Goal: Task Accomplishment & Management: Complete application form

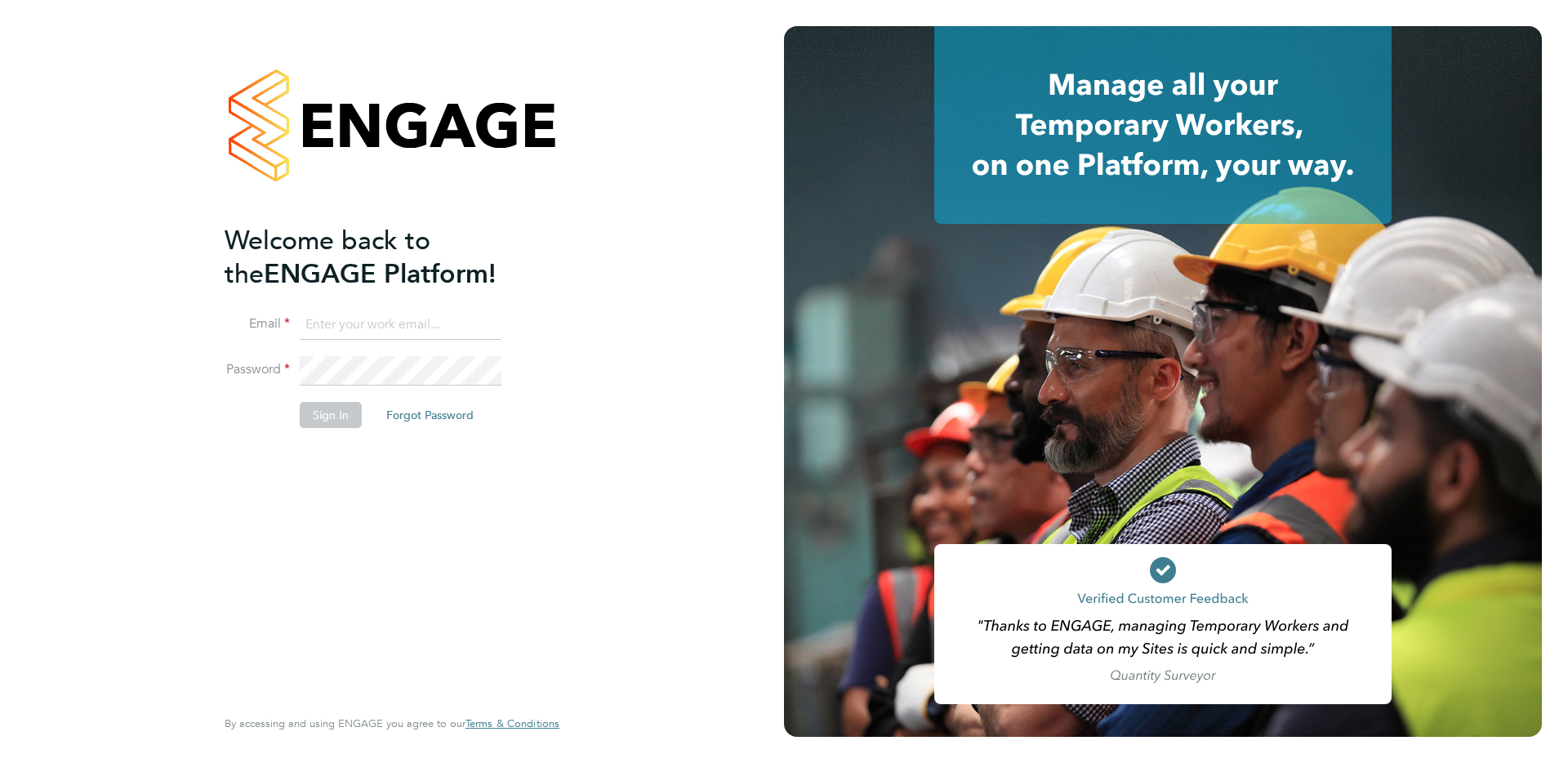
click at [407, 320] on input at bounding box center [401, 326] width 202 height 29
type input "support@engagelabs.io"
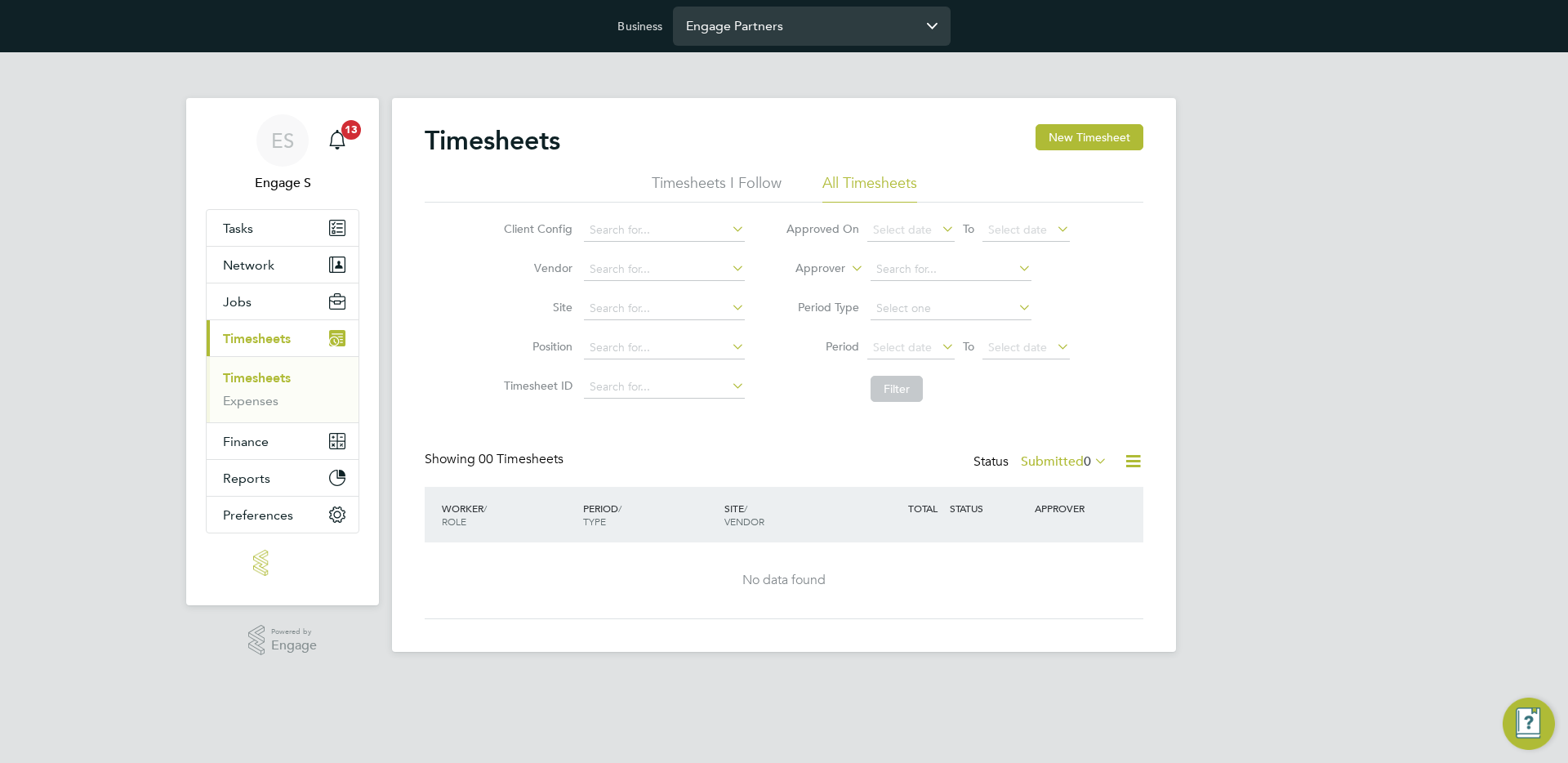
click at [725, 20] on input "Engage Partners" at bounding box center [812, 26] width 278 height 39
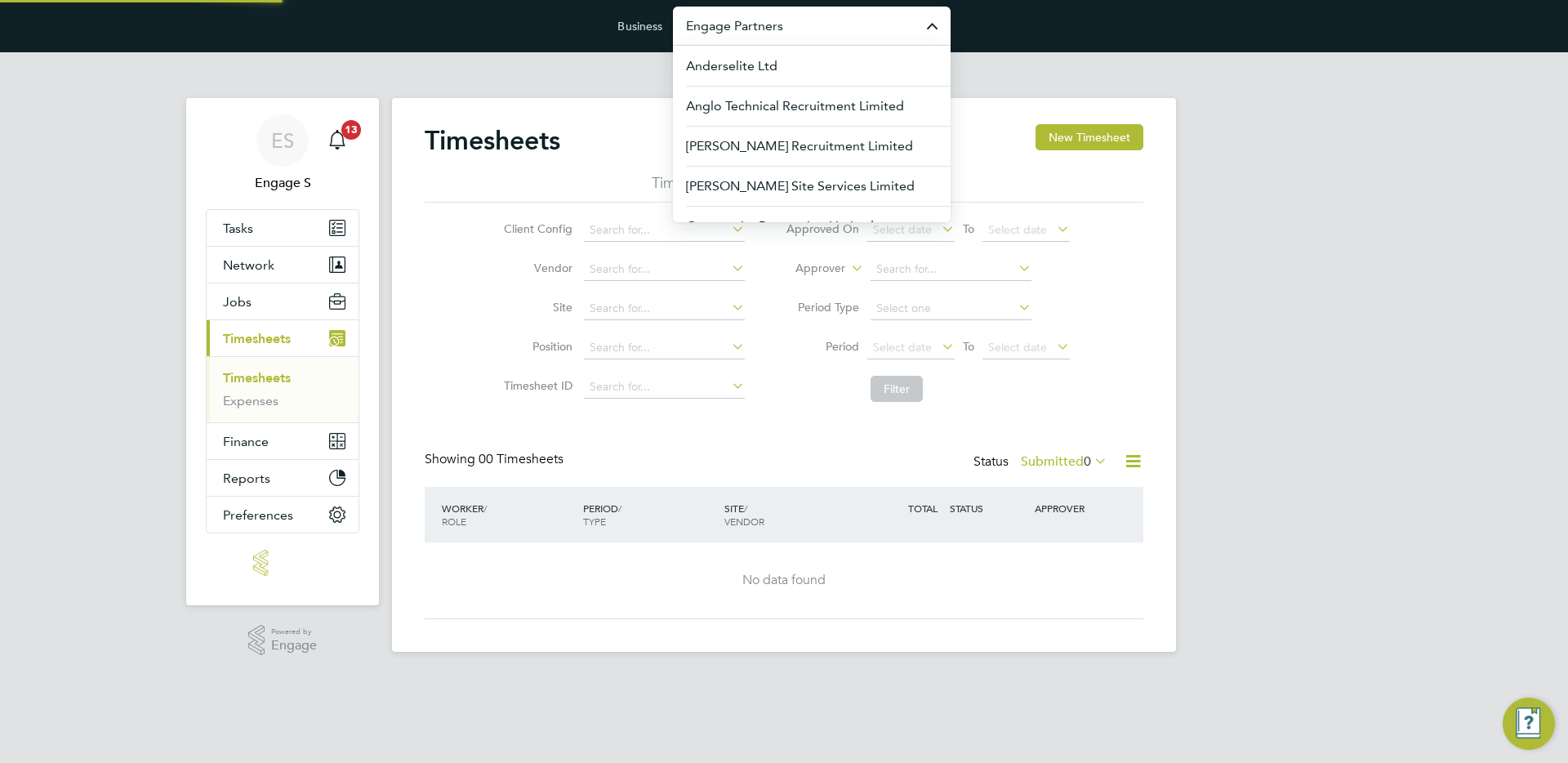
click at [725, 20] on input "Engage Partners" at bounding box center [812, 26] width 278 height 39
click at [737, 8] on input "Engage Partners" at bounding box center [812, 26] width 278 height 39
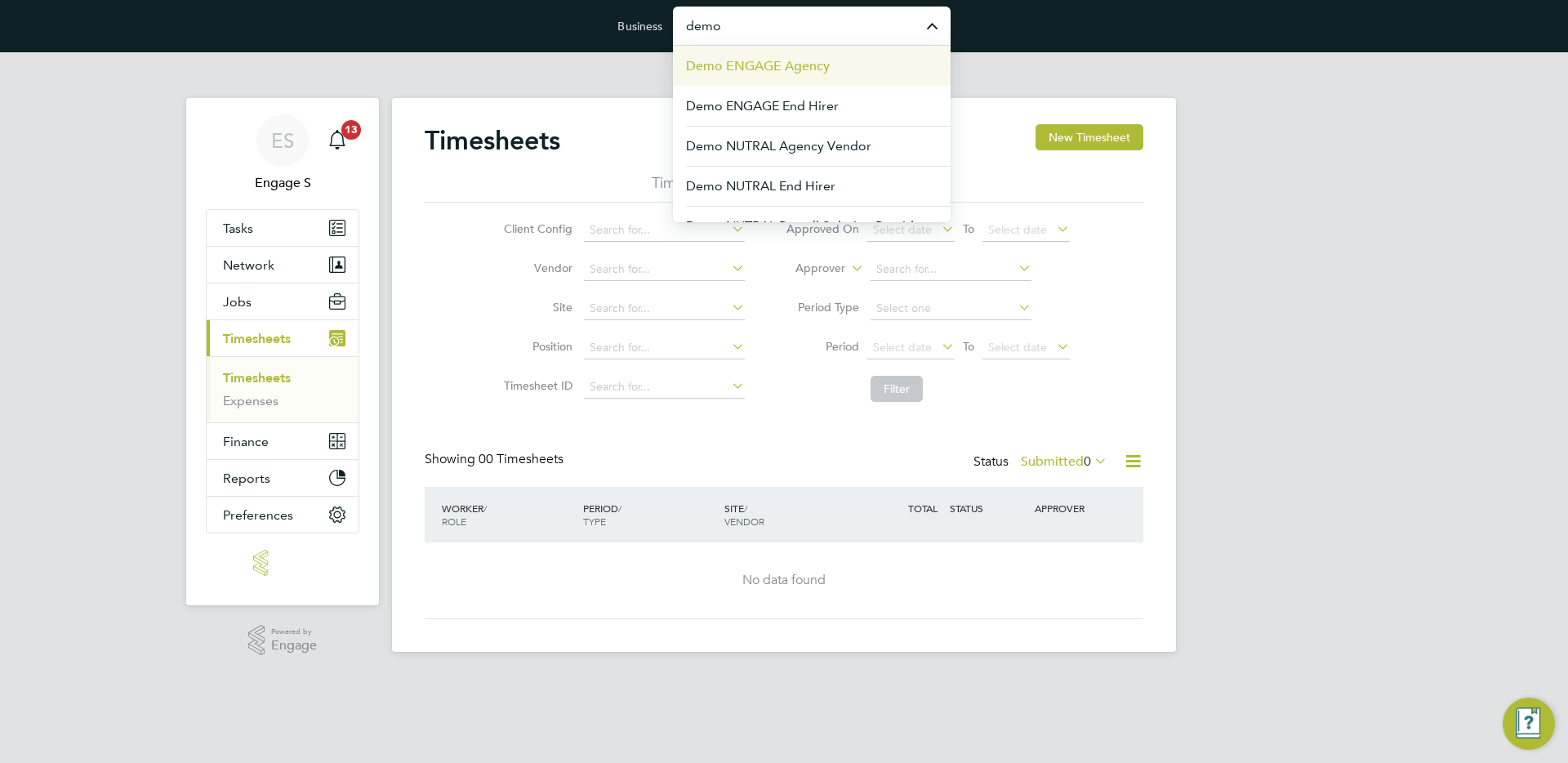
click at [732, 70] on span "Demo ENGAGE Agency" at bounding box center [758, 66] width 144 height 19
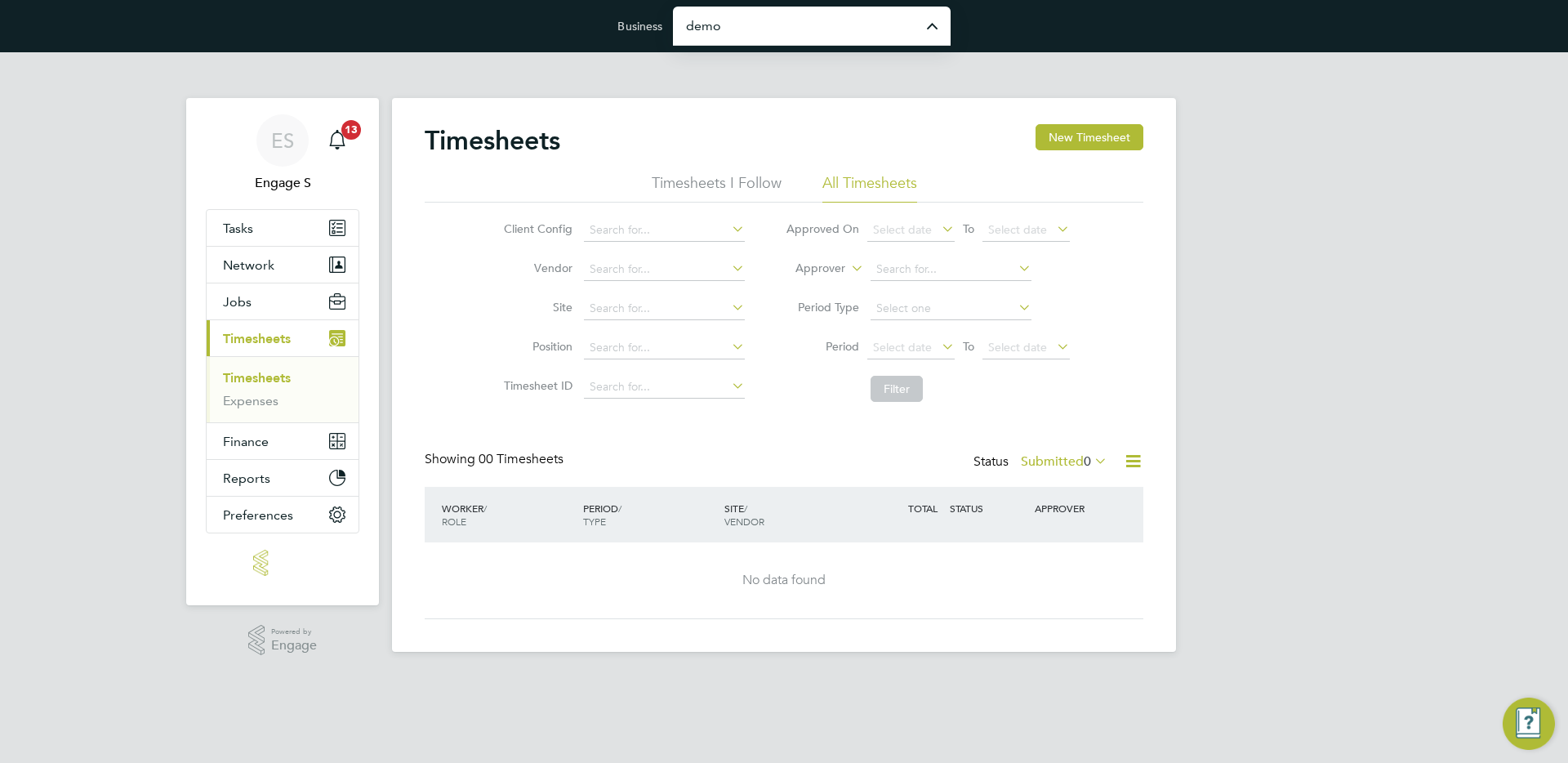
type input "Demo ENGAGE Agency"
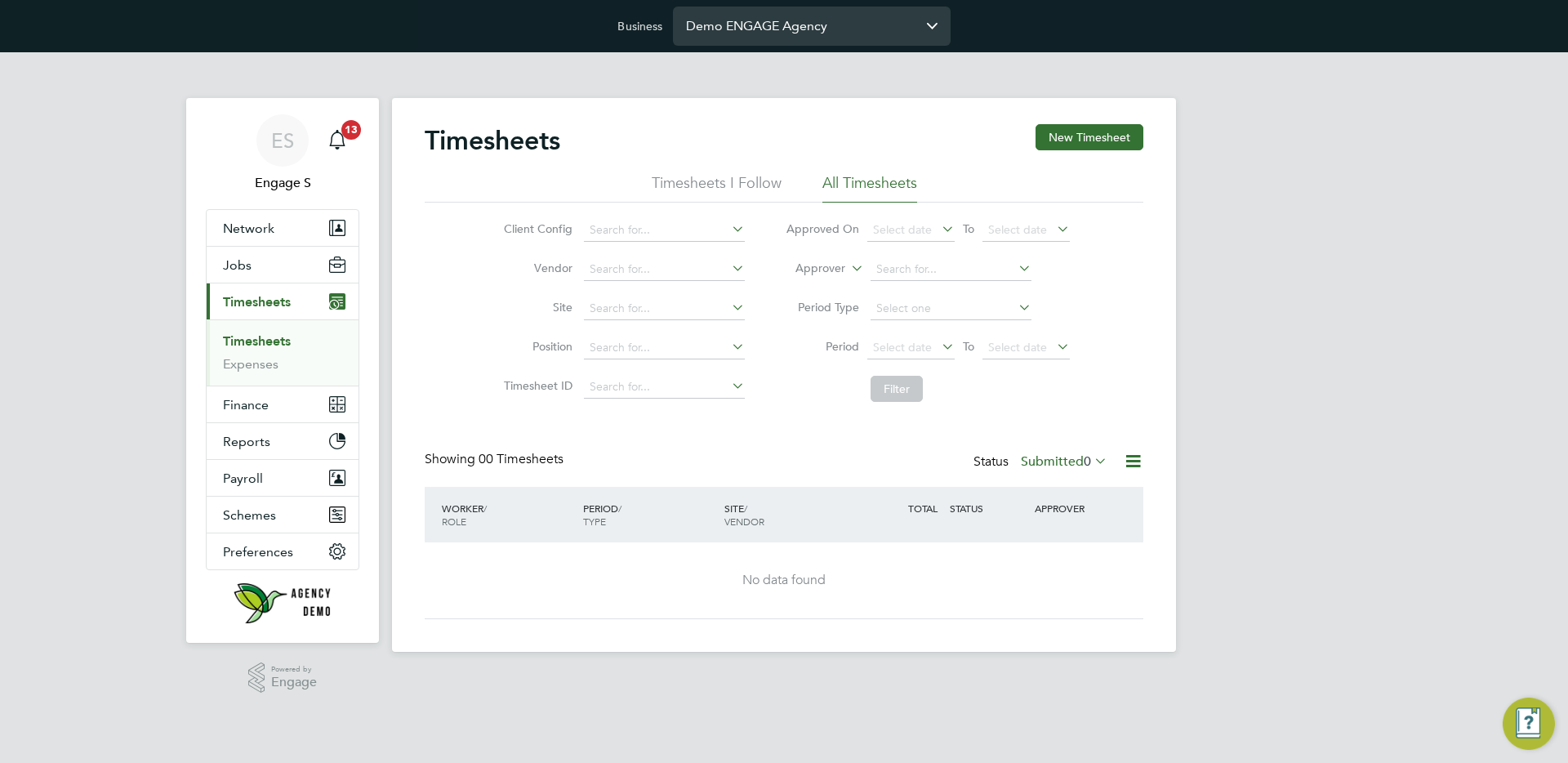
click at [806, 18] on input "Demo ENGAGE Agency" at bounding box center [812, 26] width 278 height 39
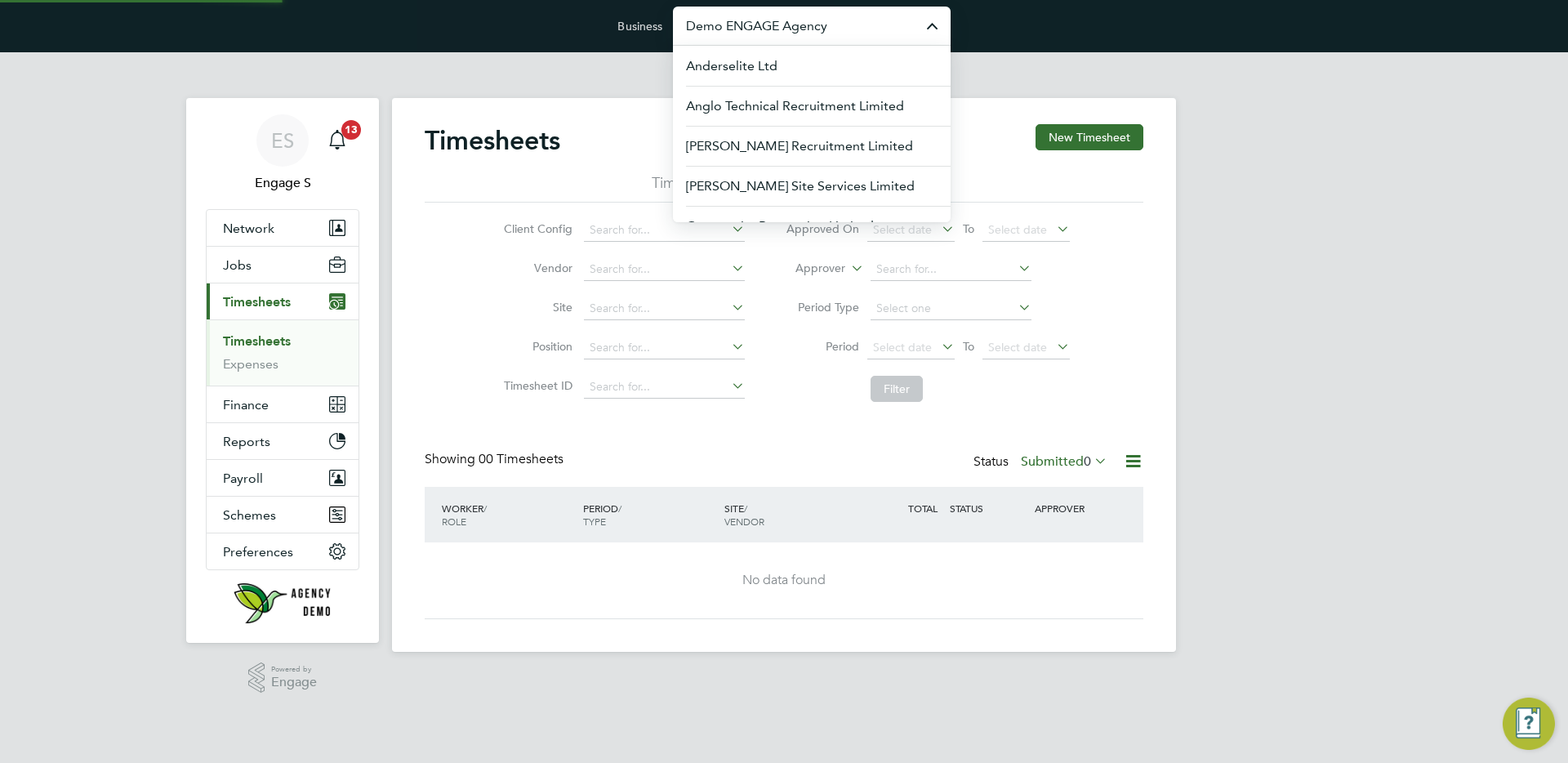
click at [806, 18] on input "Demo ENGAGE Agency" at bounding box center [812, 26] width 278 height 39
click at [1063, 465] on label "Submitted 0" at bounding box center [1064, 462] width 86 height 17
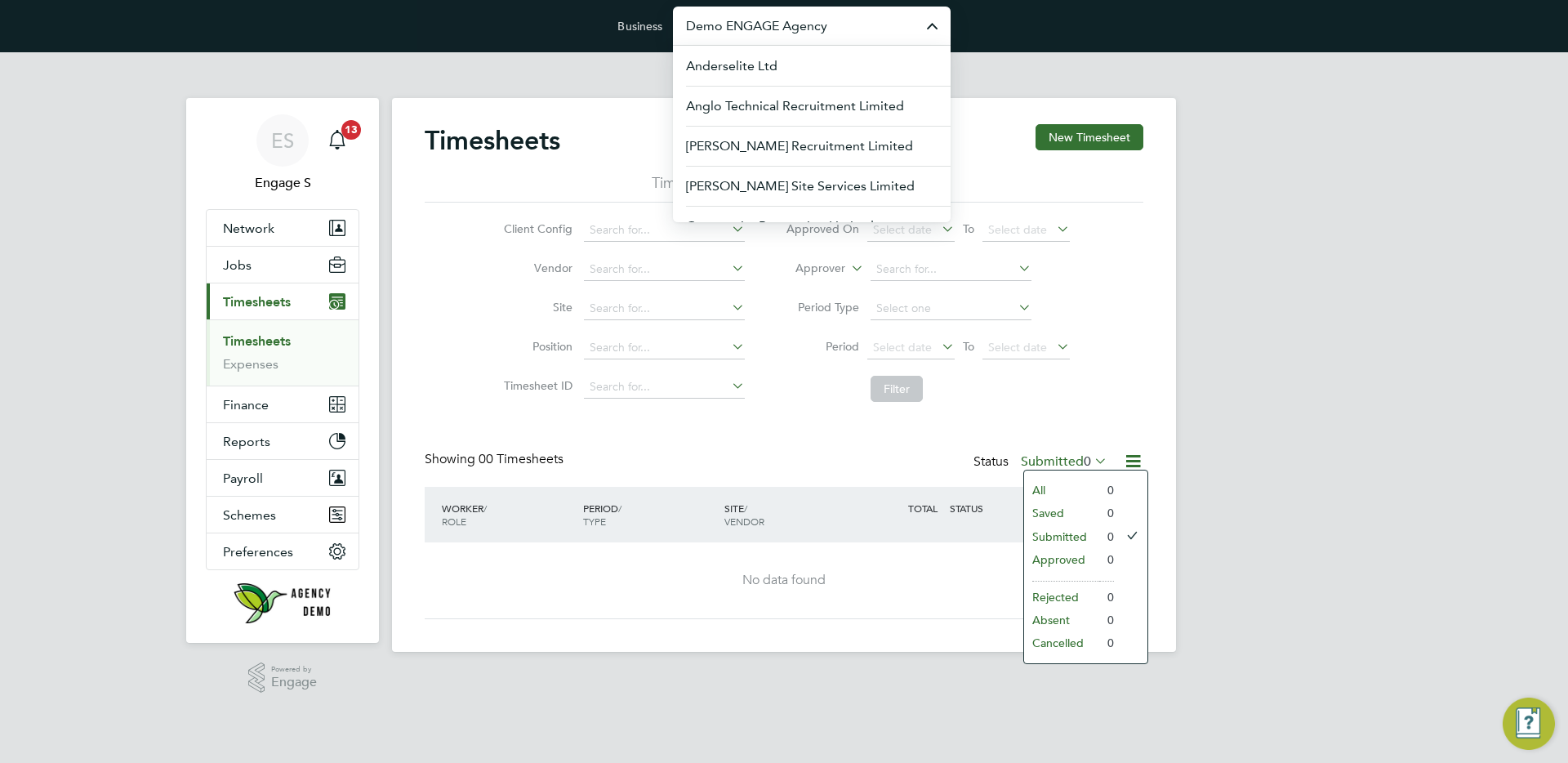
click at [1264, 345] on div "ES Engage S Notifications 13 Applications: Network Team Members Businesses Site…" at bounding box center [784, 365] width 1568 height 626
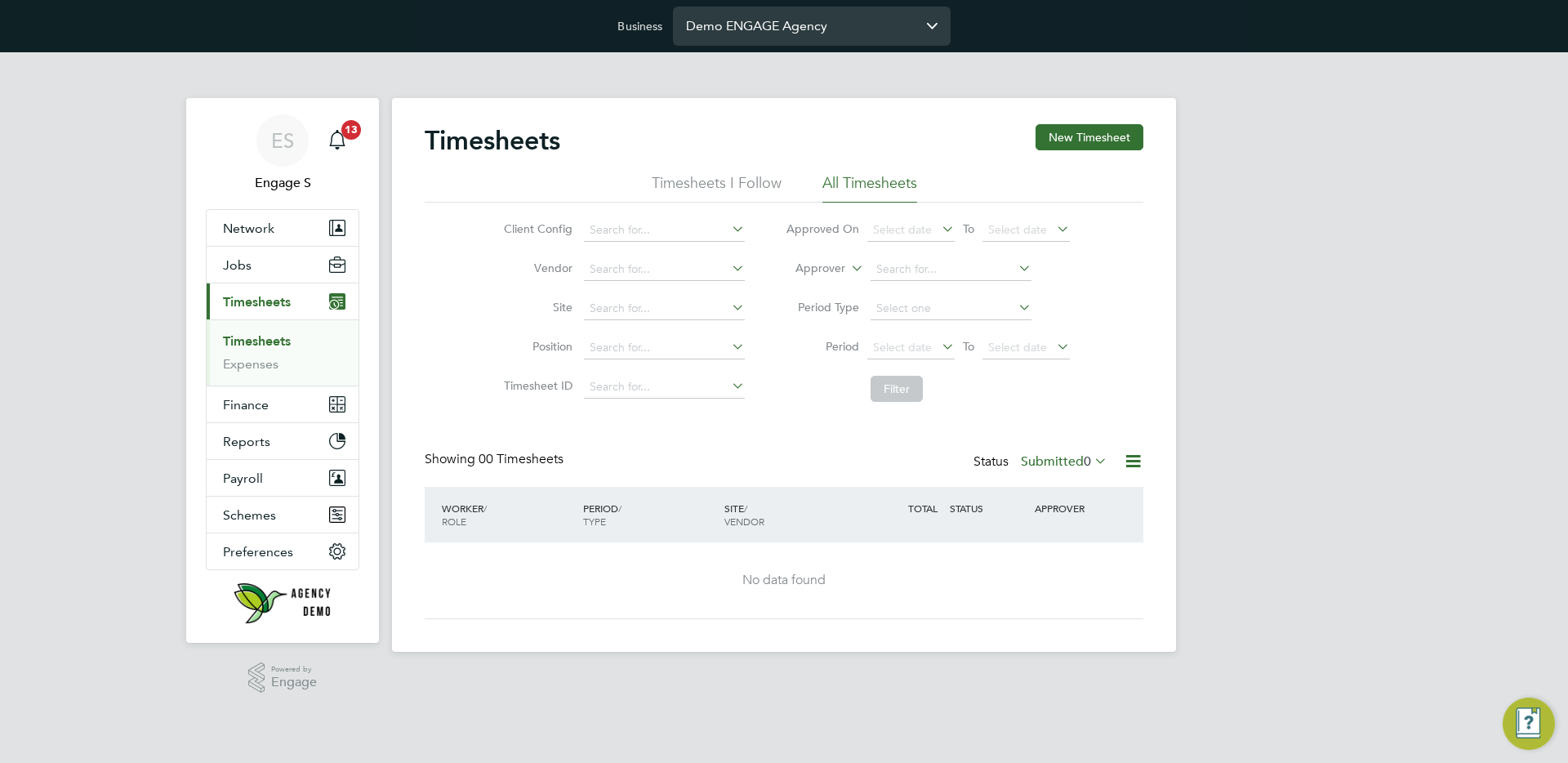
click at [773, 33] on input "Demo ENGAGE Agency" at bounding box center [812, 26] width 278 height 39
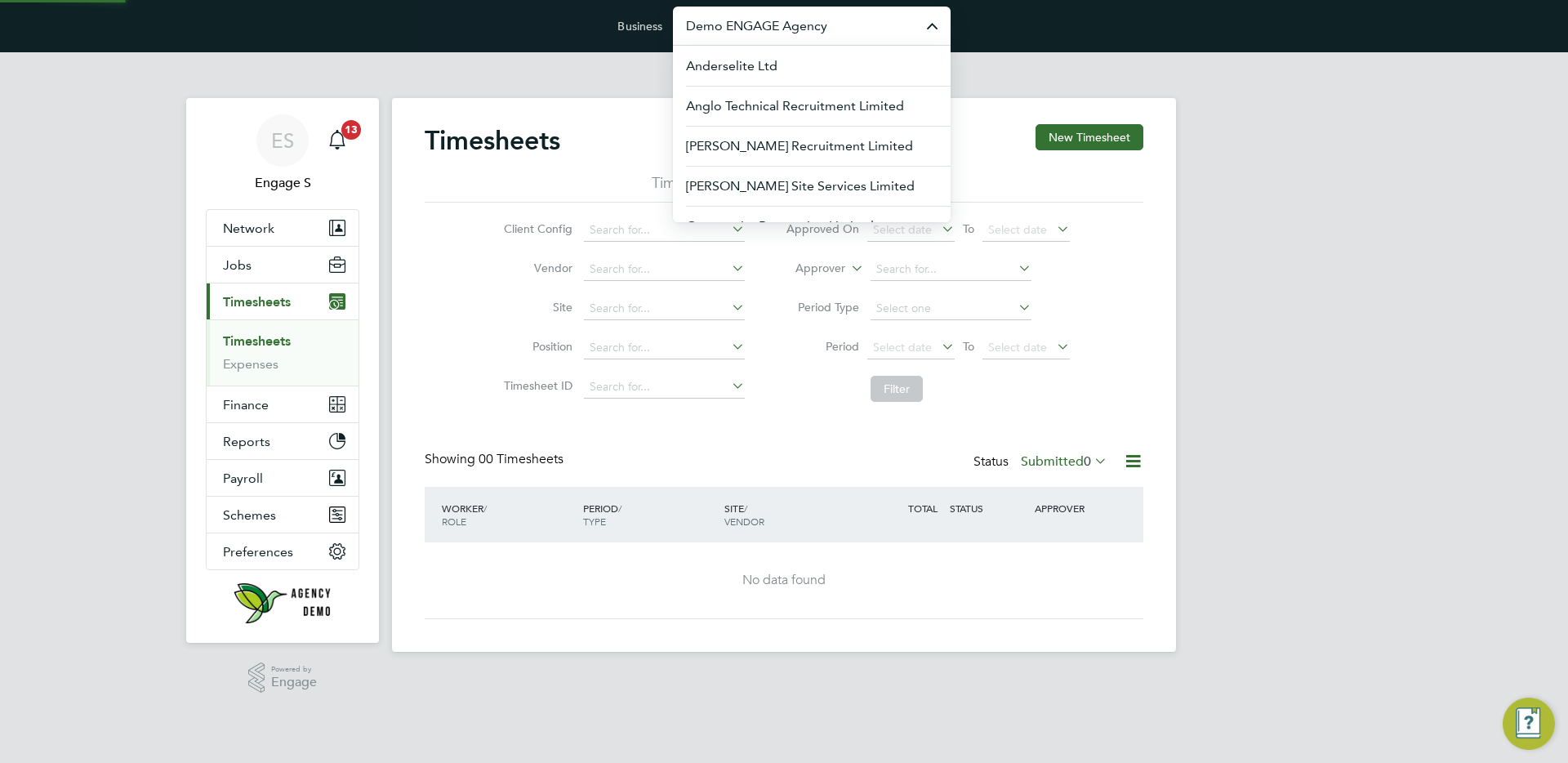
click at [773, 33] on input "Demo ENGAGE Agency" at bounding box center [812, 26] width 278 height 39
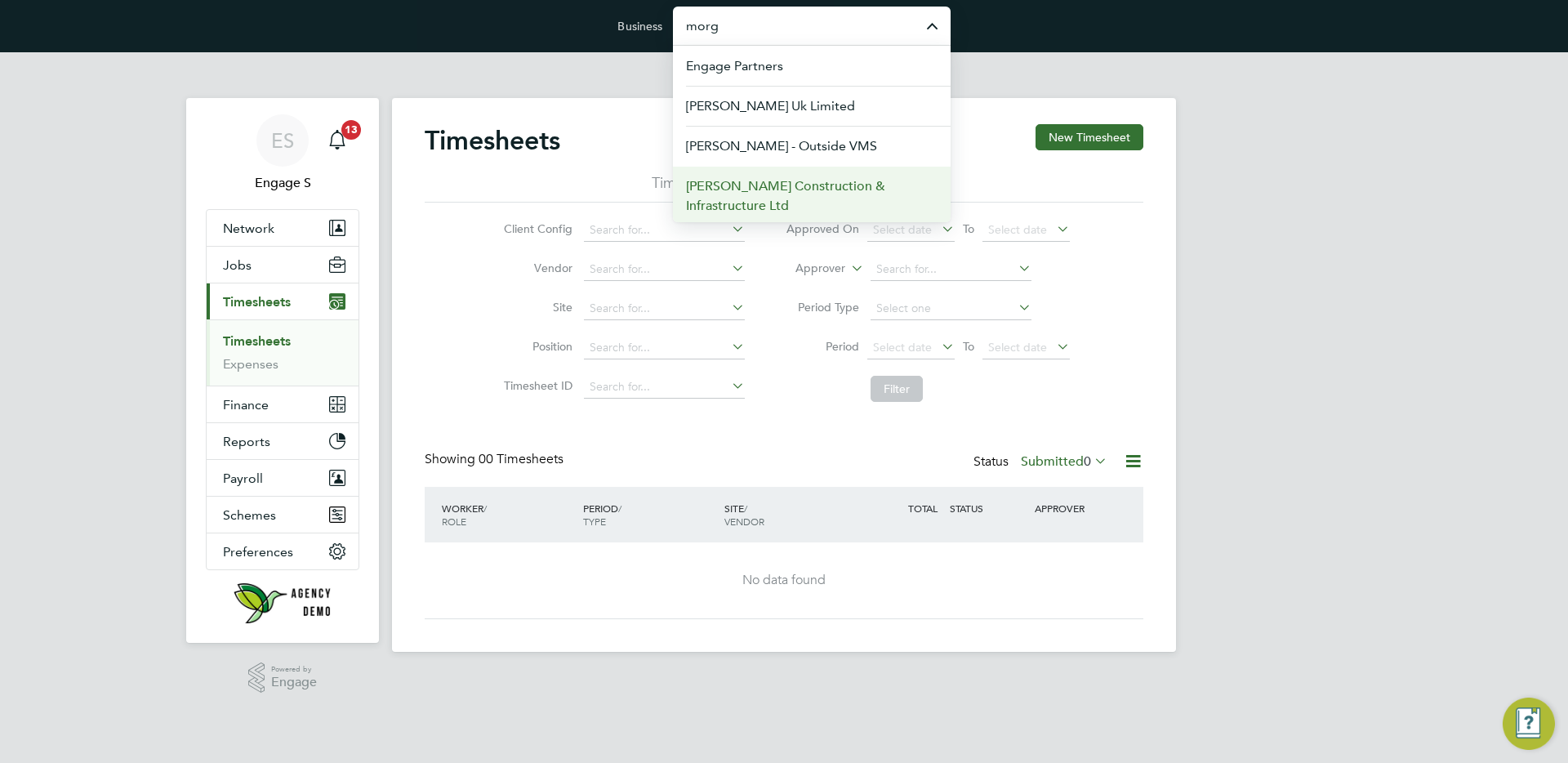
click at [817, 179] on span "Morgan Sindall Construction & Infrastructure Ltd" at bounding box center [811, 196] width 252 height 39
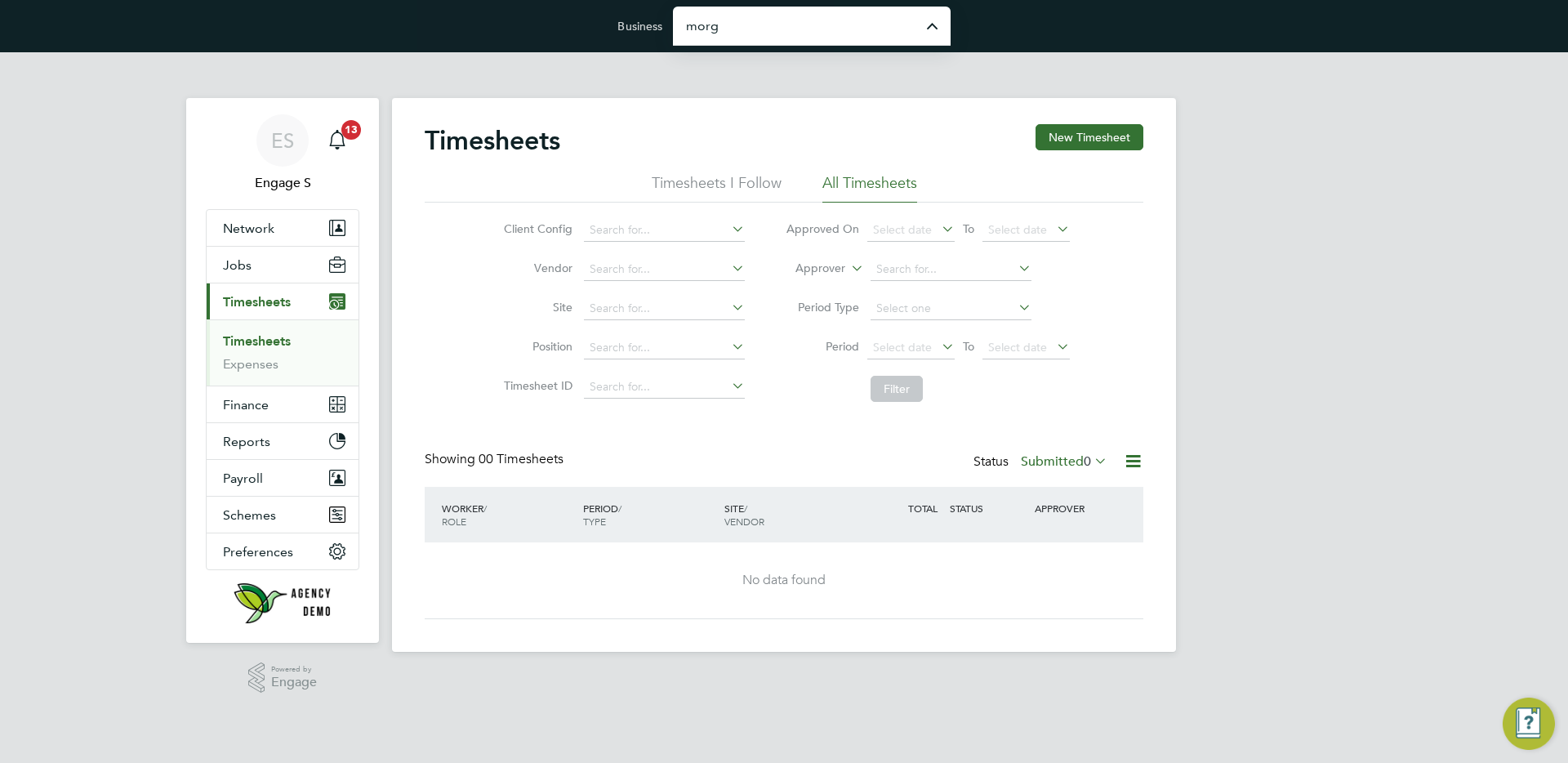
type input "Morgan Sindall Construction & Infrastructure Ltd"
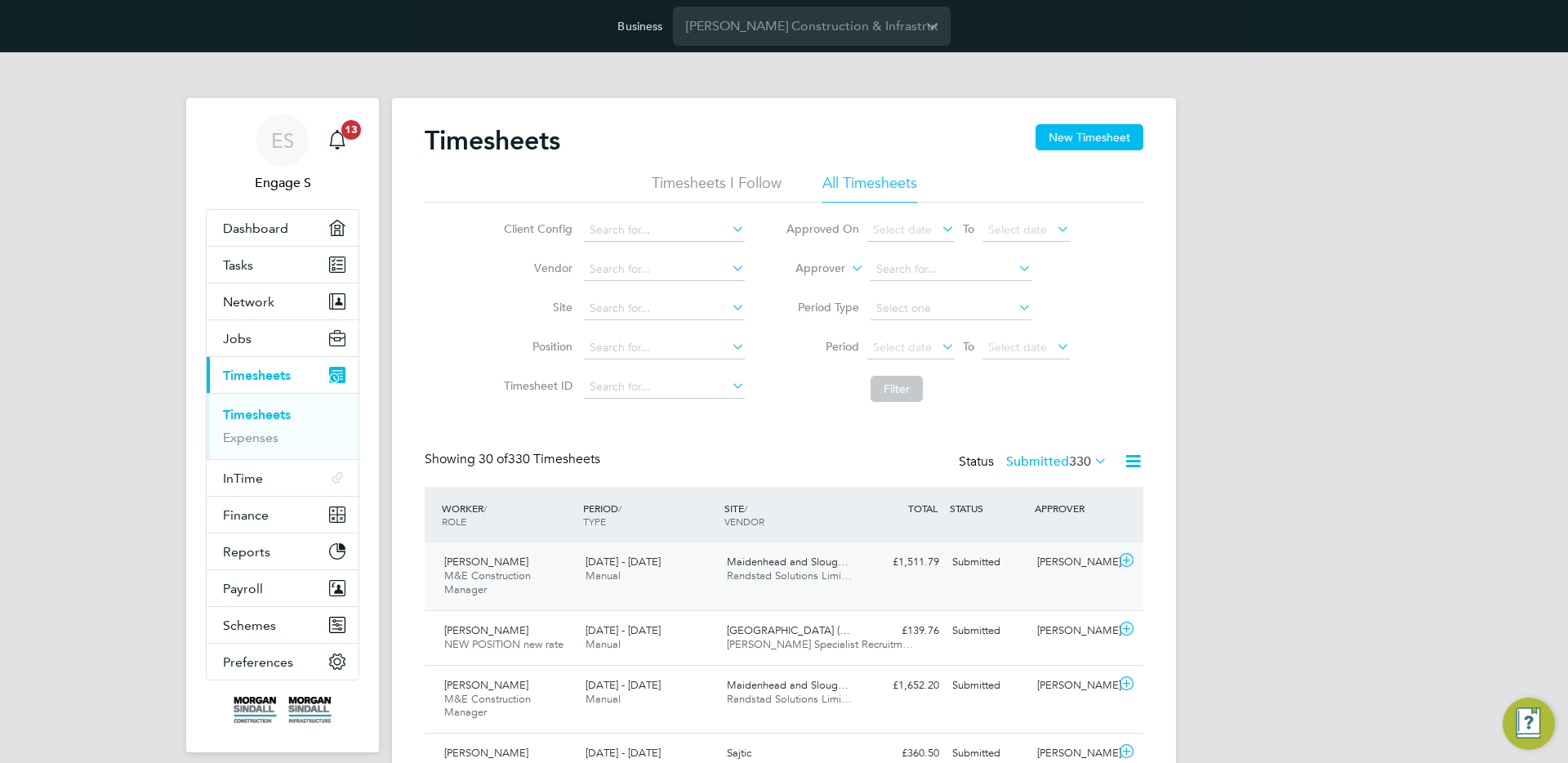
click at [817, 563] on span "Maidenhead and Sloug…" at bounding box center [787, 562] width 121 height 14
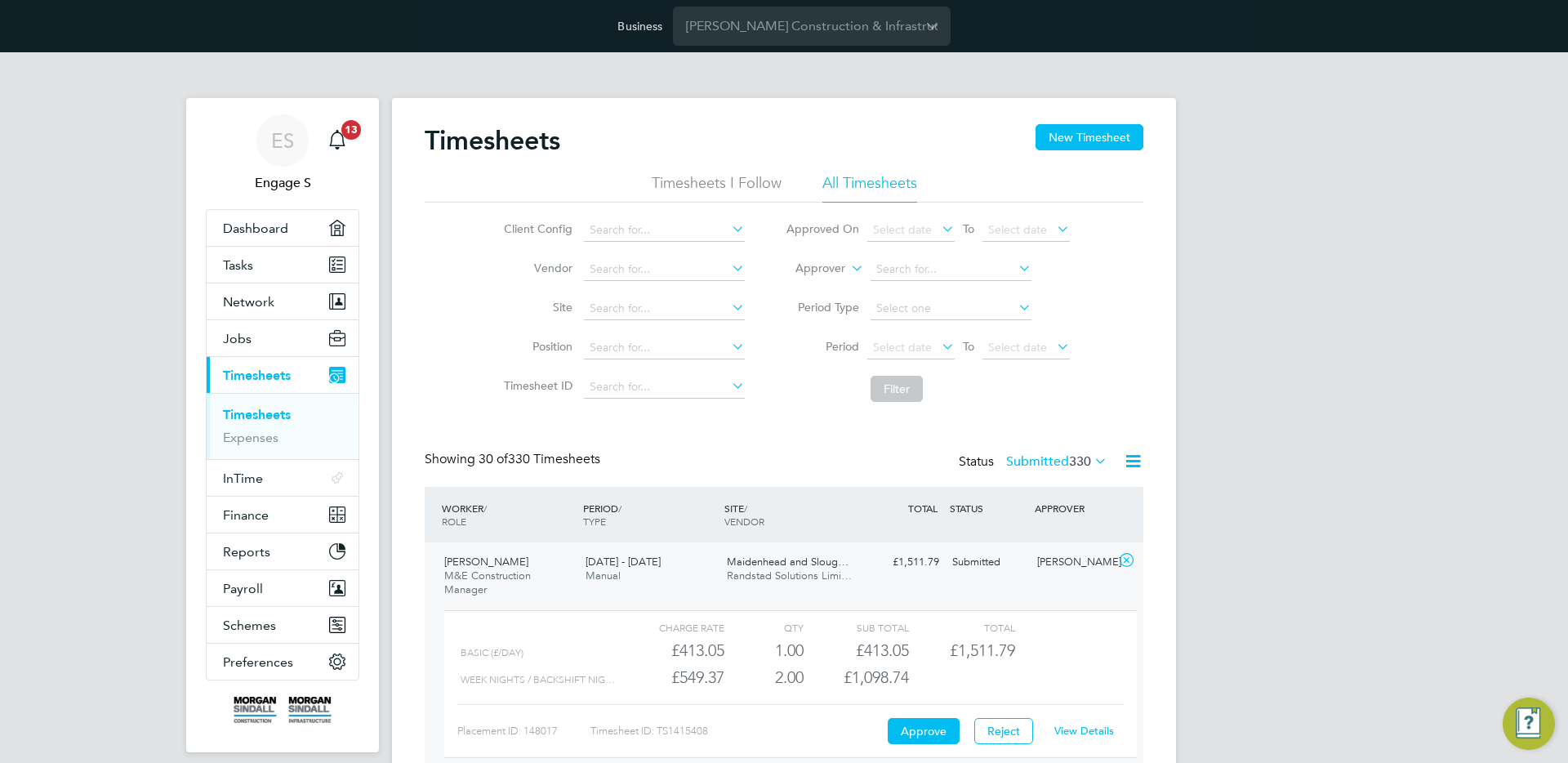
click at [1094, 732] on link "View Details" at bounding box center [1084, 731] width 59 height 14
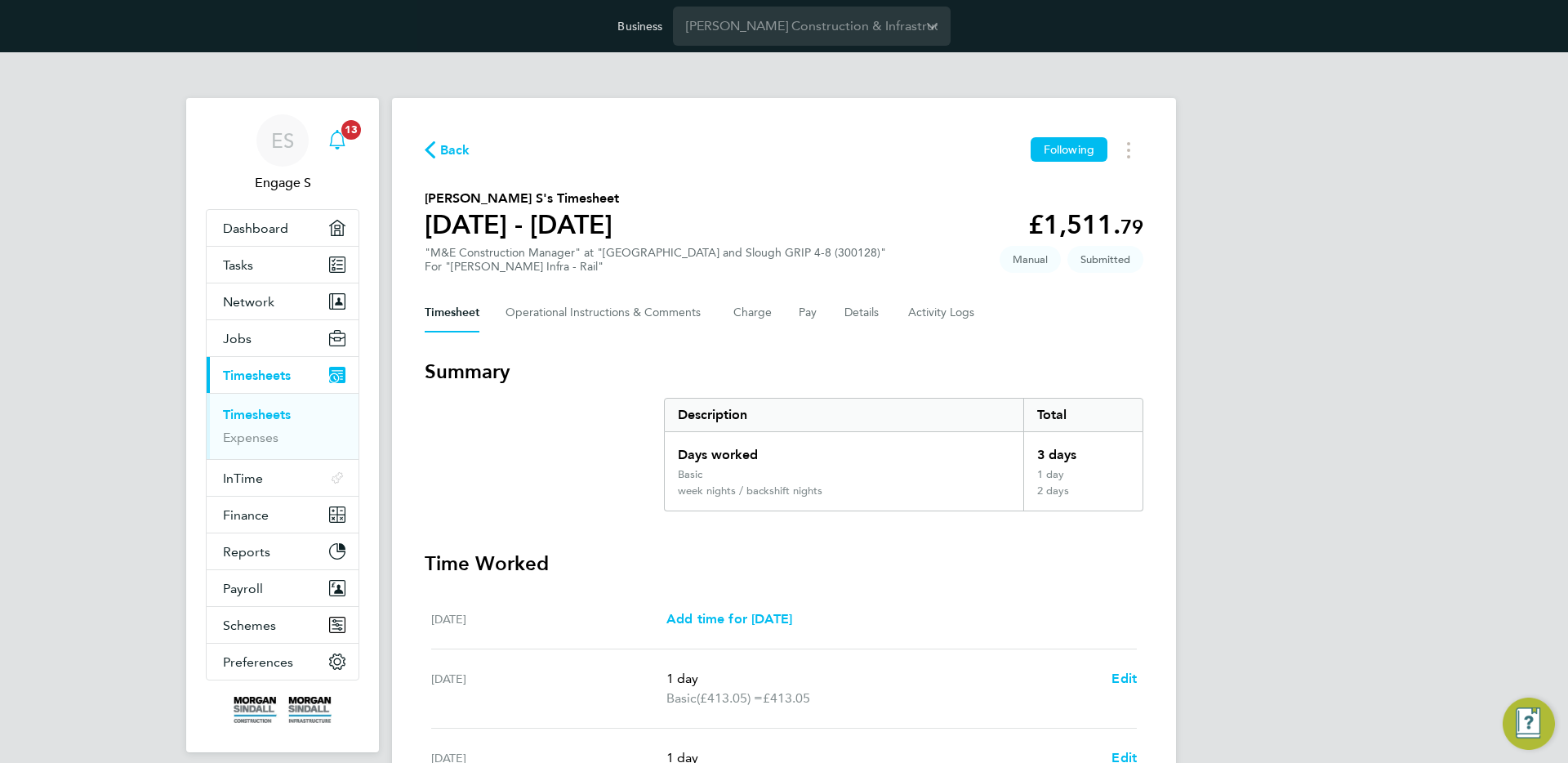
click at [339, 139] on icon "Main navigation" at bounding box center [337, 140] width 19 height 19
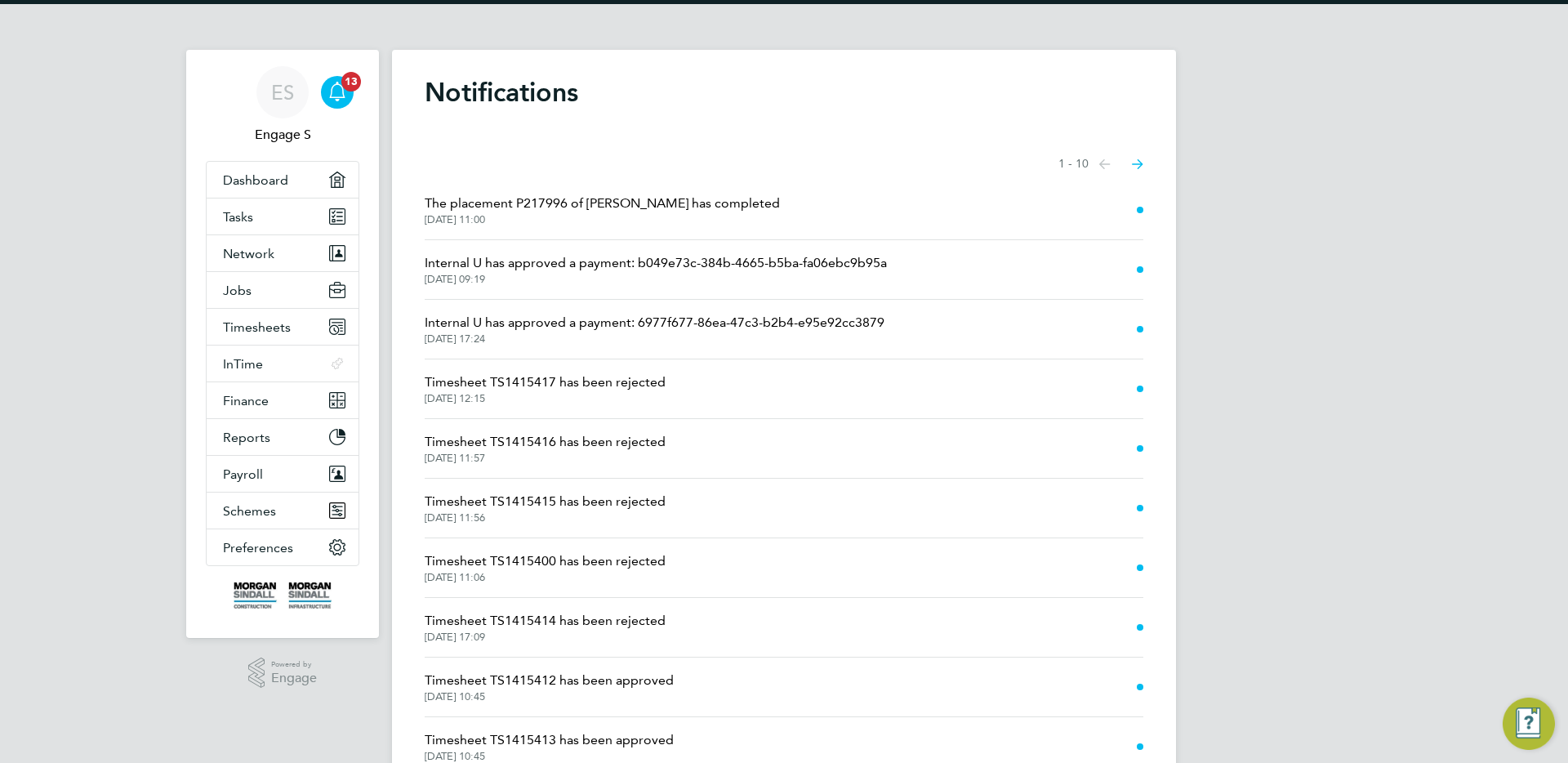
scroll to position [57, 0]
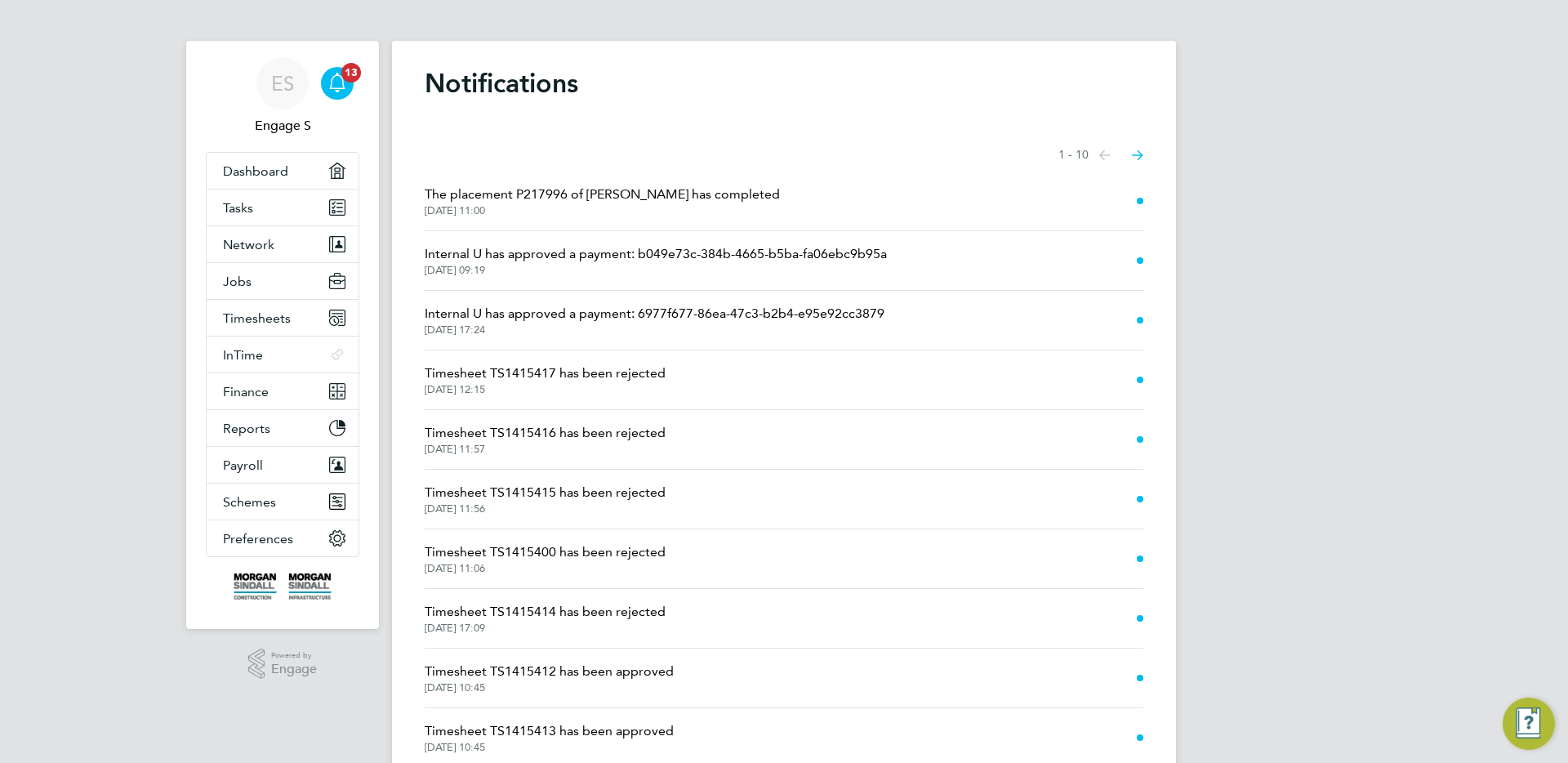
click at [679, 378] on li "Timesheet TS1415417 has been rejected 28 Aug 2025, 12:15" at bounding box center [784, 380] width 719 height 59
click at [629, 376] on span "Timesheet TS1415417 has been rejected" at bounding box center [545, 373] width 241 height 19
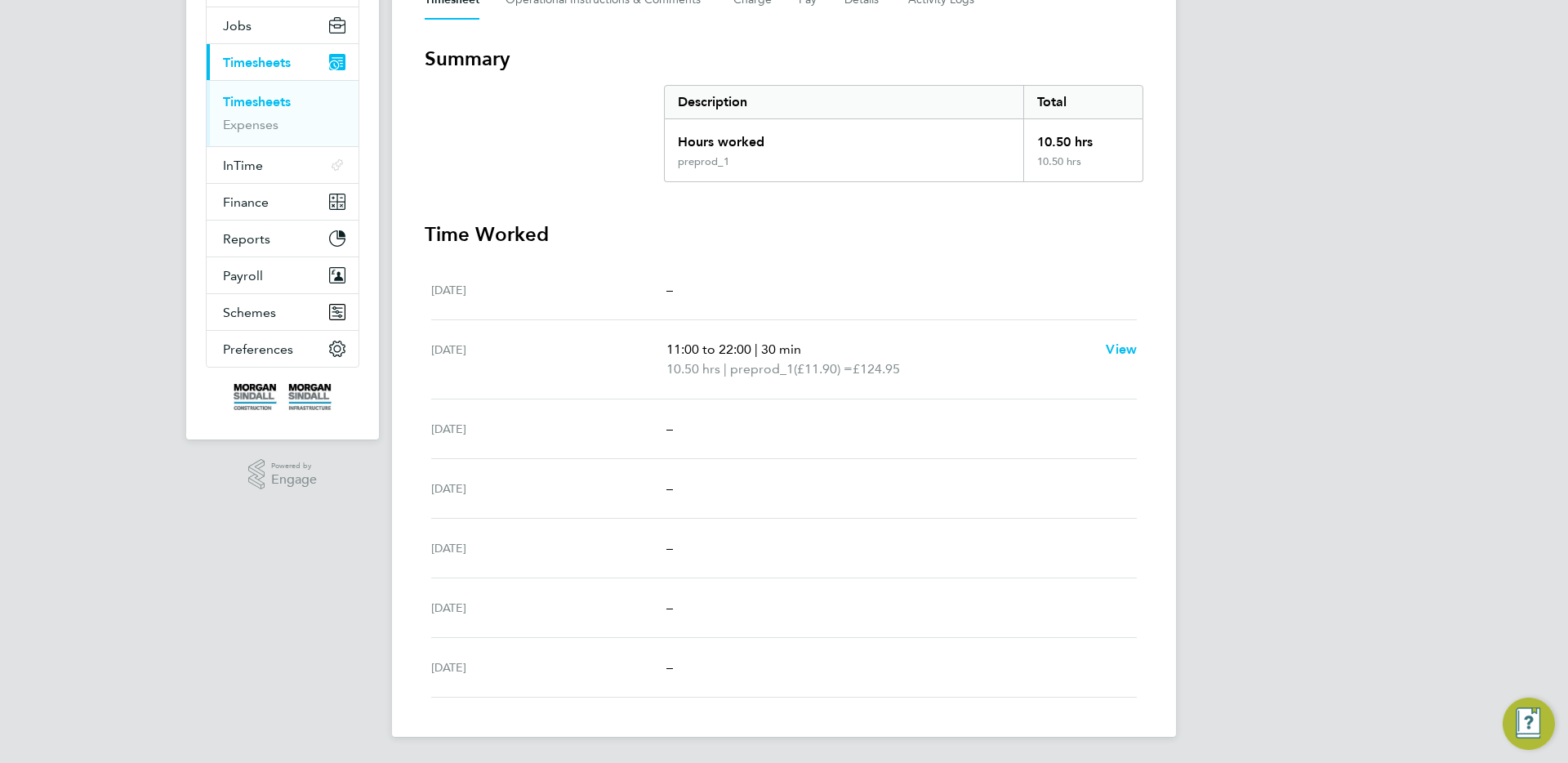
scroll to position [33, 0]
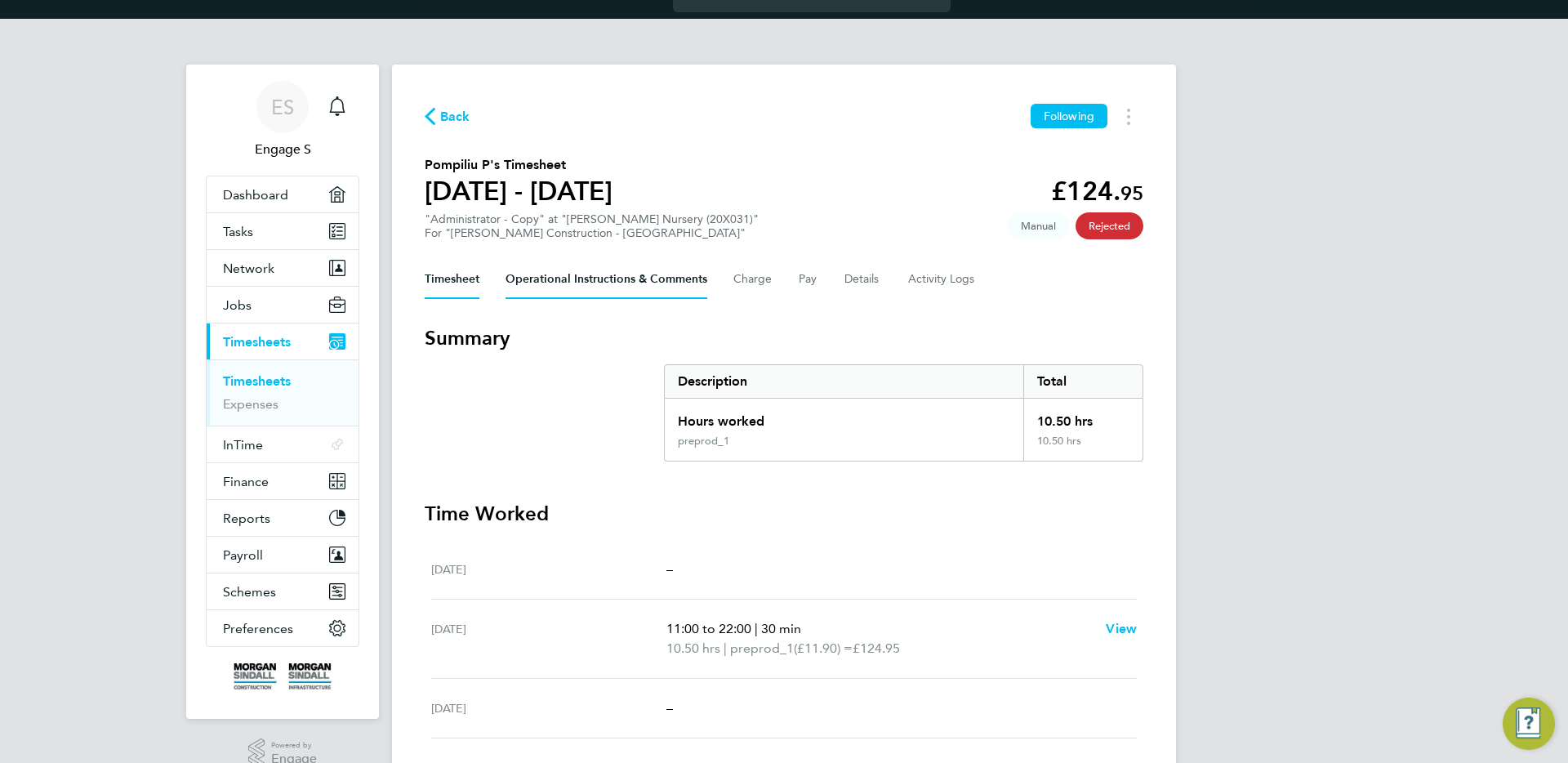
click at [638, 277] on Comments-tab "Operational Instructions & Comments" at bounding box center [606, 279] width 202 height 39
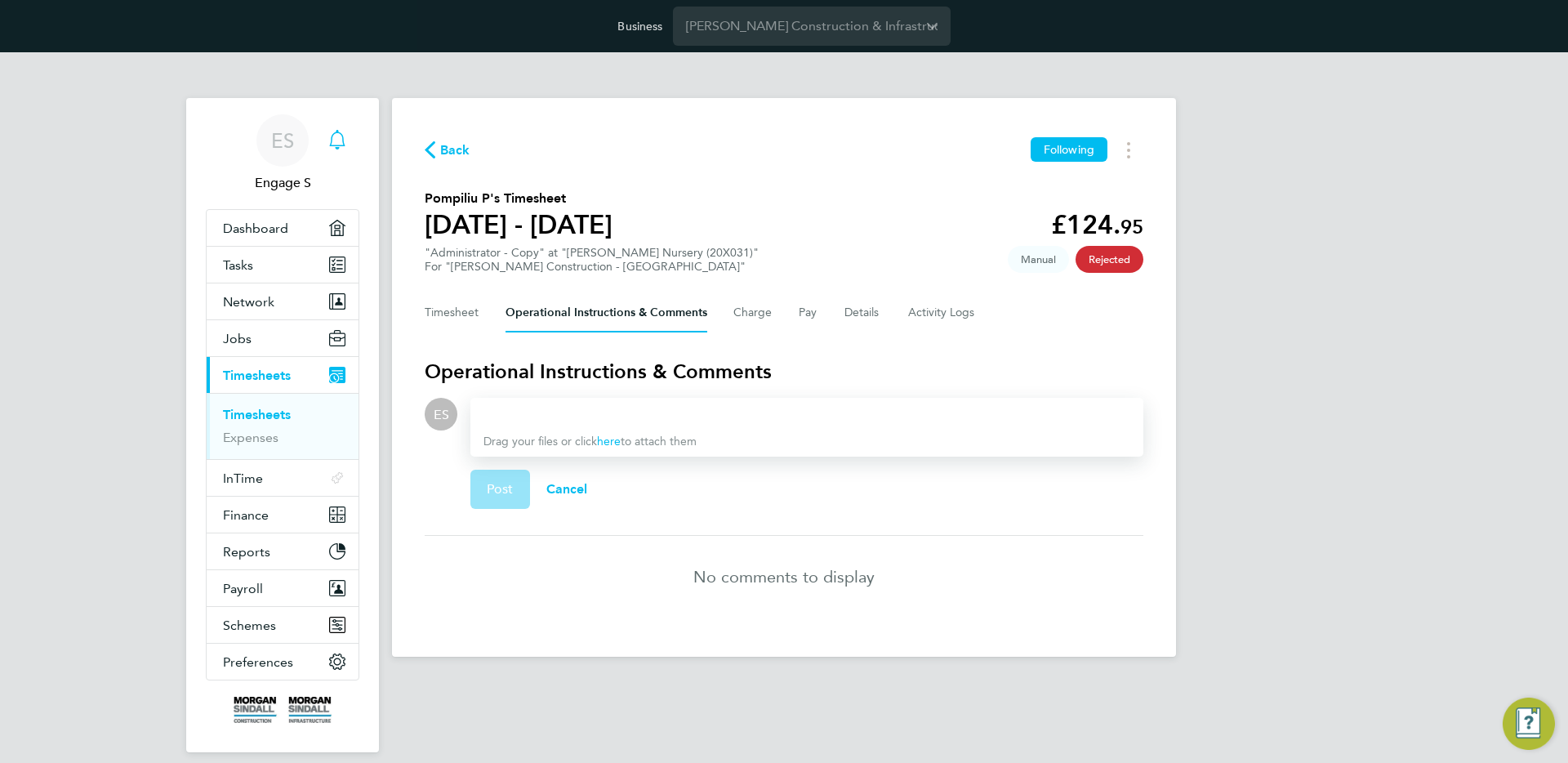
click at [335, 144] on icon "Main navigation" at bounding box center [337, 140] width 19 height 19
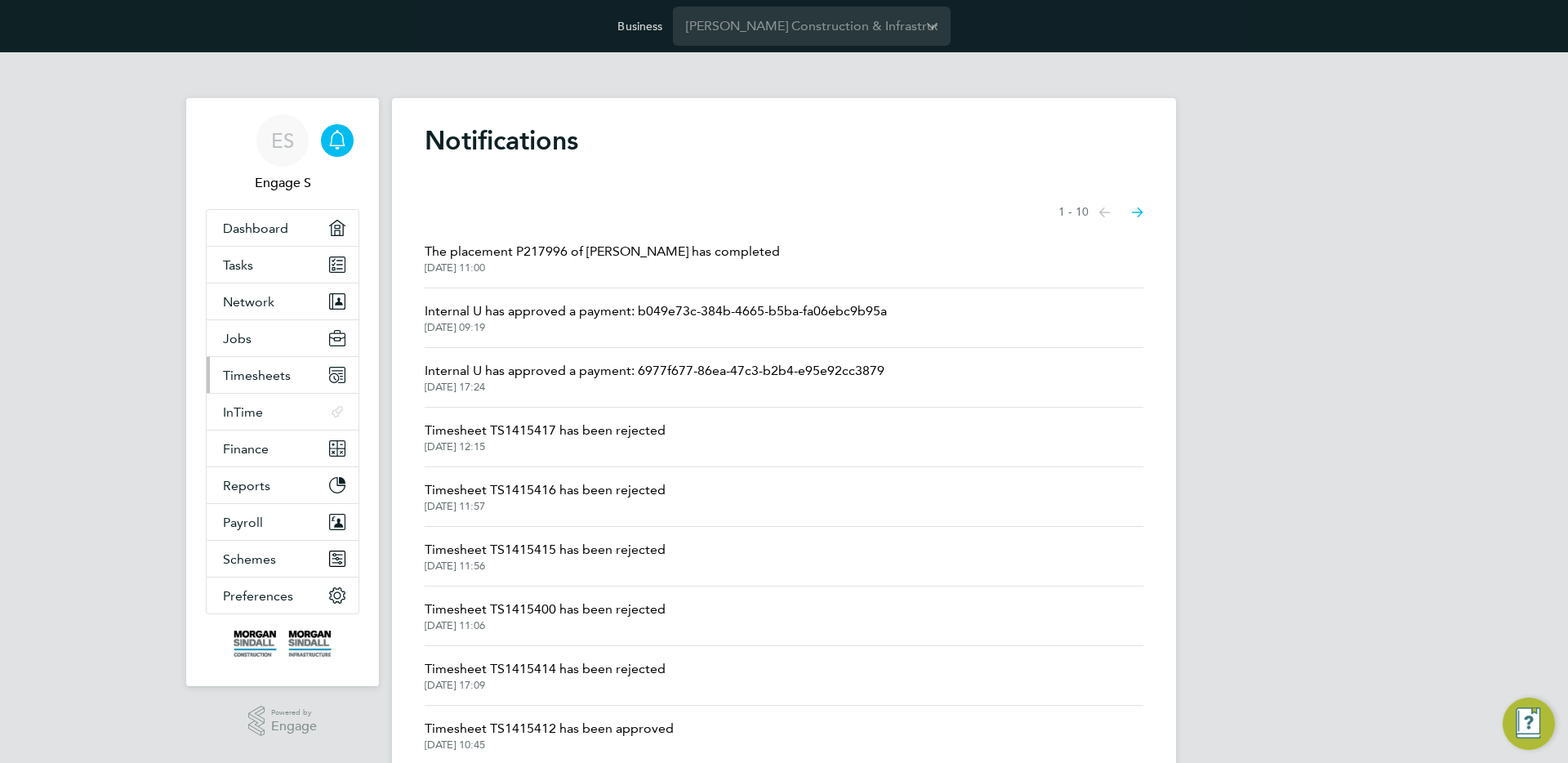
click at [264, 374] on span "Timesheets" at bounding box center [257, 375] width 68 height 16
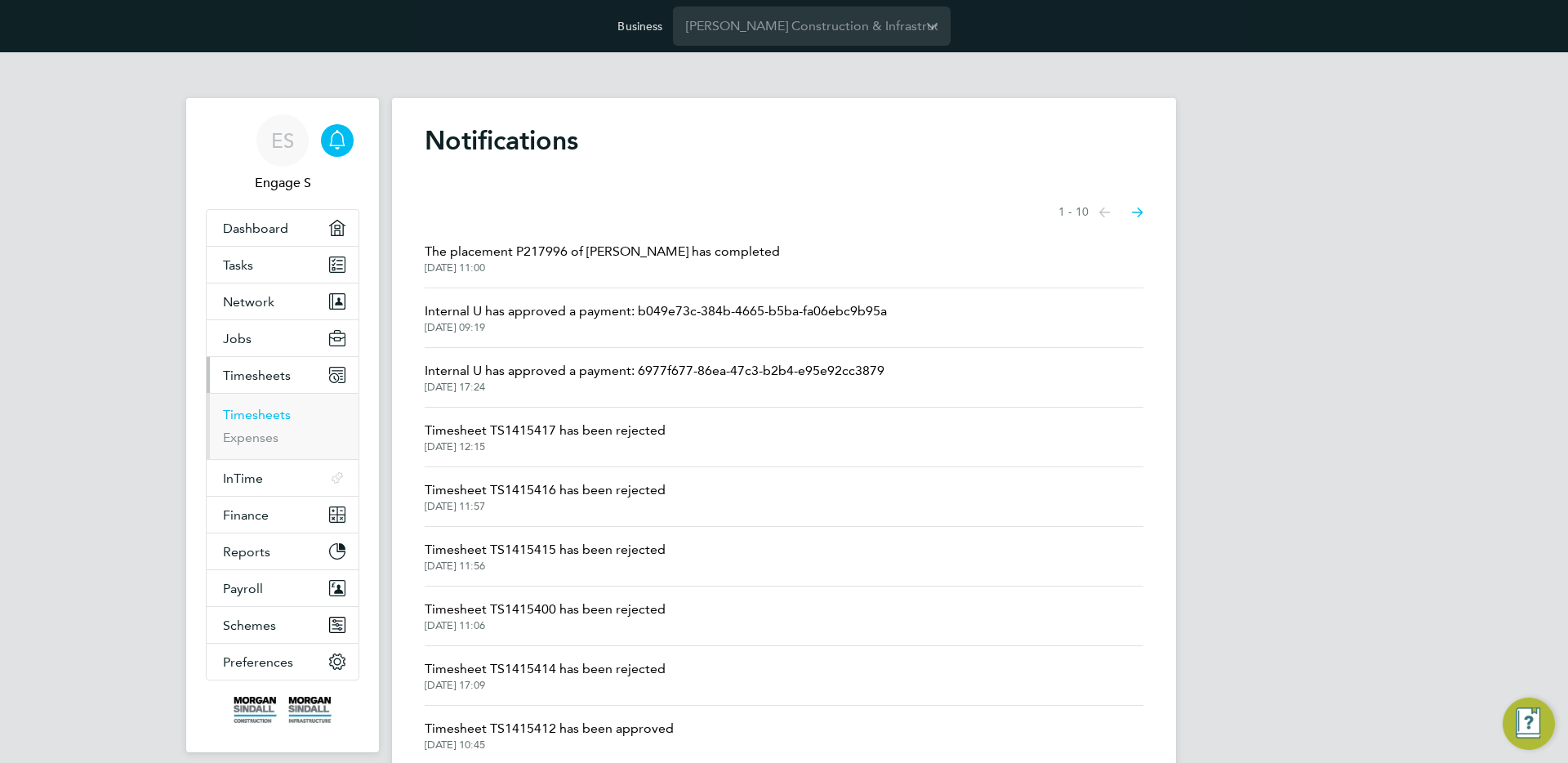
click at [269, 415] on link "Timesheets" at bounding box center [257, 415] width 68 height 16
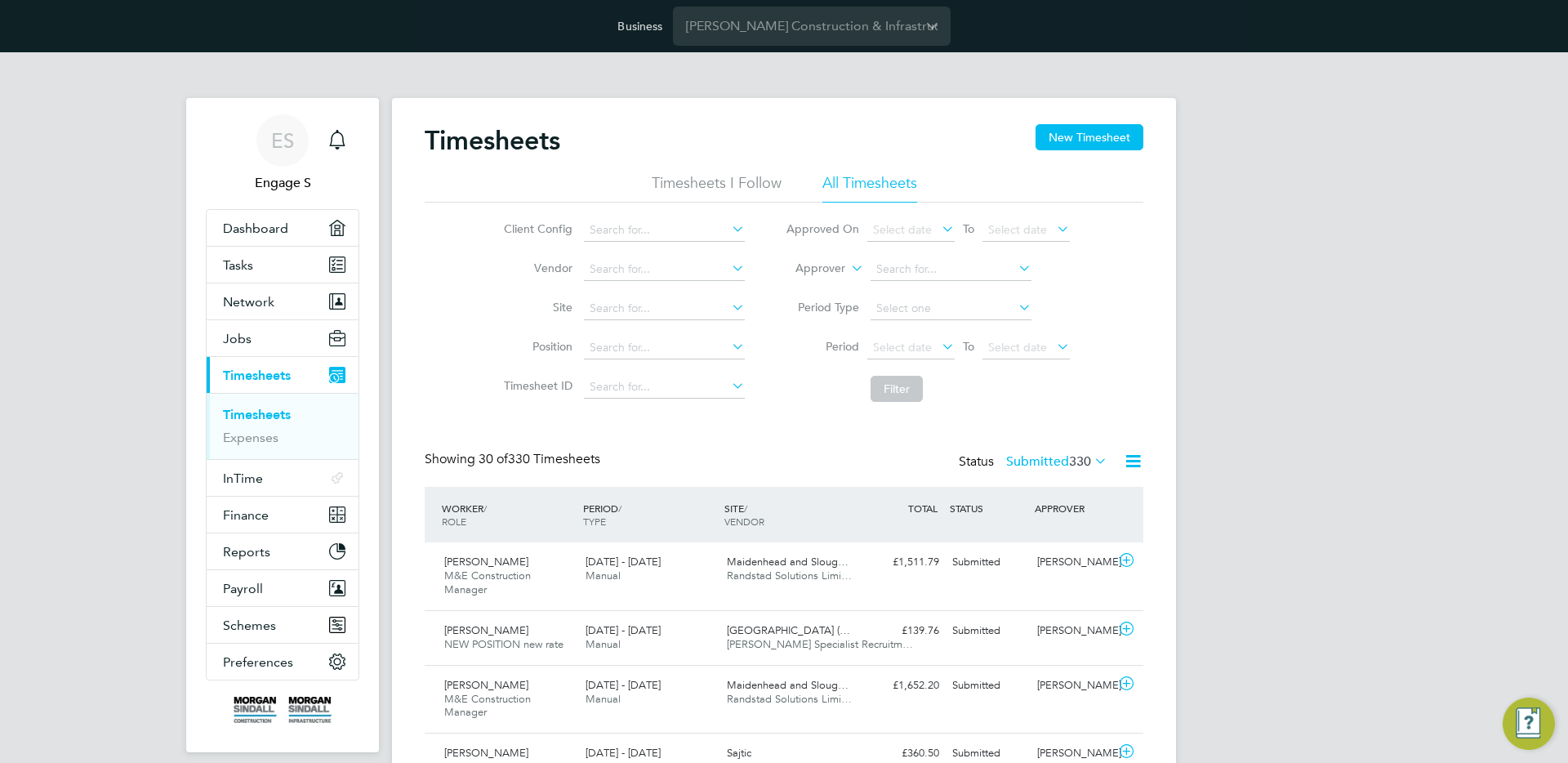
click at [1034, 465] on label "Submitted 330" at bounding box center [1057, 462] width 101 height 17
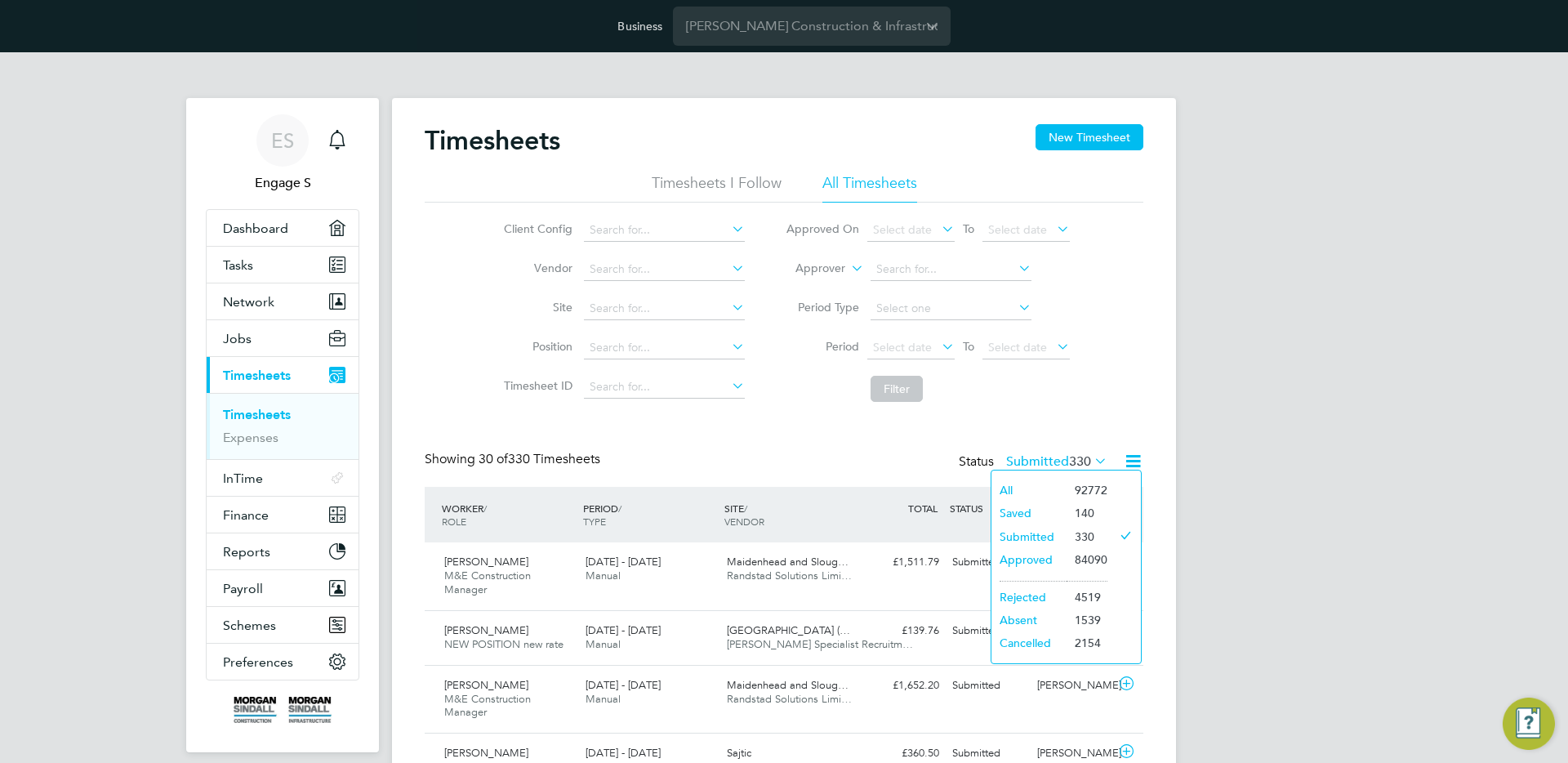
click at [1029, 595] on li "Rejected" at bounding box center [1029, 598] width 75 height 23
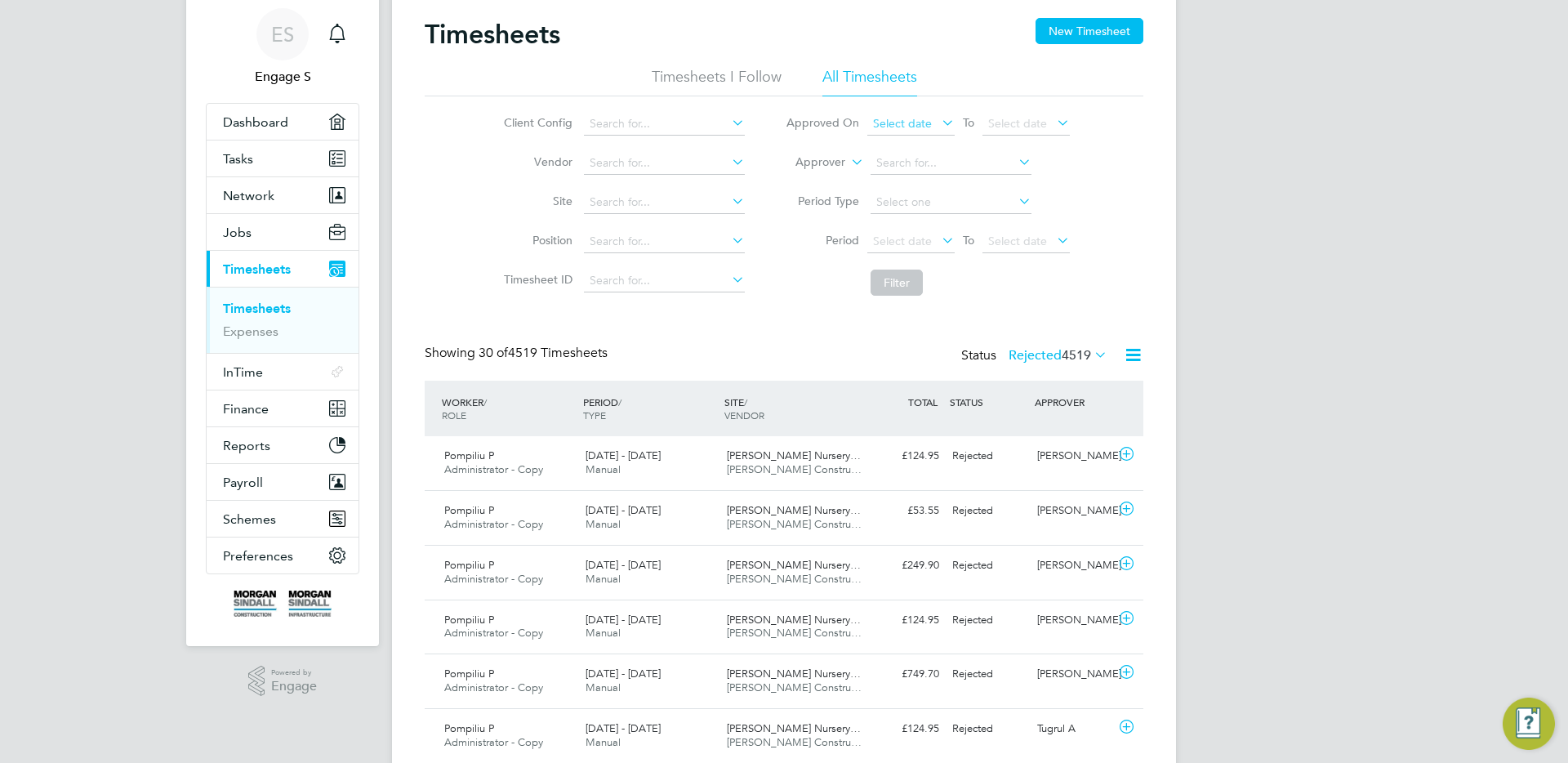
click at [908, 122] on span "Select date" at bounding box center [903, 122] width 59 height 15
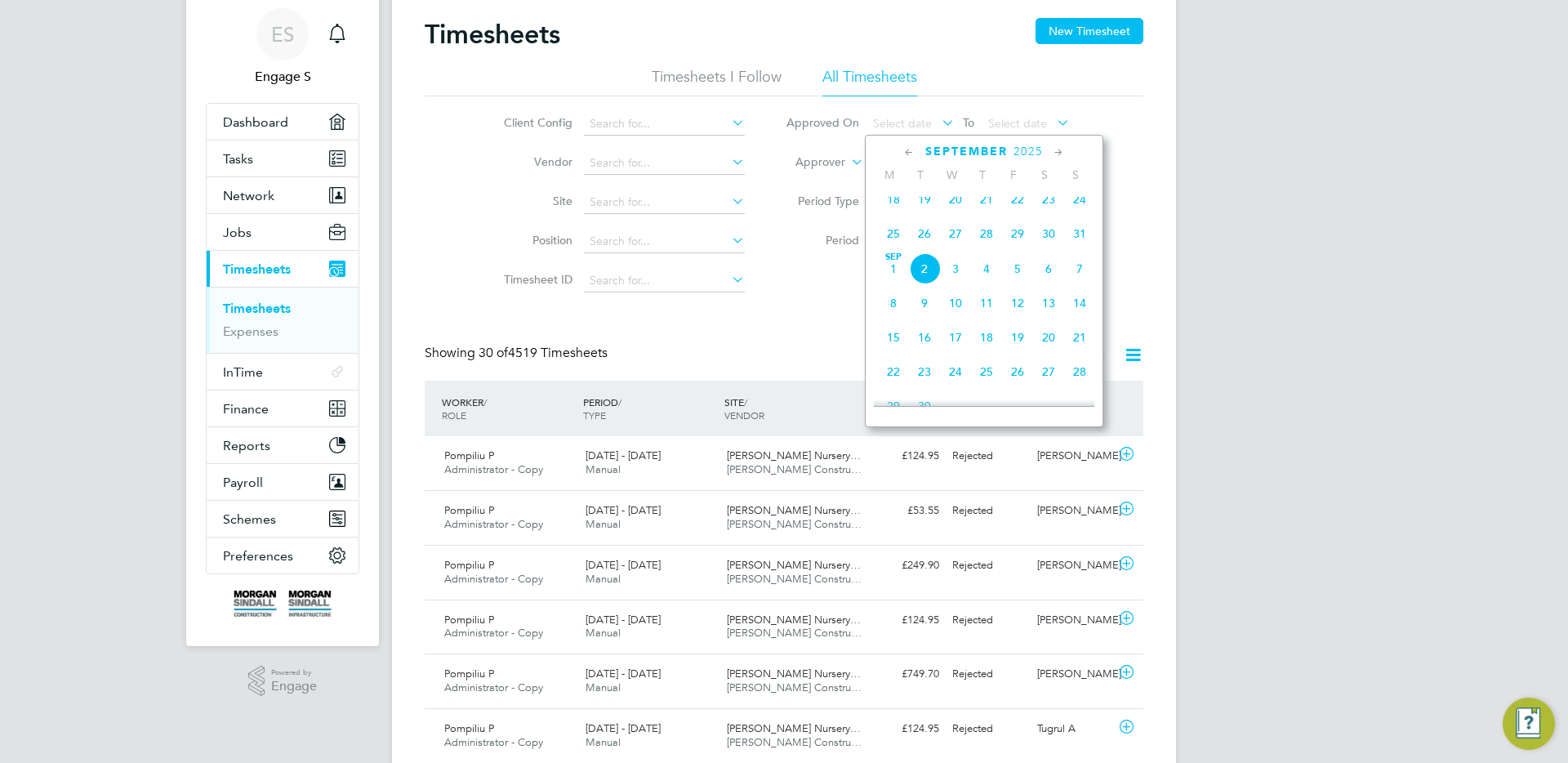
click at [897, 213] on span "18" at bounding box center [894, 199] width 31 height 31
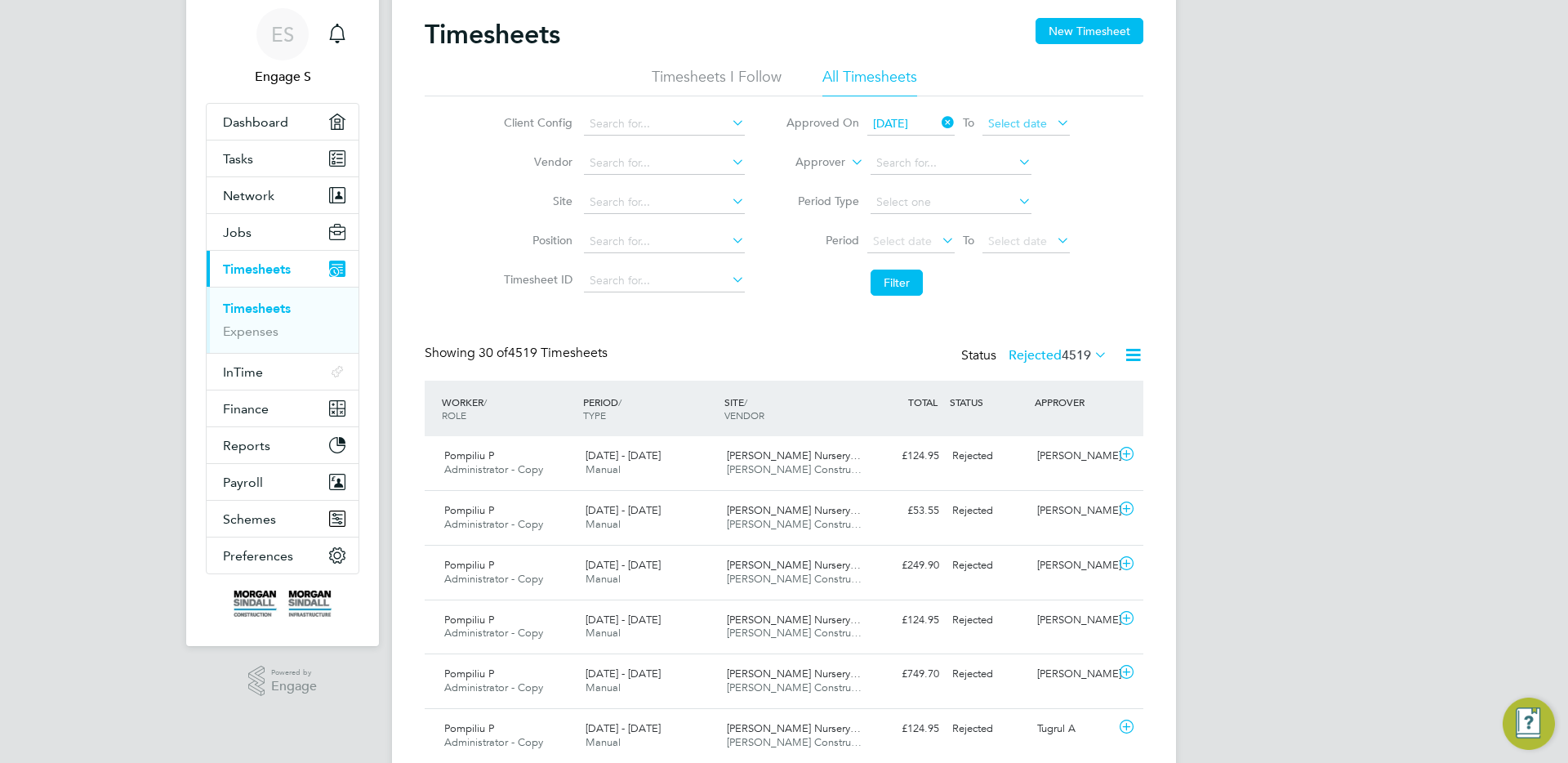
click at [1029, 125] on span "Select date" at bounding box center [1017, 122] width 59 height 15
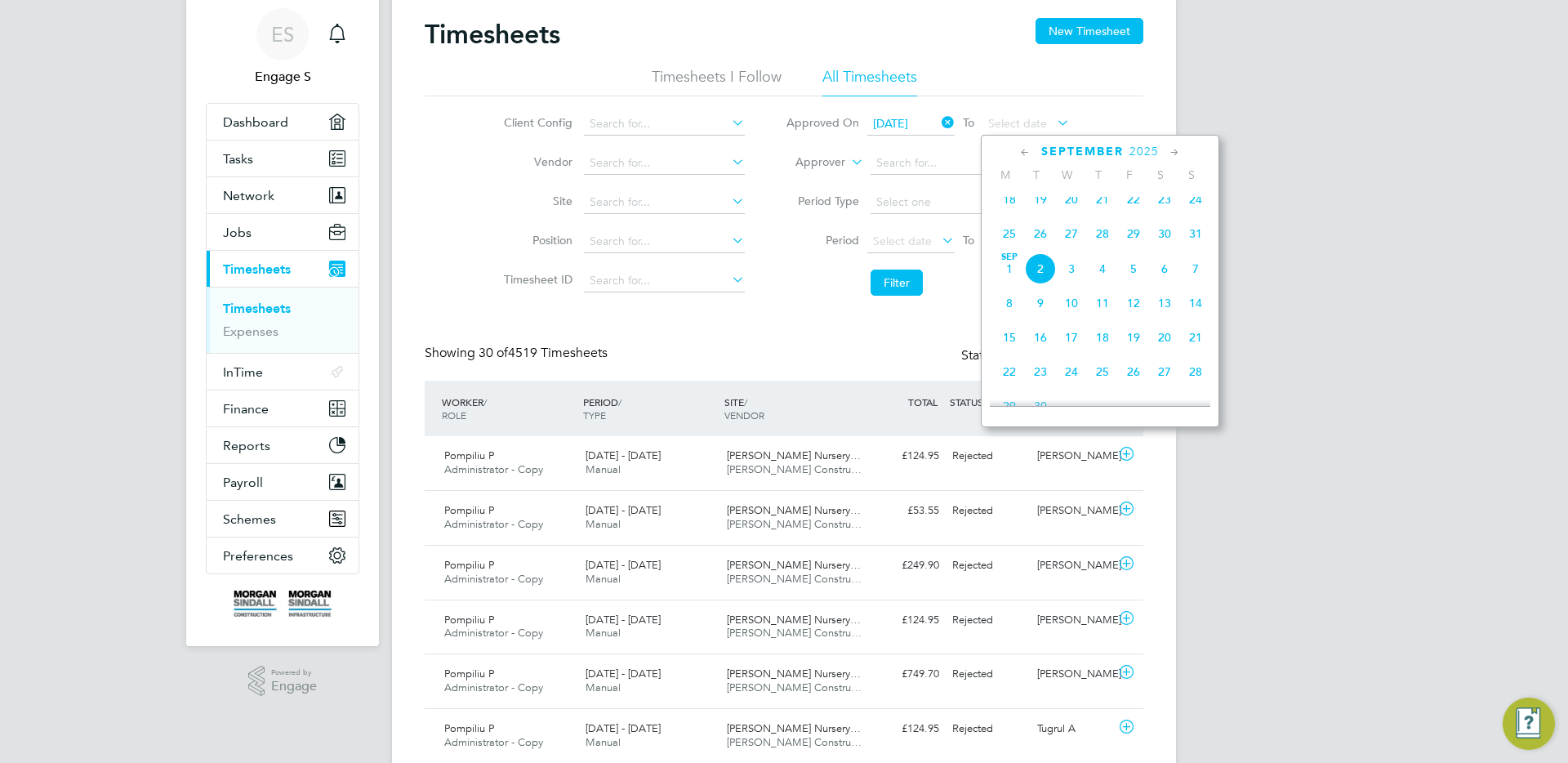
click at [1067, 284] on span "3" at bounding box center [1072, 269] width 31 height 31
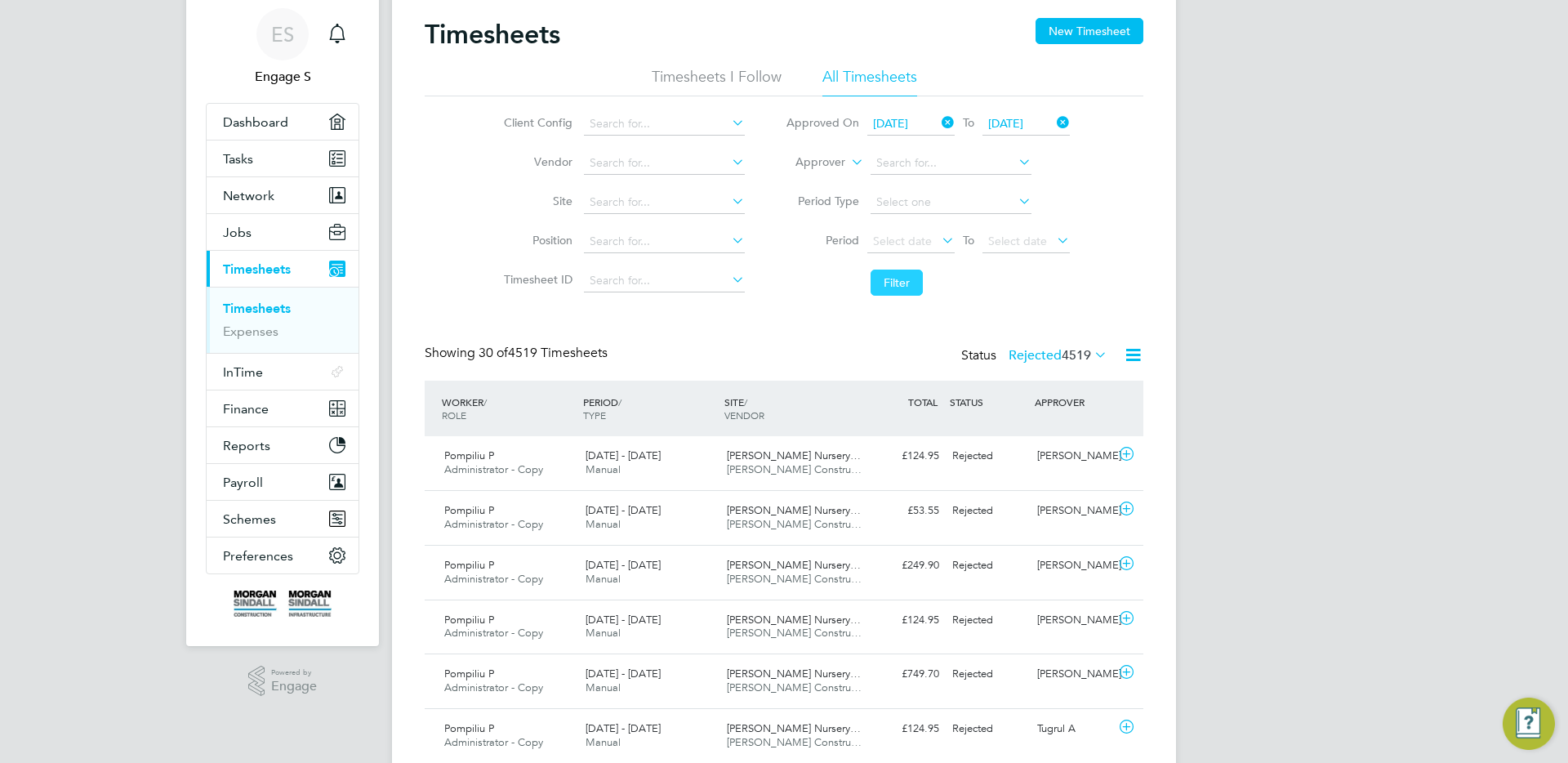
click at [905, 279] on button "Filter" at bounding box center [897, 282] width 52 height 26
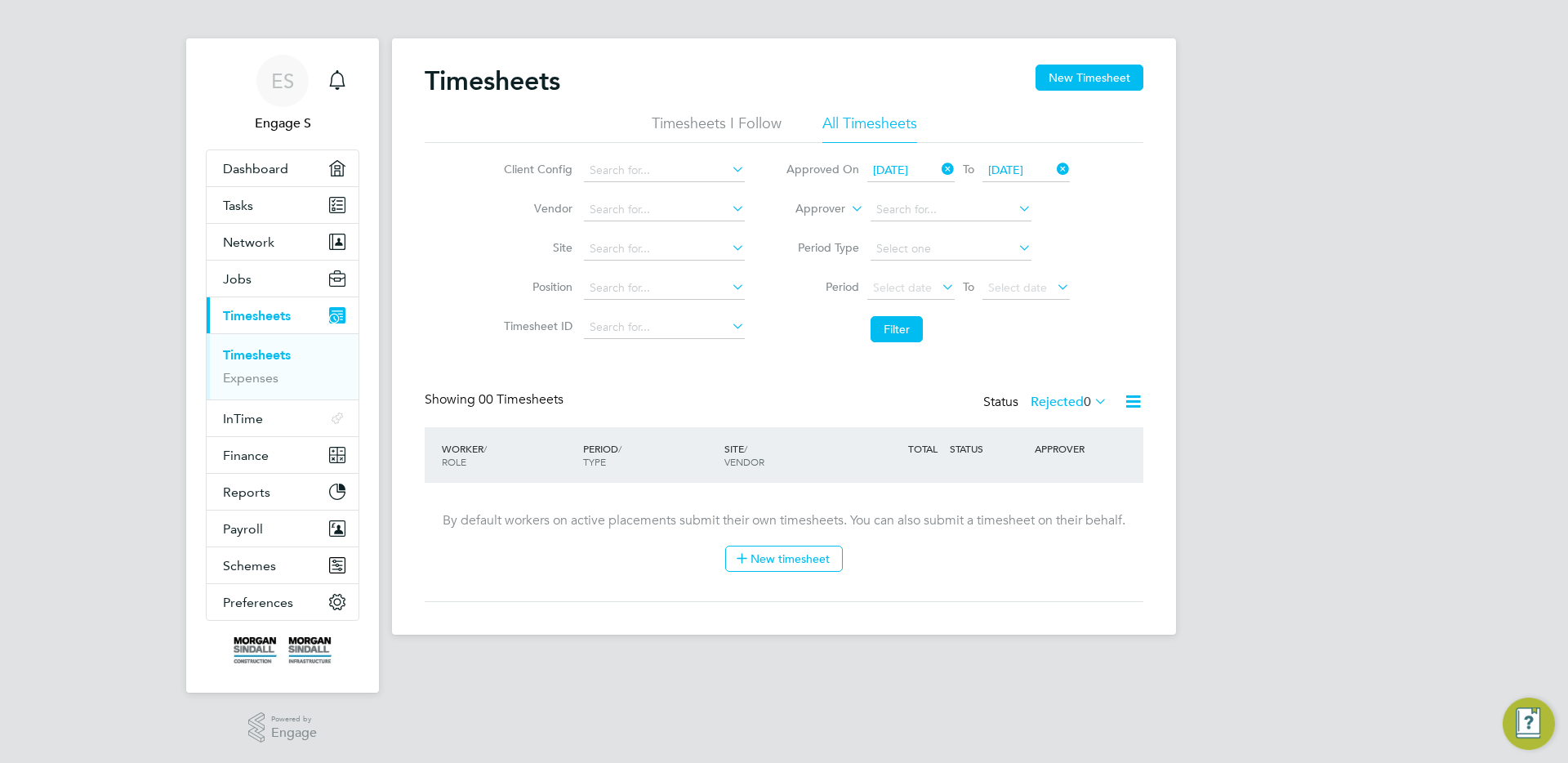
click at [1054, 168] on icon at bounding box center [1054, 169] width 0 height 23
click at [908, 166] on span "18 Aug 2025" at bounding box center [891, 169] width 35 height 15
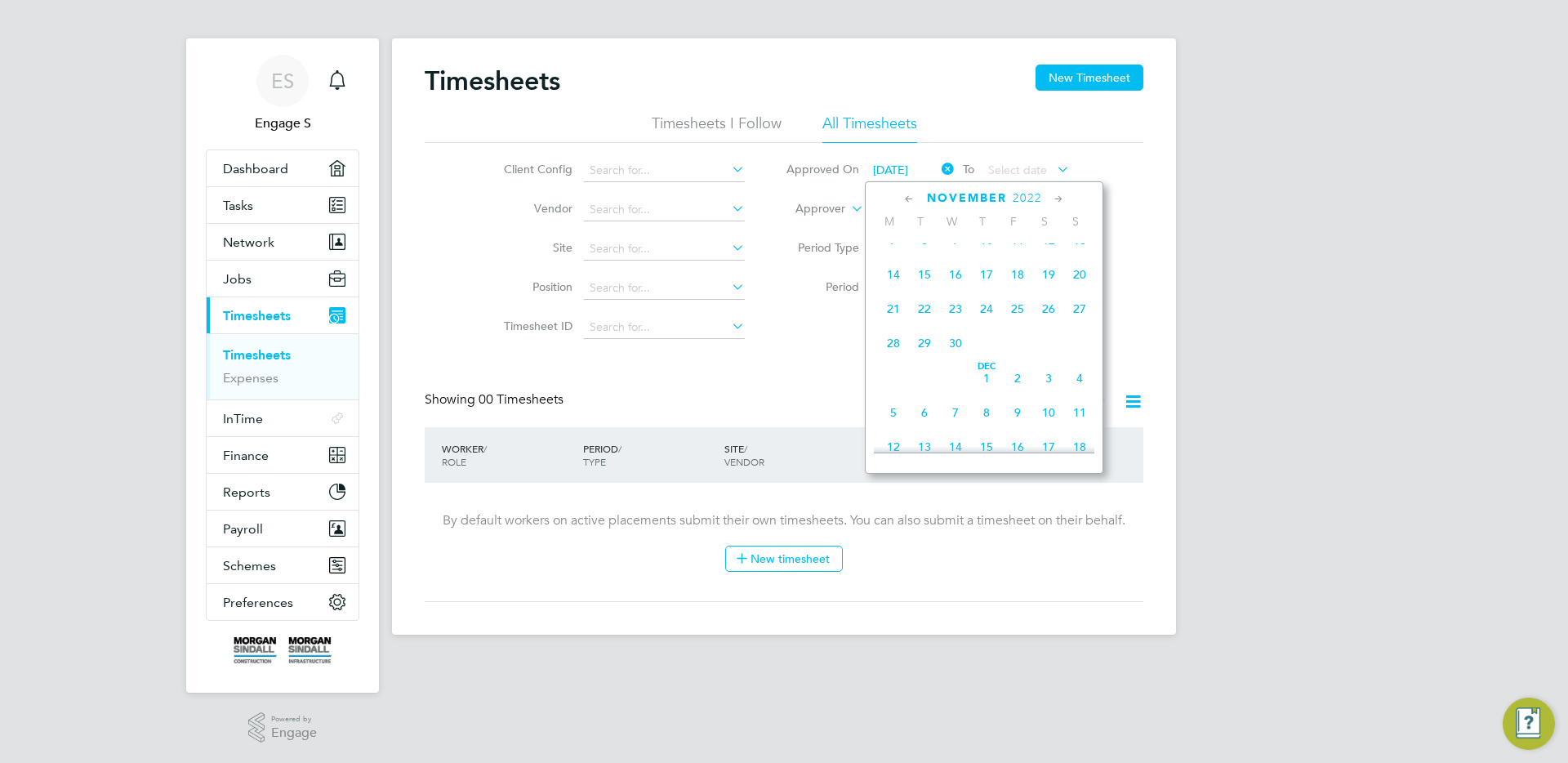
click at [901, 279] on span "14" at bounding box center [894, 275] width 31 height 31
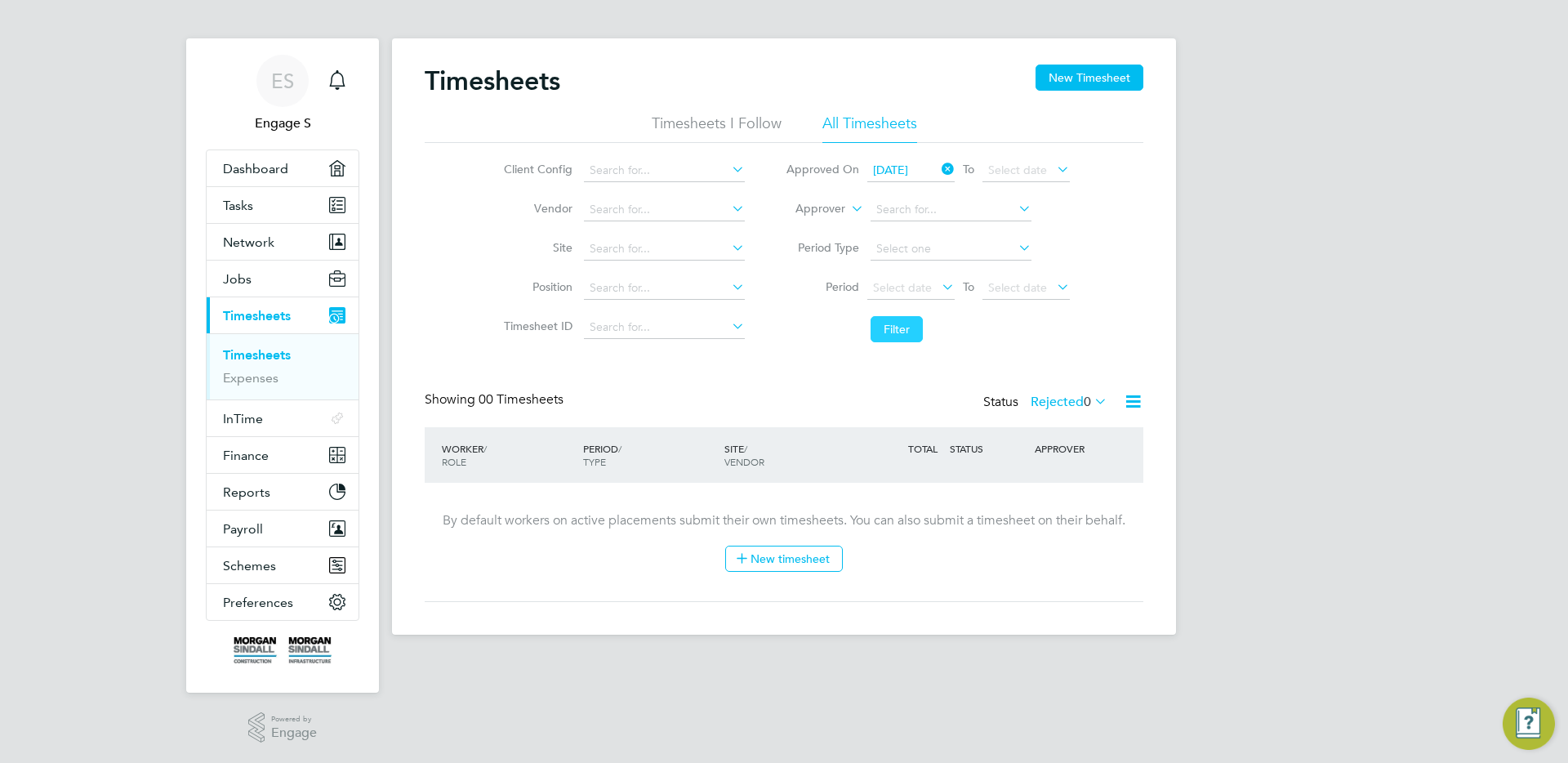
click at [911, 336] on button "Filter" at bounding box center [897, 329] width 52 height 26
click at [938, 171] on icon at bounding box center [938, 169] width 0 height 23
click at [896, 336] on button "Filter" at bounding box center [897, 329] width 52 height 26
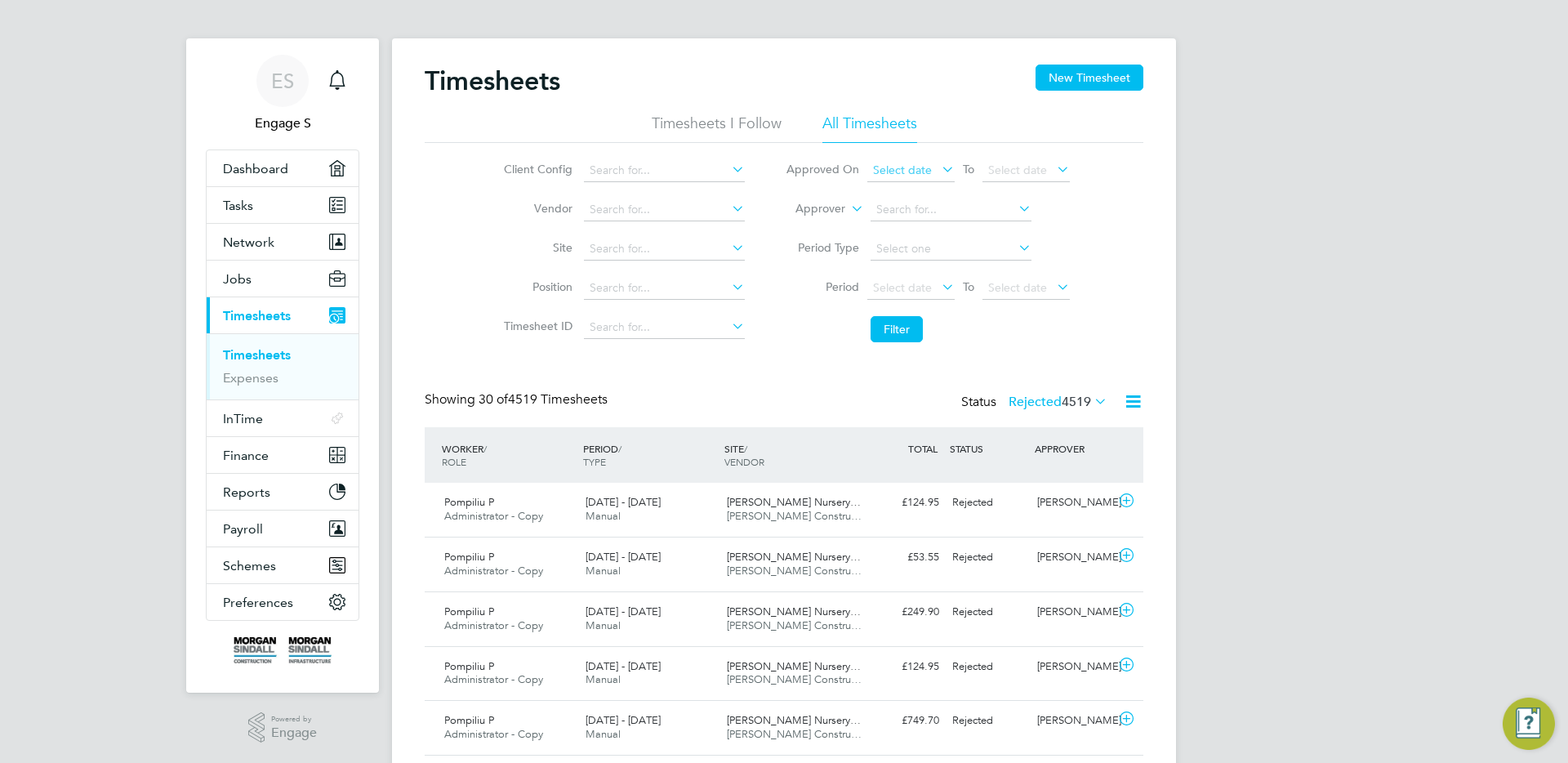
click at [891, 166] on span "Select date" at bounding box center [903, 169] width 59 height 15
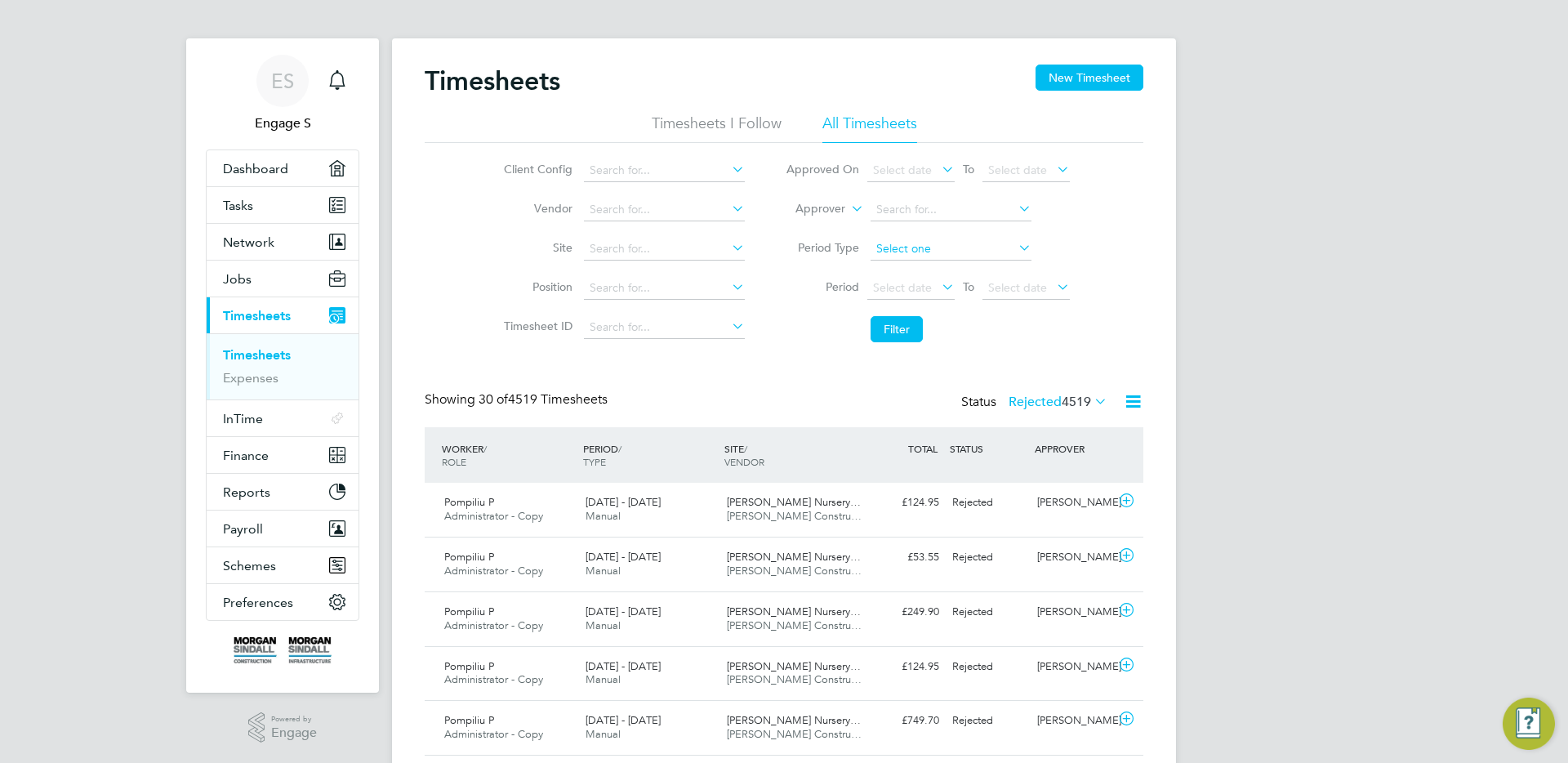
click at [896, 239] on input at bounding box center [951, 250] width 161 height 23
click at [889, 294] on span "Select date" at bounding box center [903, 287] width 59 height 15
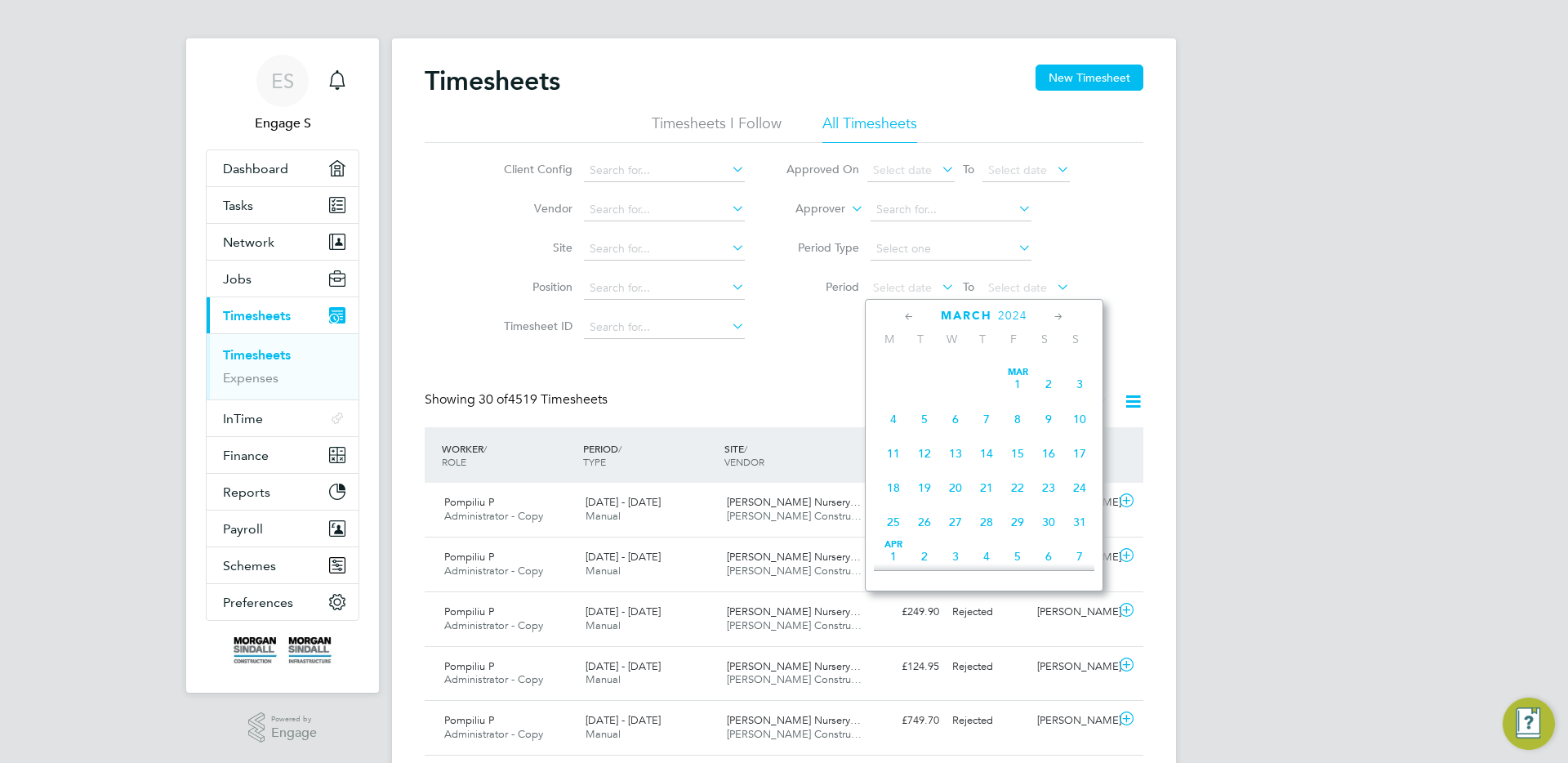
click at [895, 427] on span "4" at bounding box center [894, 419] width 31 height 31
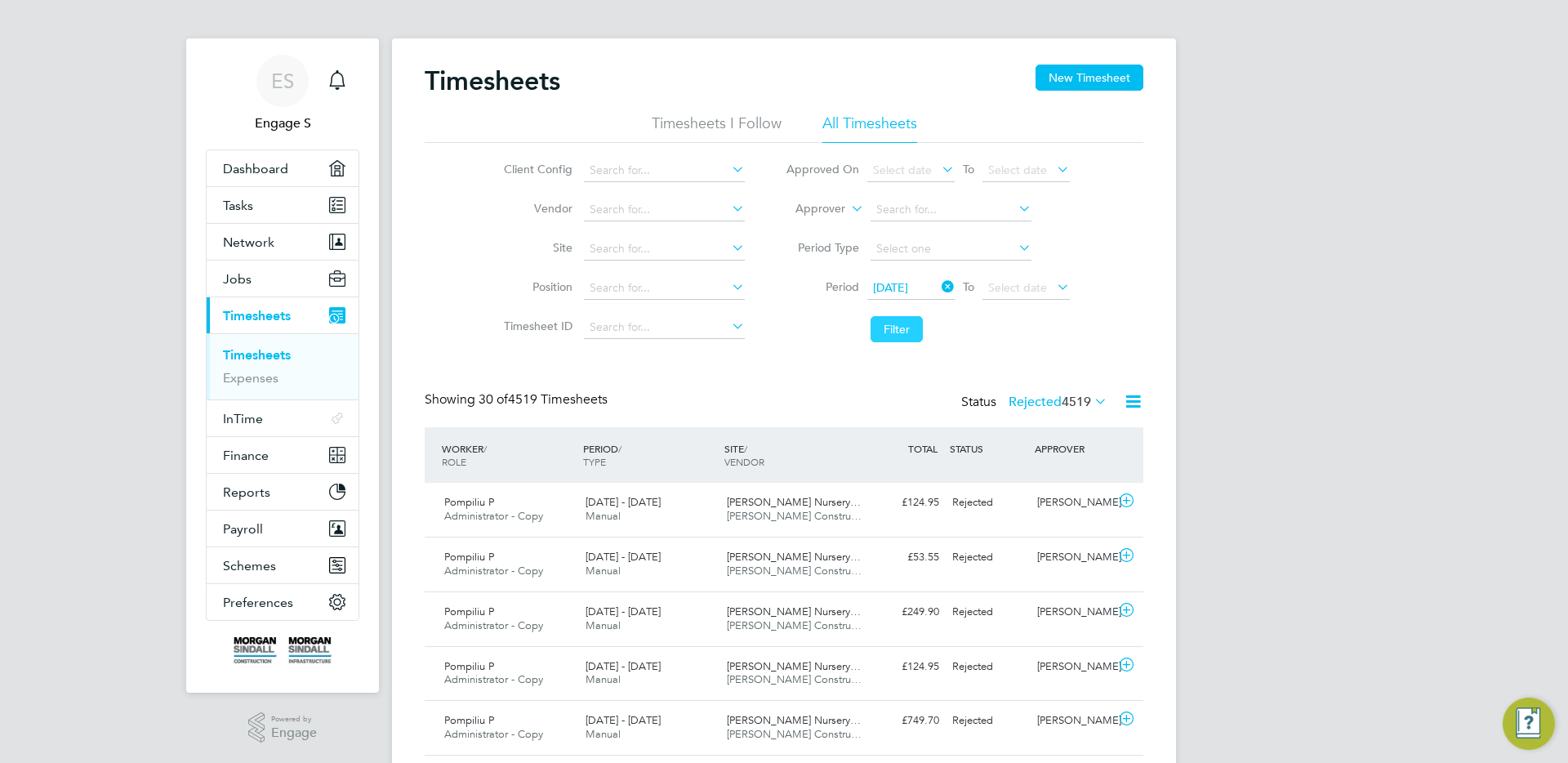
click at [872, 327] on button "Filter" at bounding box center [897, 329] width 52 height 26
click at [1052, 405] on label "Rejected 37" at bounding box center [1066, 401] width 85 height 17
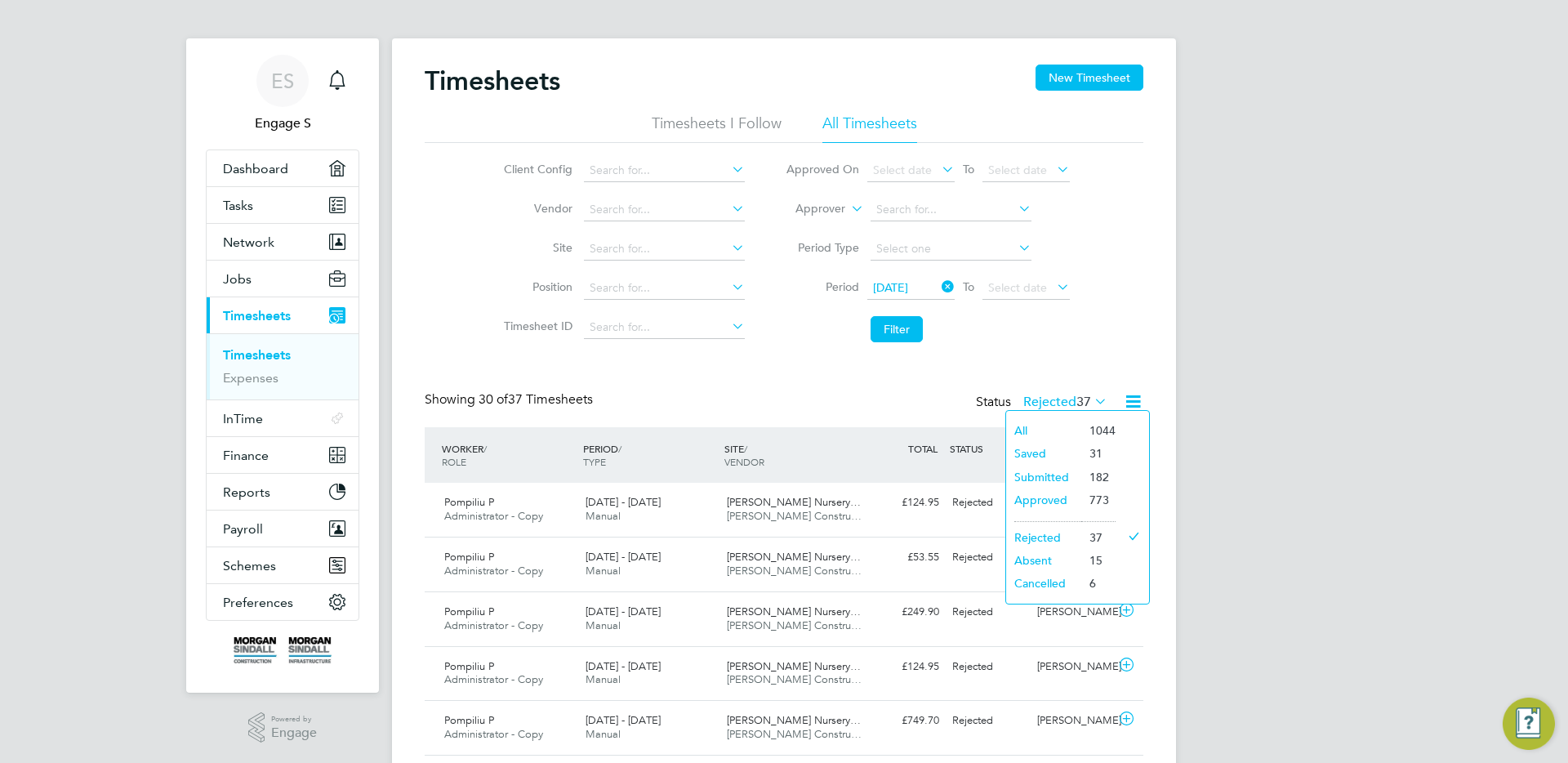
click at [1052, 404] on label "Rejected 37" at bounding box center [1066, 401] width 85 height 17
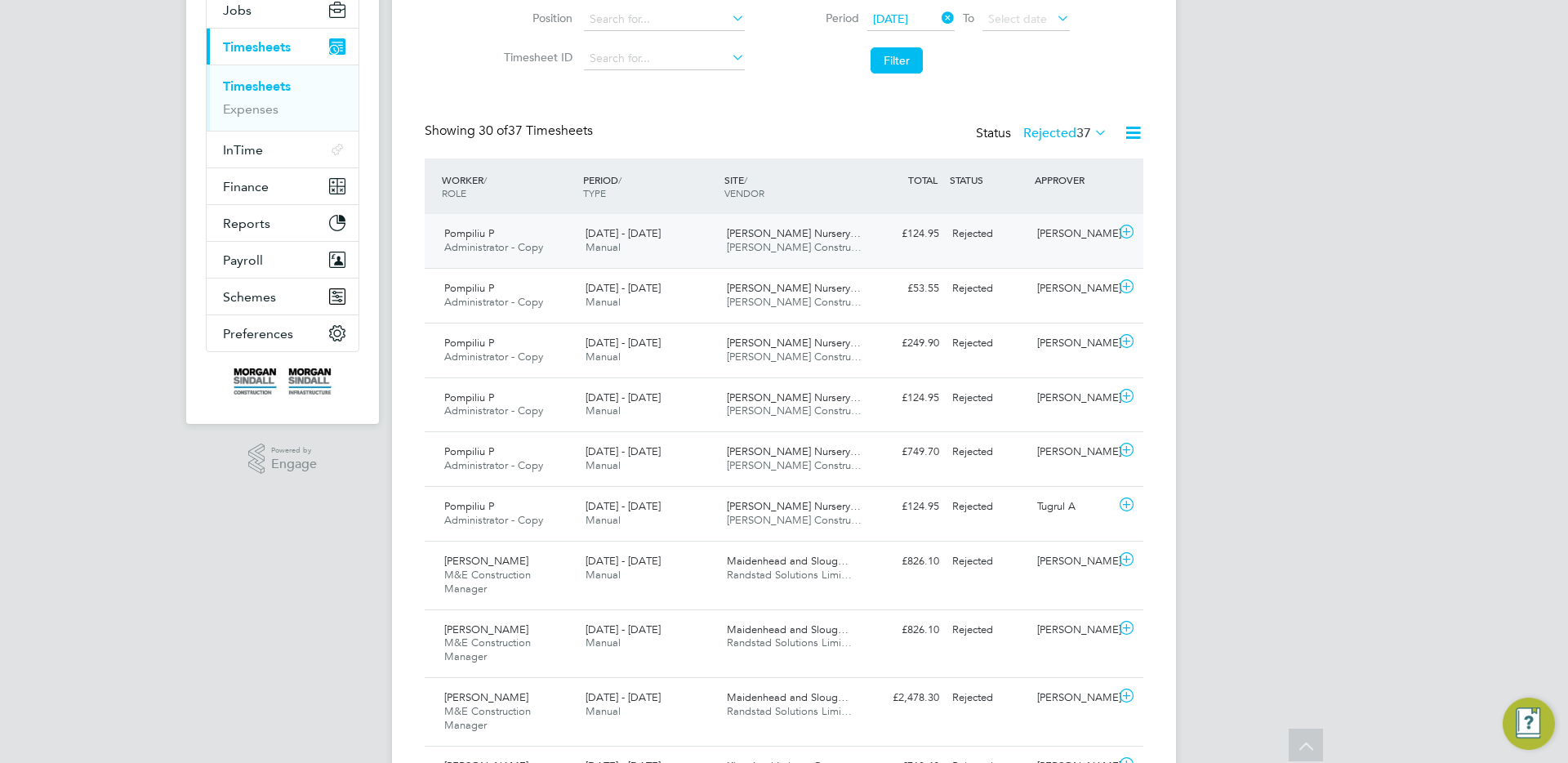
click at [757, 247] on span "Morgan Sindall Constru…" at bounding box center [794, 247] width 135 height 14
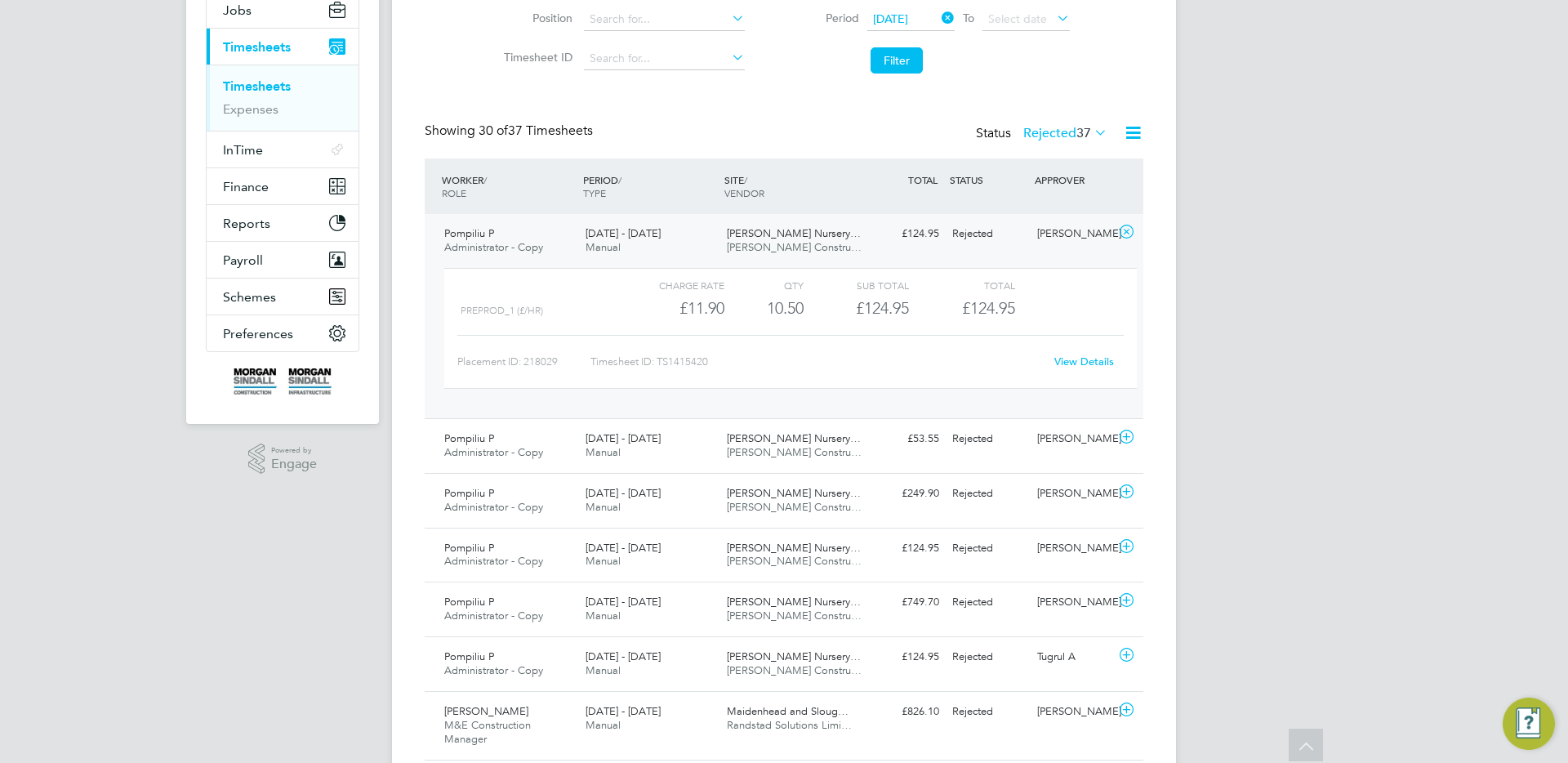
click at [1063, 361] on link "View Details" at bounding box center [1084, 362] width 59 height 14
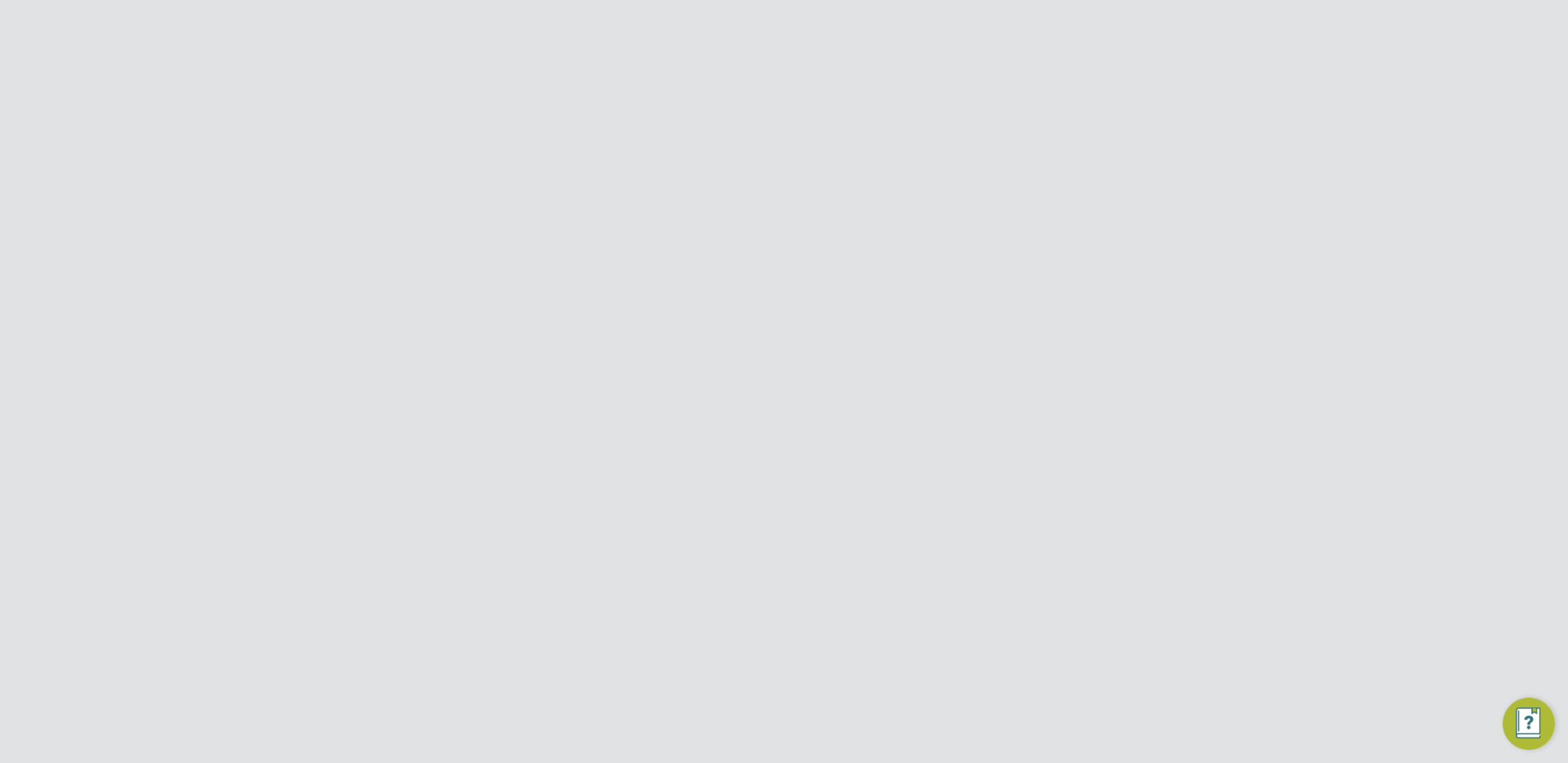
click at [935, 316] on Logs-tab "Activity Logs" at bounding box center [942, 313] width 69 height 39
drag, startPoint x: 510, startPoint y: 362, endPoint x: 471, endPoint y: 362, distance: 39.0
click at [471, 362] on p "[PERSON_NAME] has rejected the timesheet" at bounding box center [600, 366] width 260 height 19
drag, startPoint x: 475, startPoint y: 486, endPoint x: 531, endPoint y: 481, distance: 56.2
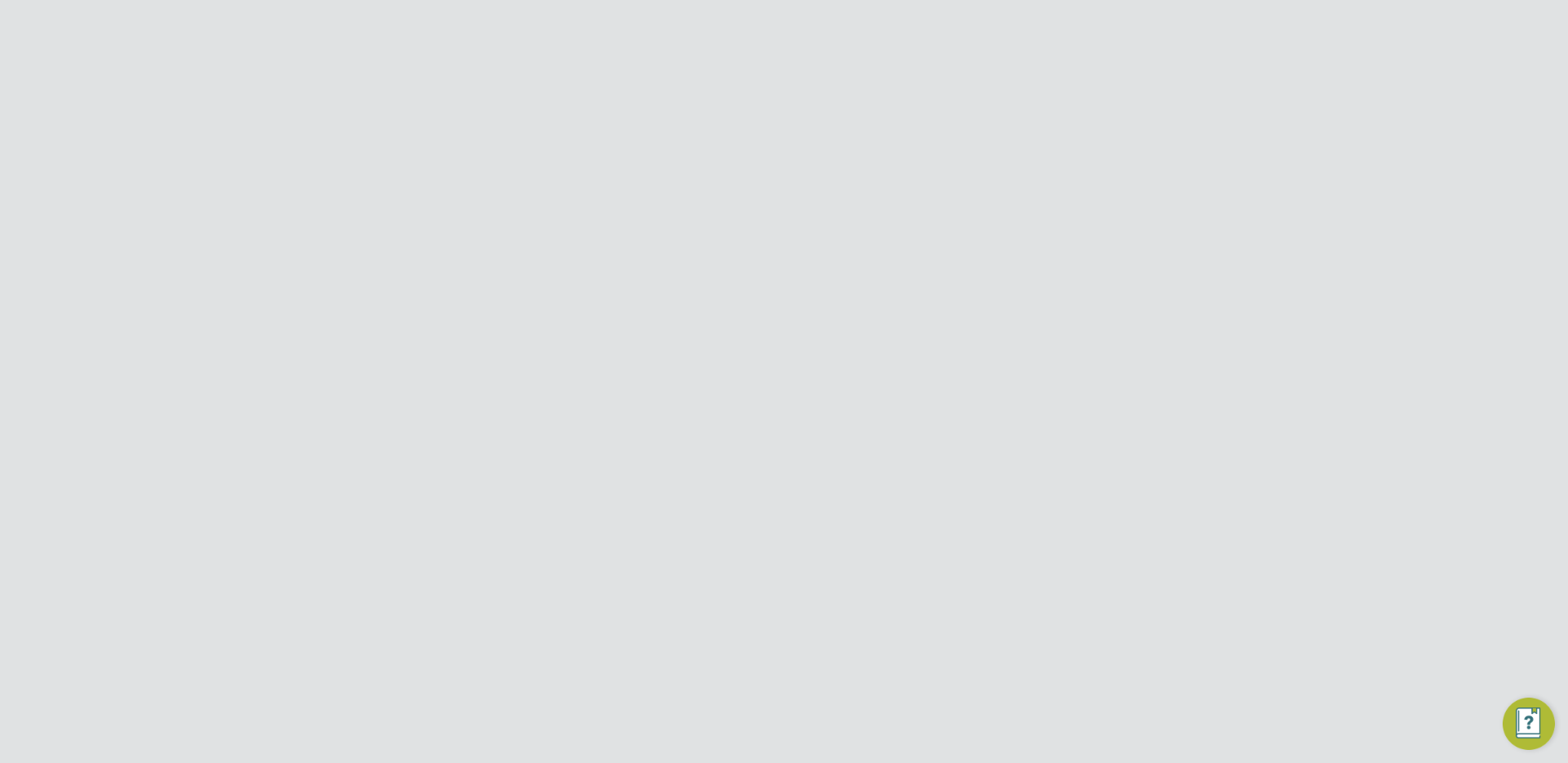
click at [531, 482] on p "[PERSON_NAME] has created the timesheet" at bounding box center [598, 491] width 256 height 19
click at [556, 260] on Comments-tab "Operational Instructions & Comments" at bounding box center [606, 259] width 202 height 39
click at [454, 310] on button "Timesheet" at bounding box center [452, 313] width 54 height 39
click at [753, 25] on input "[PERSON_NAME] Construction & Infrastructure Ltd" at bounding box center [812, 26] width 278 height 39
click at [1110, 157] on div "Back Follow" at bounding box center [784, 150] width 719 height 25
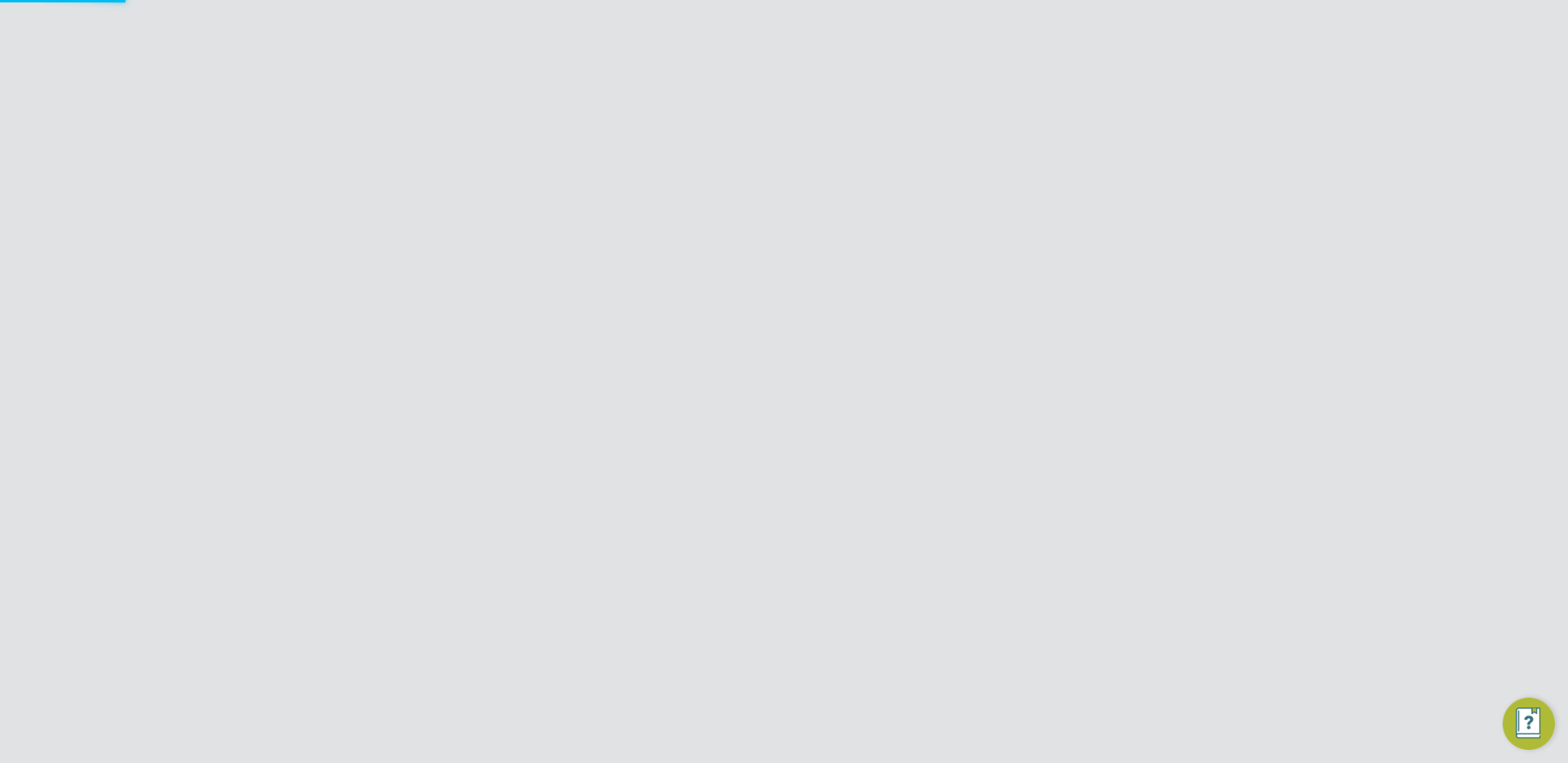
click at [885, 35] on input "Morgan Sindall Construction & Infrastructure Ltd" at bounding box center [812, 26] width 278 height 39
click at [967, 347] on div "Back Follow Pompiliu P's Timesheet 09 - 15 Aug 2025 £124. 95 "Administrator - C…" at bounding box center [784, 574] width 784 height 953
click at [879, 321] on button "Details" at bounding box center [863, 313] width 38 height 39
click at [774, 42] on input "Morgan Sindall Construction & Infrastructure Ltd" at bounding box center [812, 26] width 278 height 39
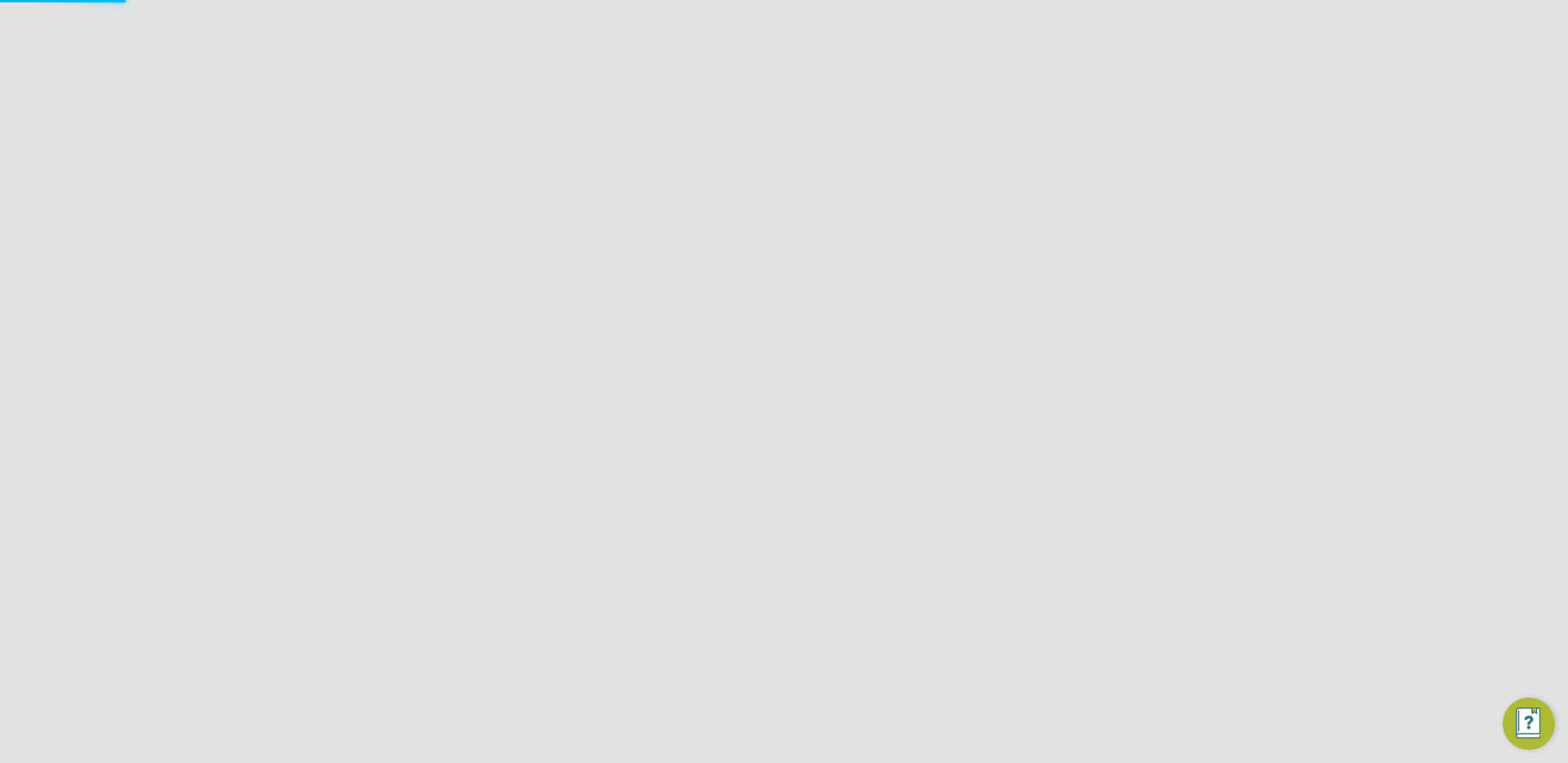
click at [774, 43] on input "Morgan Sindall Construction & Infrastructure Ltd" at bounding box center [812, 26] width 278 height 39
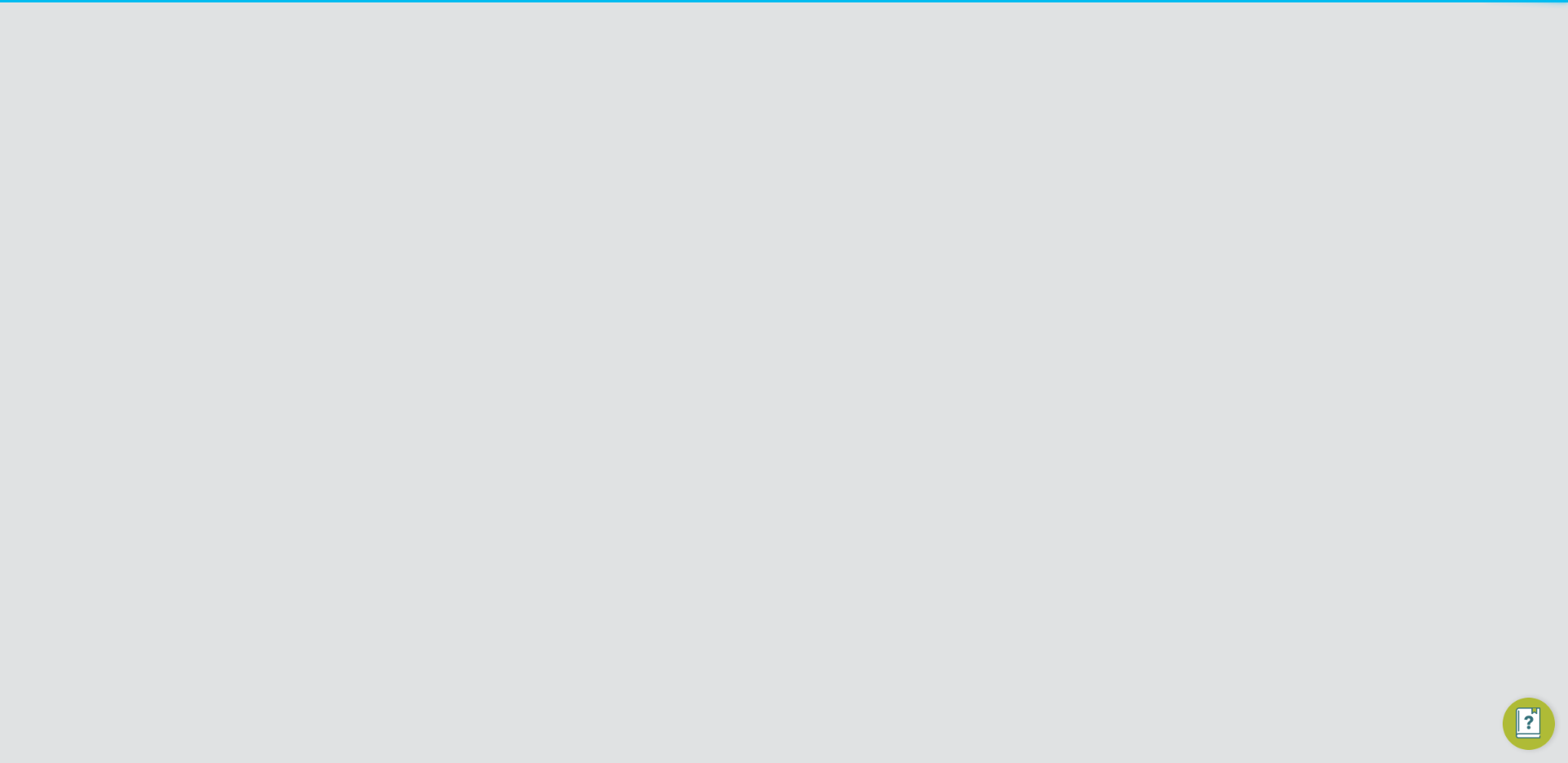
click at [799, 113] on span "Randstad Solutions Limited" at bounding box center [767, 106] width 162 height 19
type input "Randstad Solutions Limited"
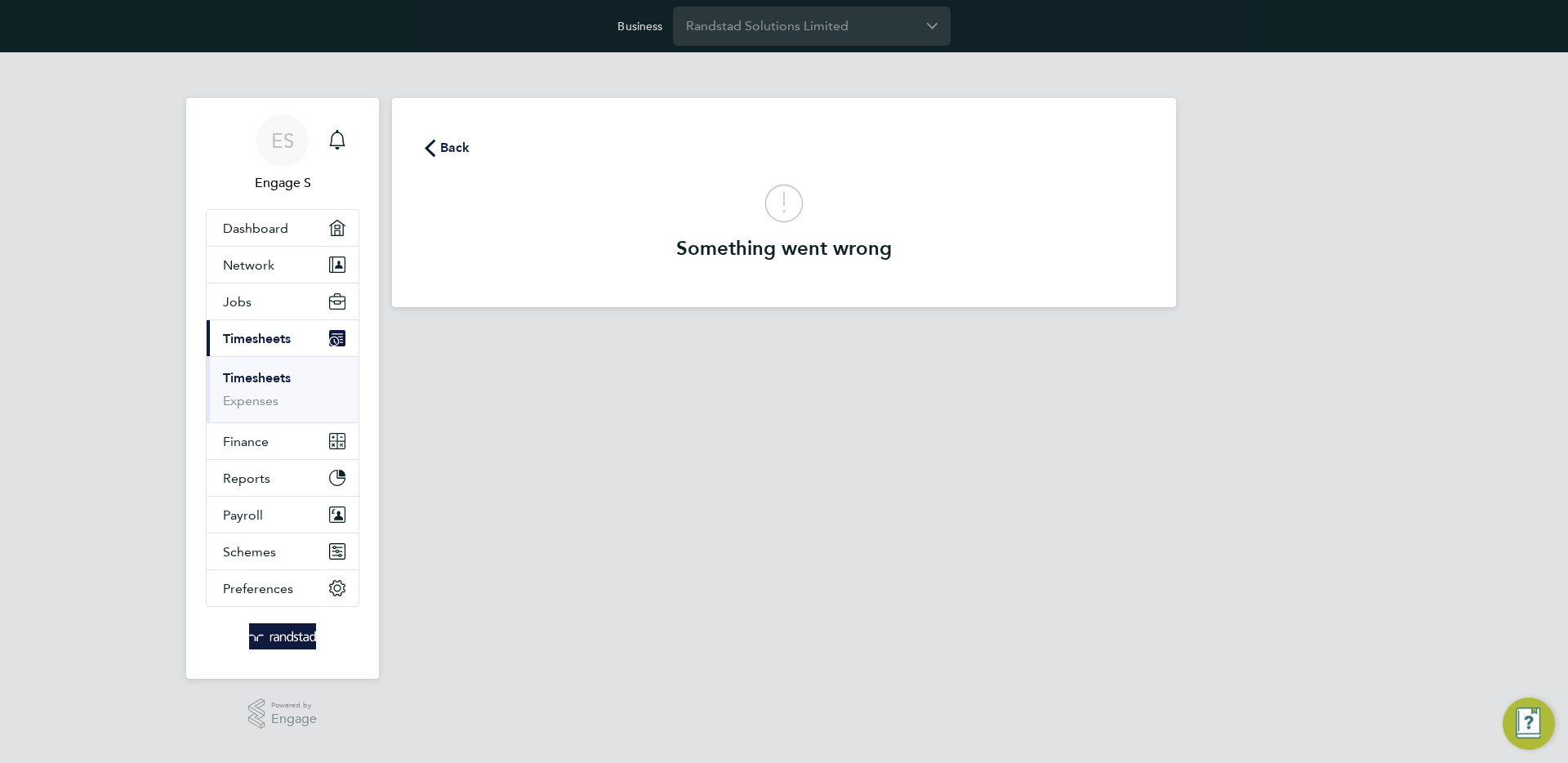
click at [454, 153] on span "Back" at bounding box center [455, 148] width 30 height 19
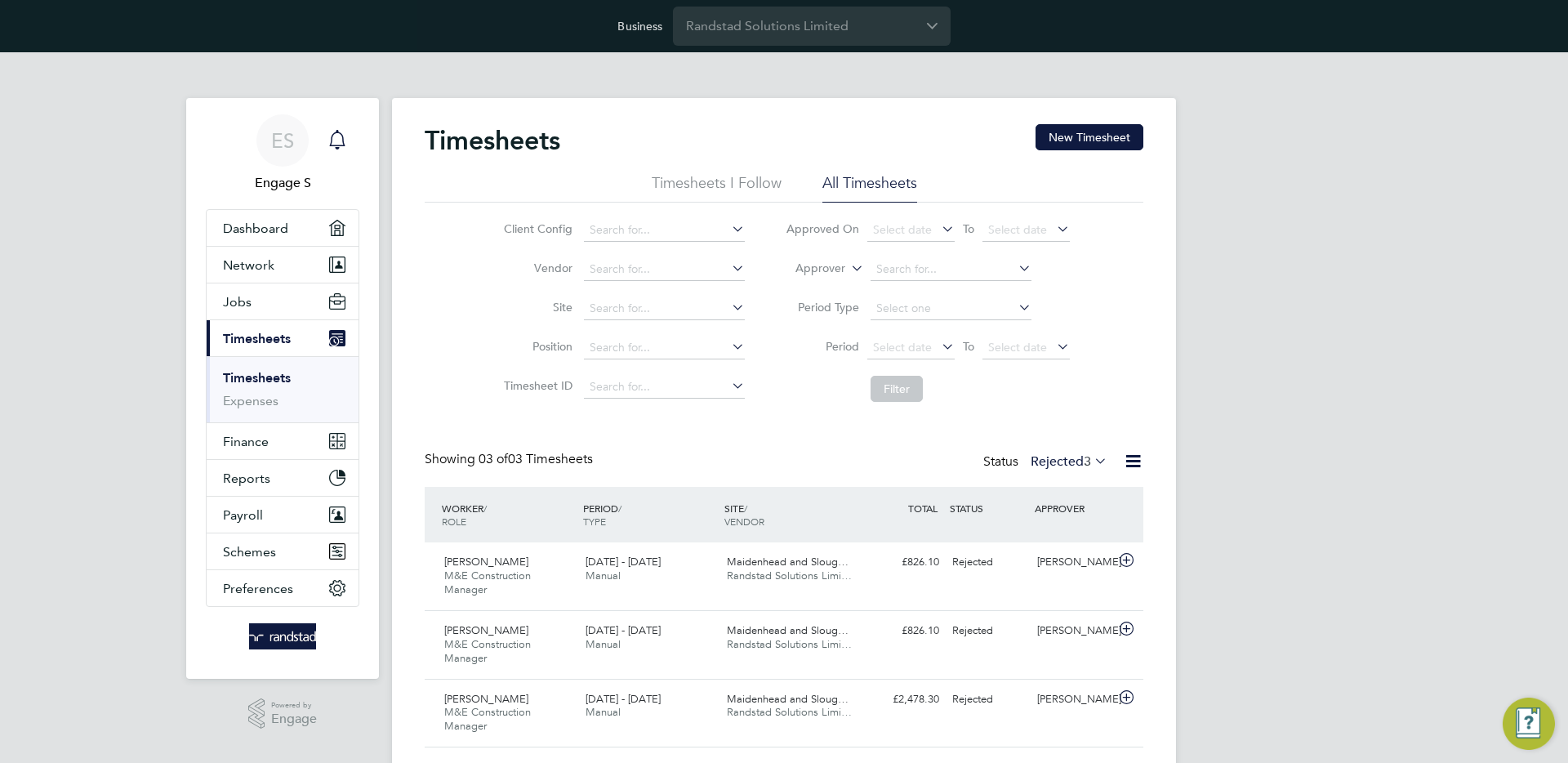
click at [333, 134] on icon "Main navigation" at bounding box center [337, 138] width 16 height 17
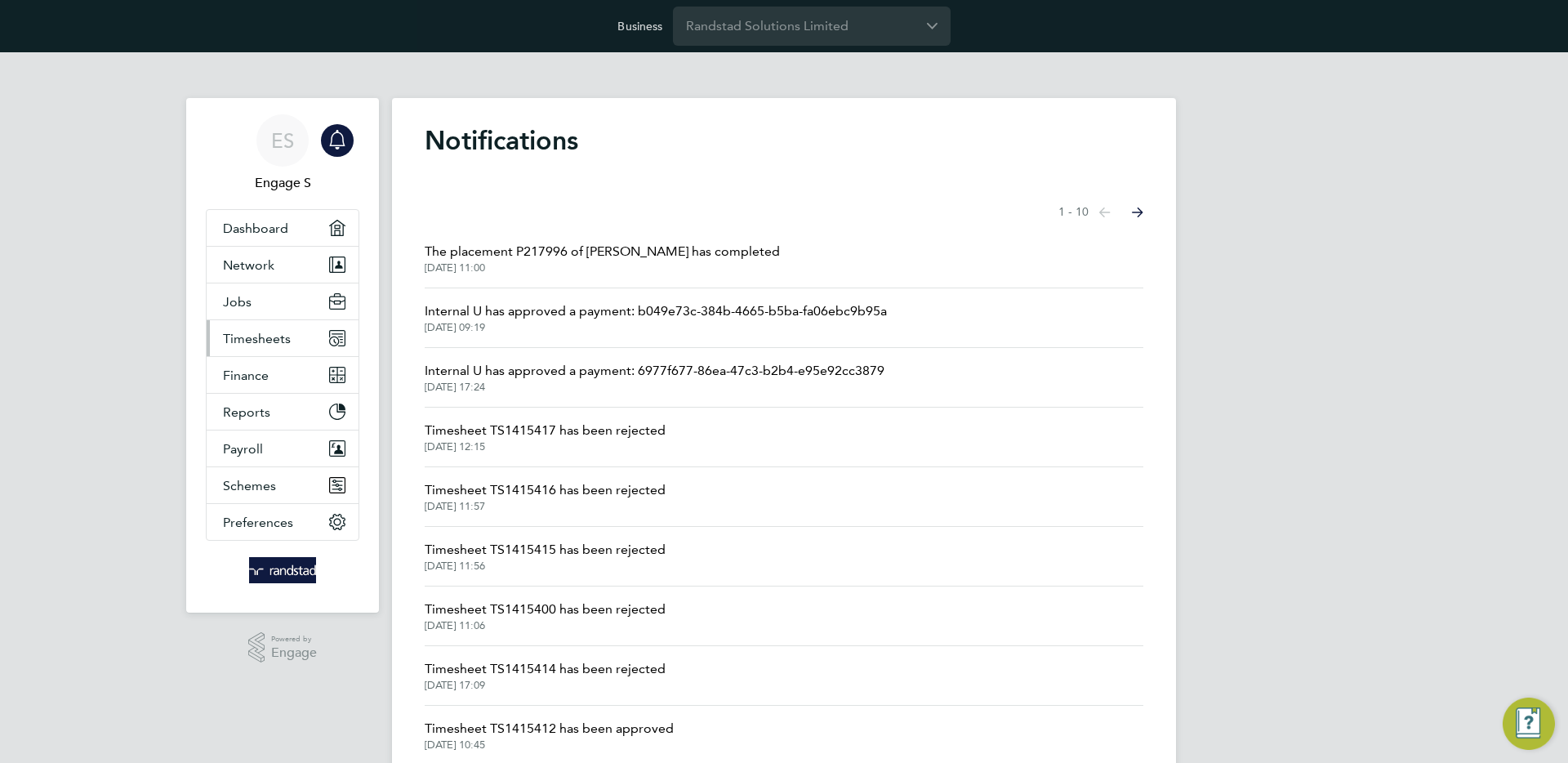
click at [285, 335] on span "Timesheets" at bounding box center [257, 339] width 68 height 16
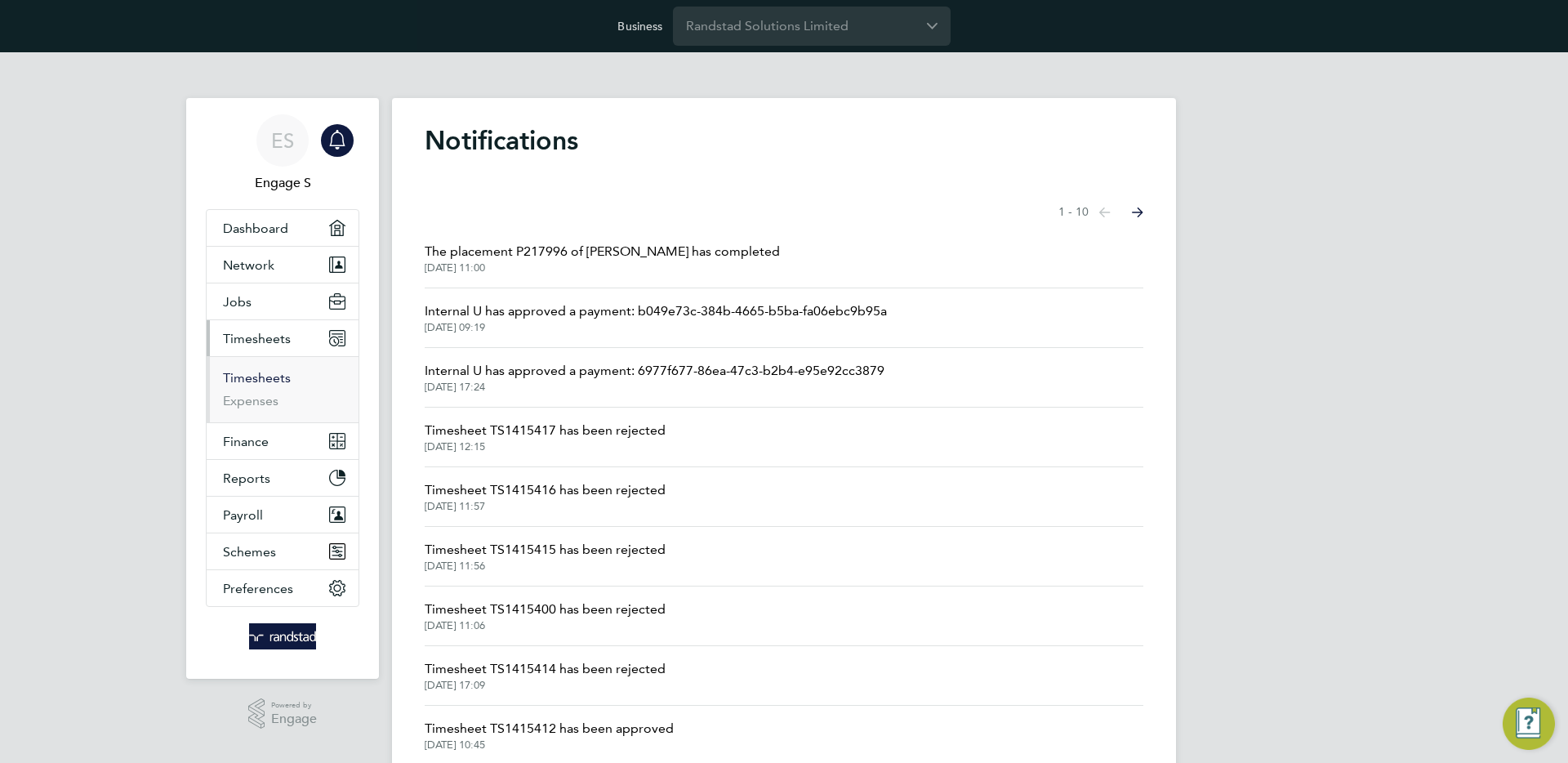
click at [234, 380] on link "Timesheets" at bounding box center [257, 378] width 68 height 16
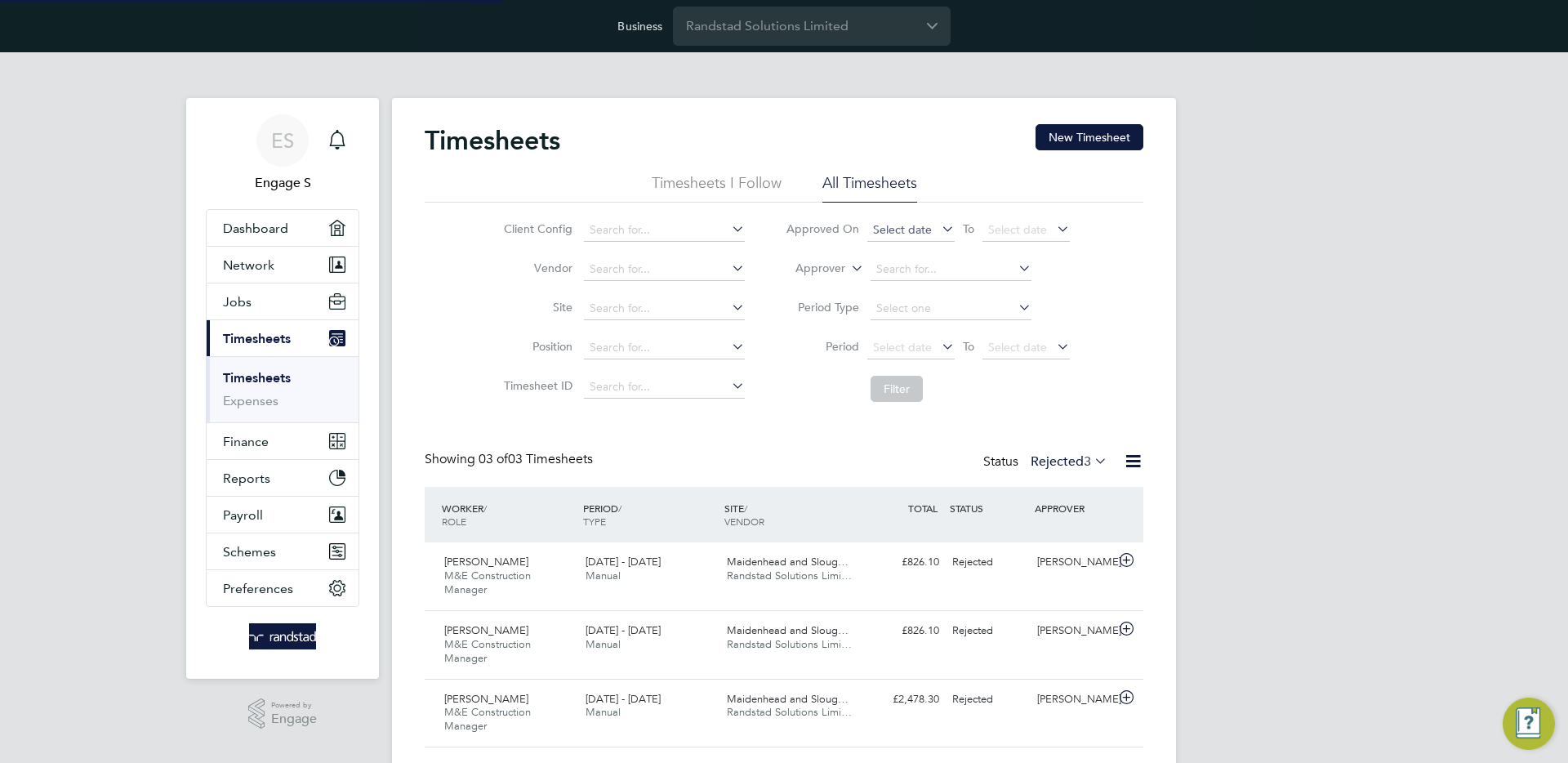
scroll to position [54, 142]
click at [1055, 468] on label "Rejected 3" at bounding box center [1069, 462] width 77 height 17
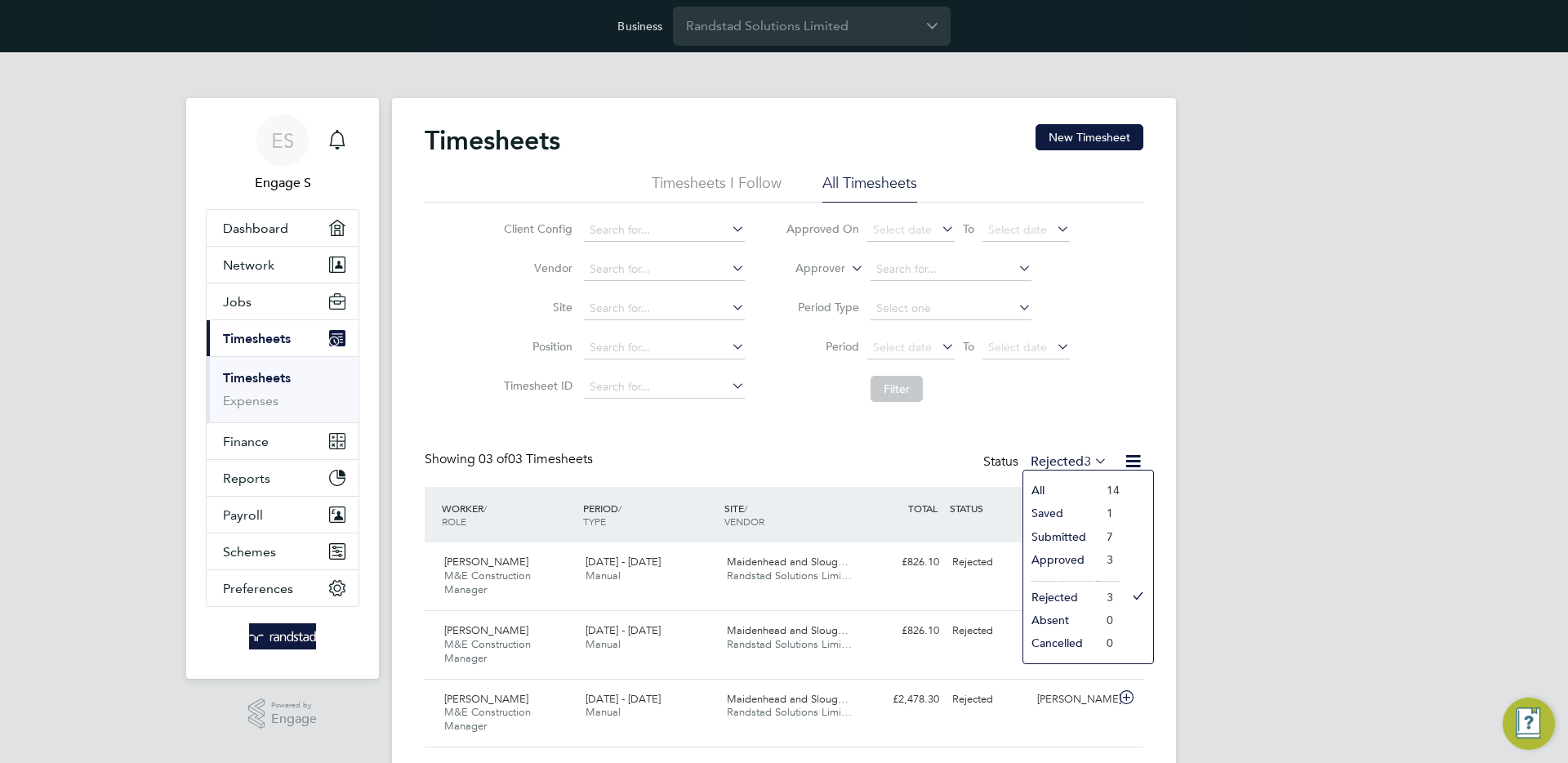
click at [1159, 403] on div "Timesheets New Timesheet Timesheets I Follow All Timesheets Client Config Vendo…" at bounding box center [784, 439] width 784 height 682
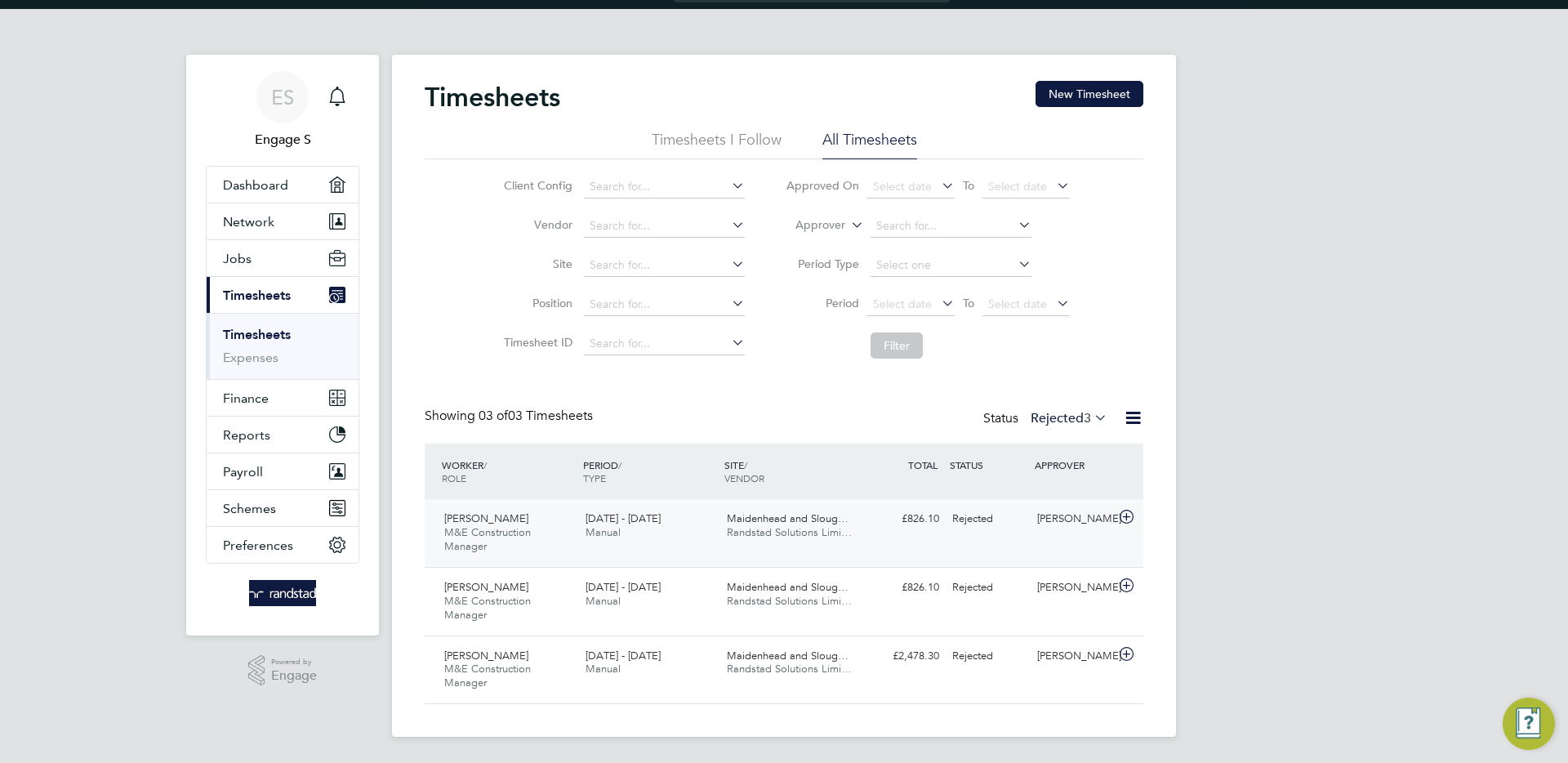
click at [837, 538] on span "Randstad Solutions Limi…" at bounding box center [789, 533] width 125 height 14
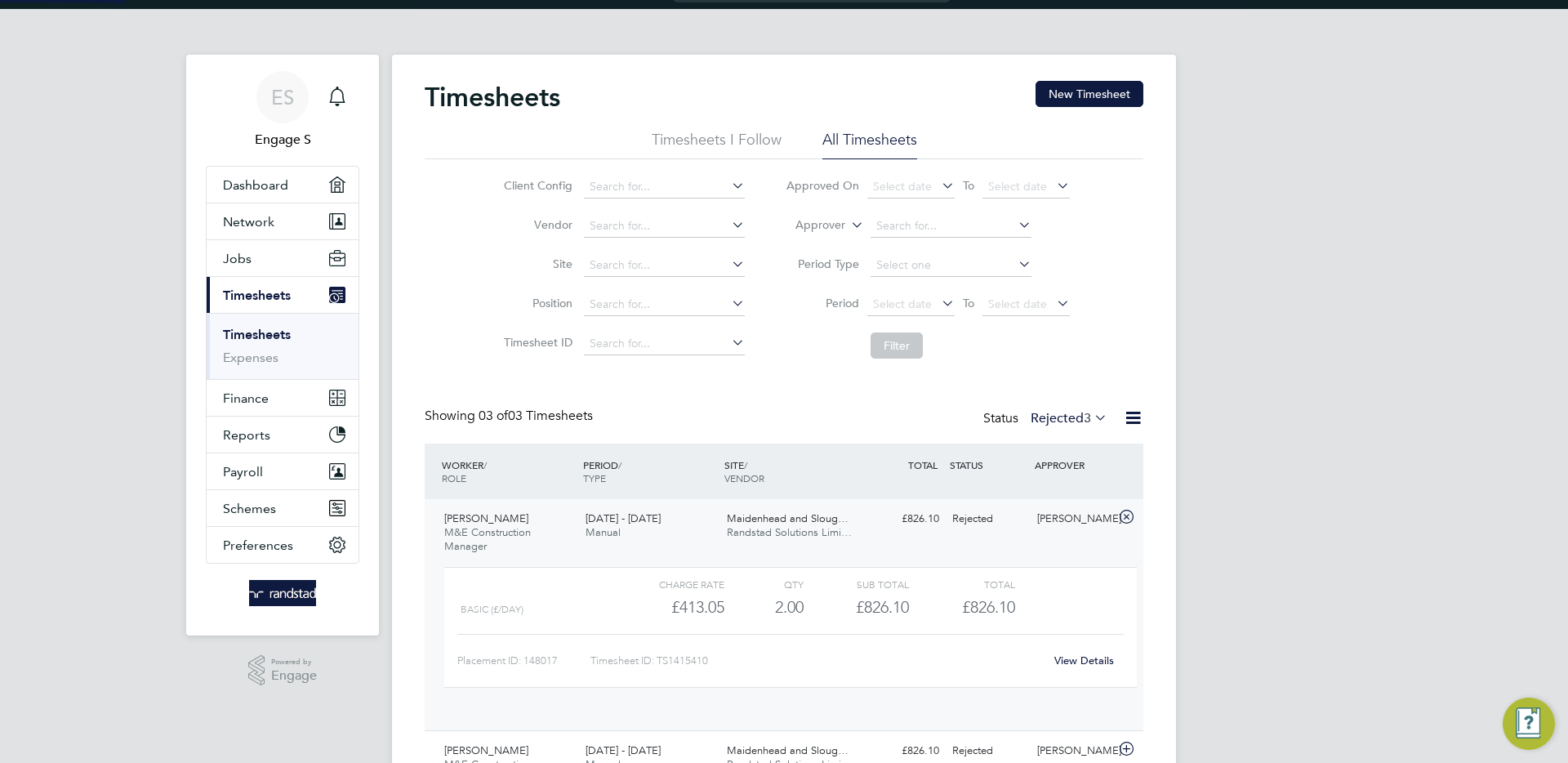
scroll to position [28, 159]
click at [1101, 661] on link "View Details" at bounding box center [1084, 661] width 59 height 14
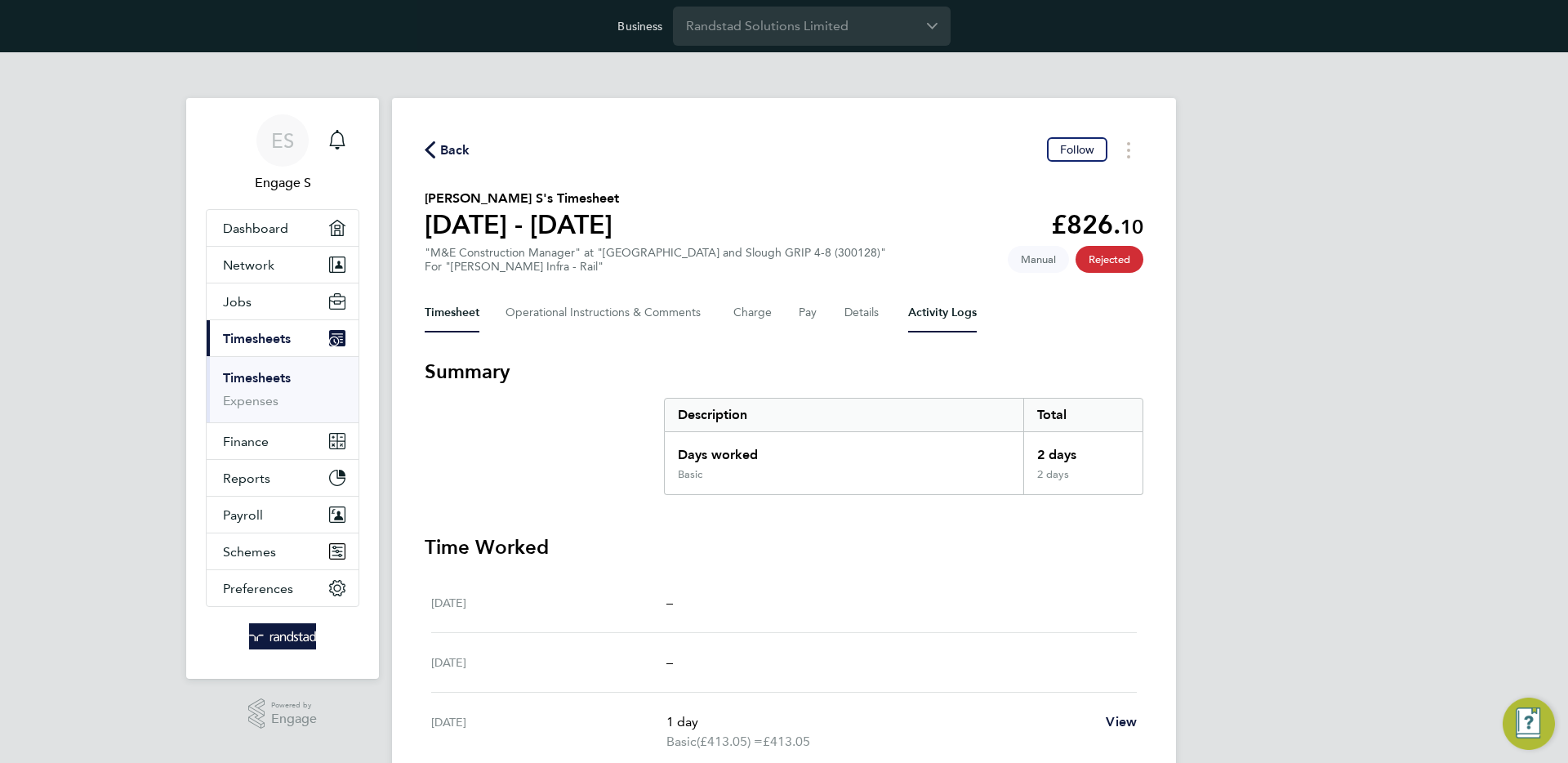
click at [924, 321] on Logs-tab "Activity Logs" at bounding box center [942, 313] width 69 height 39
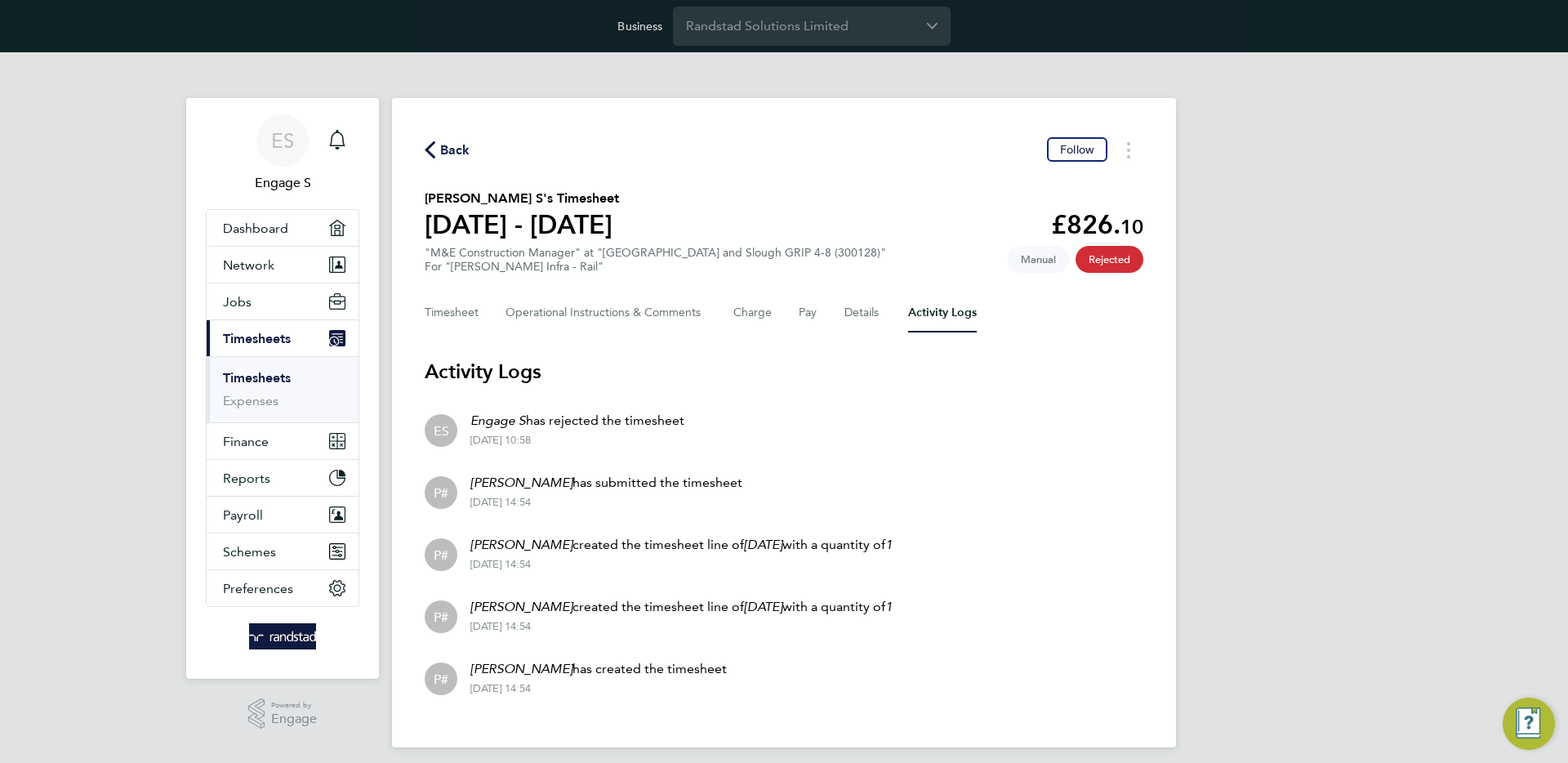
scroll to position [11, 0]
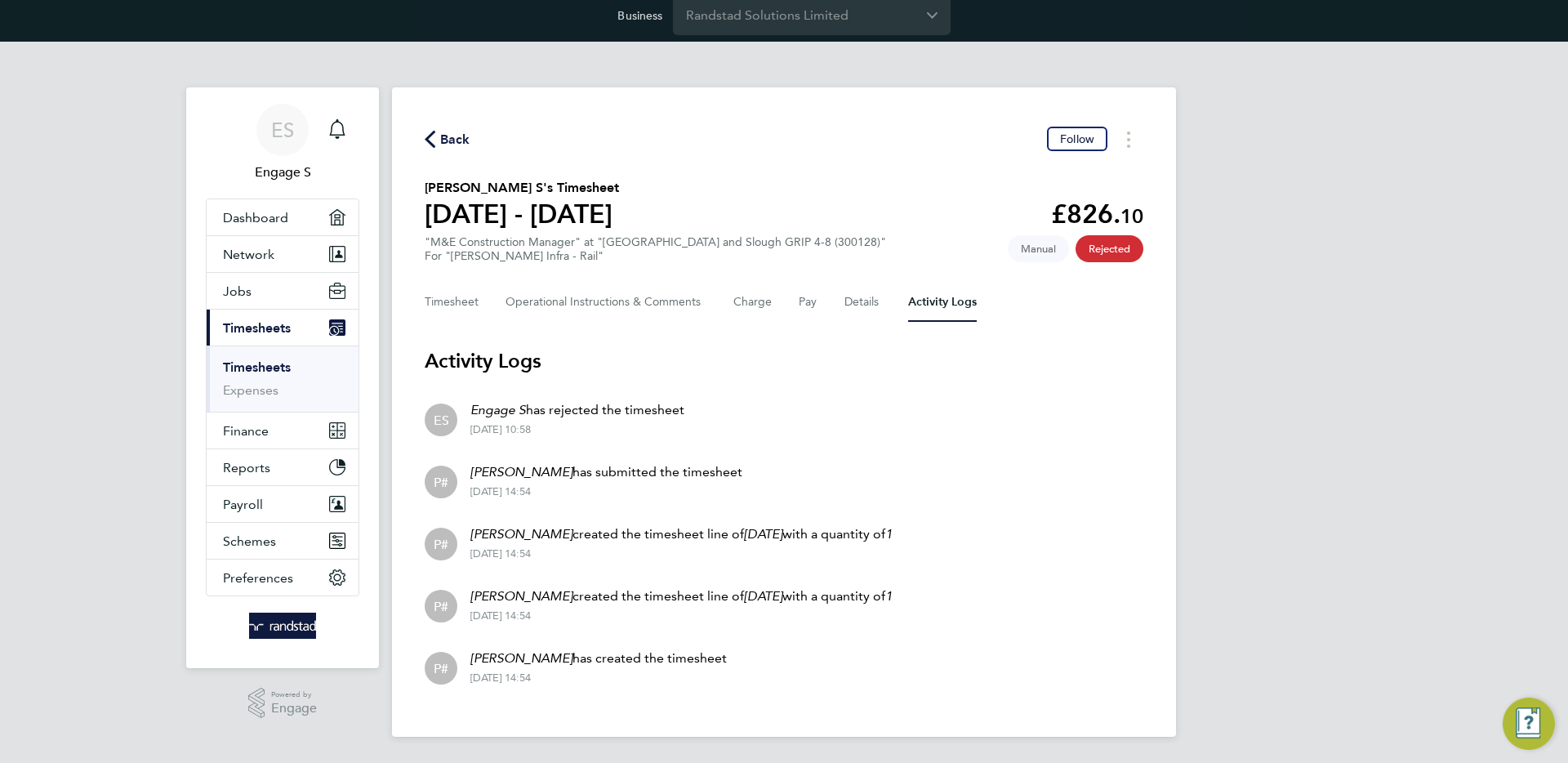
click at [279, 366] on link "Timesheets" at bounding box center [257, 367] width 68 height 16
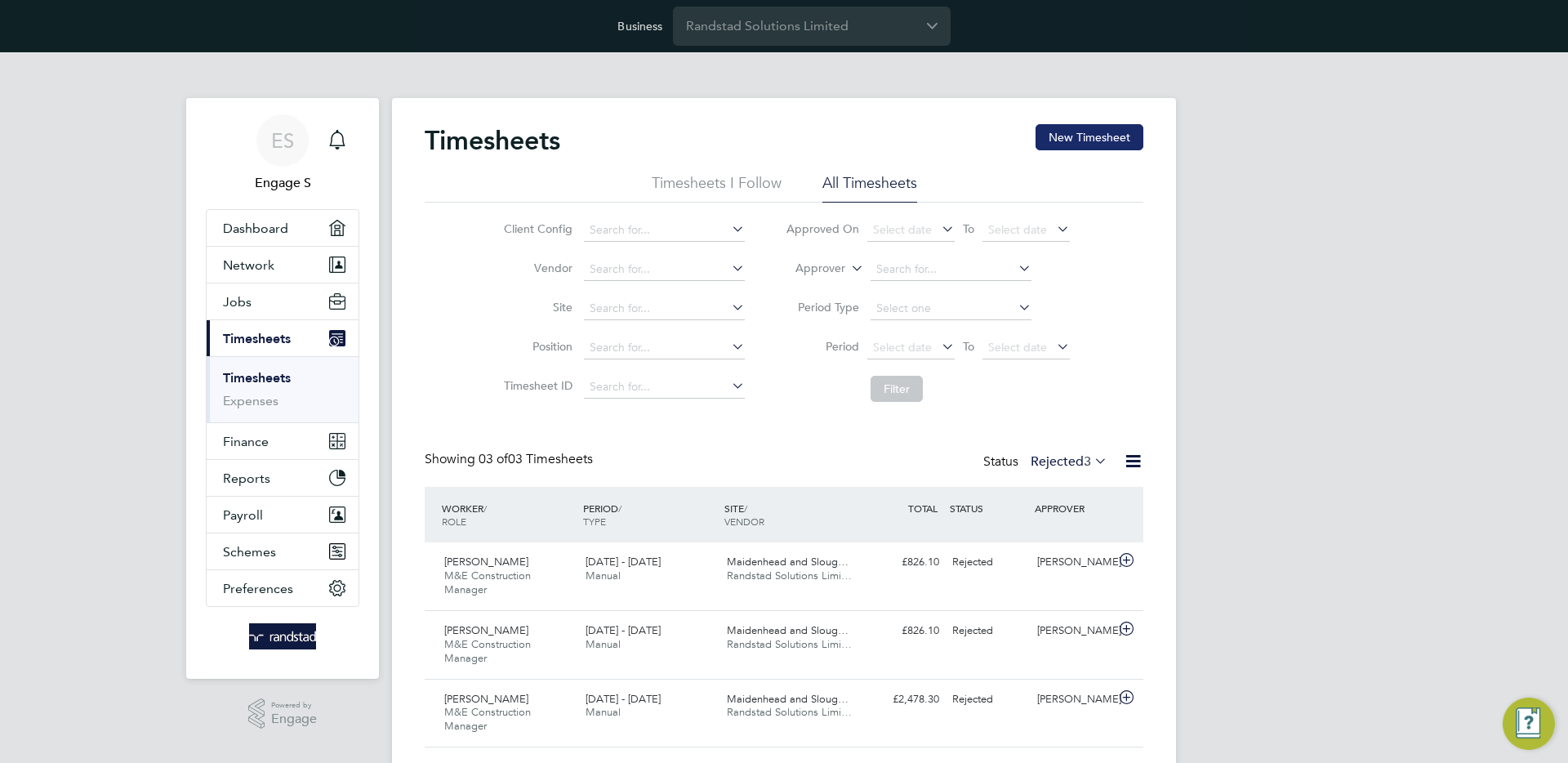
click at [1080, 144] on button "New Timesheet" at bounding box center [1089, 137] width 108 height 26
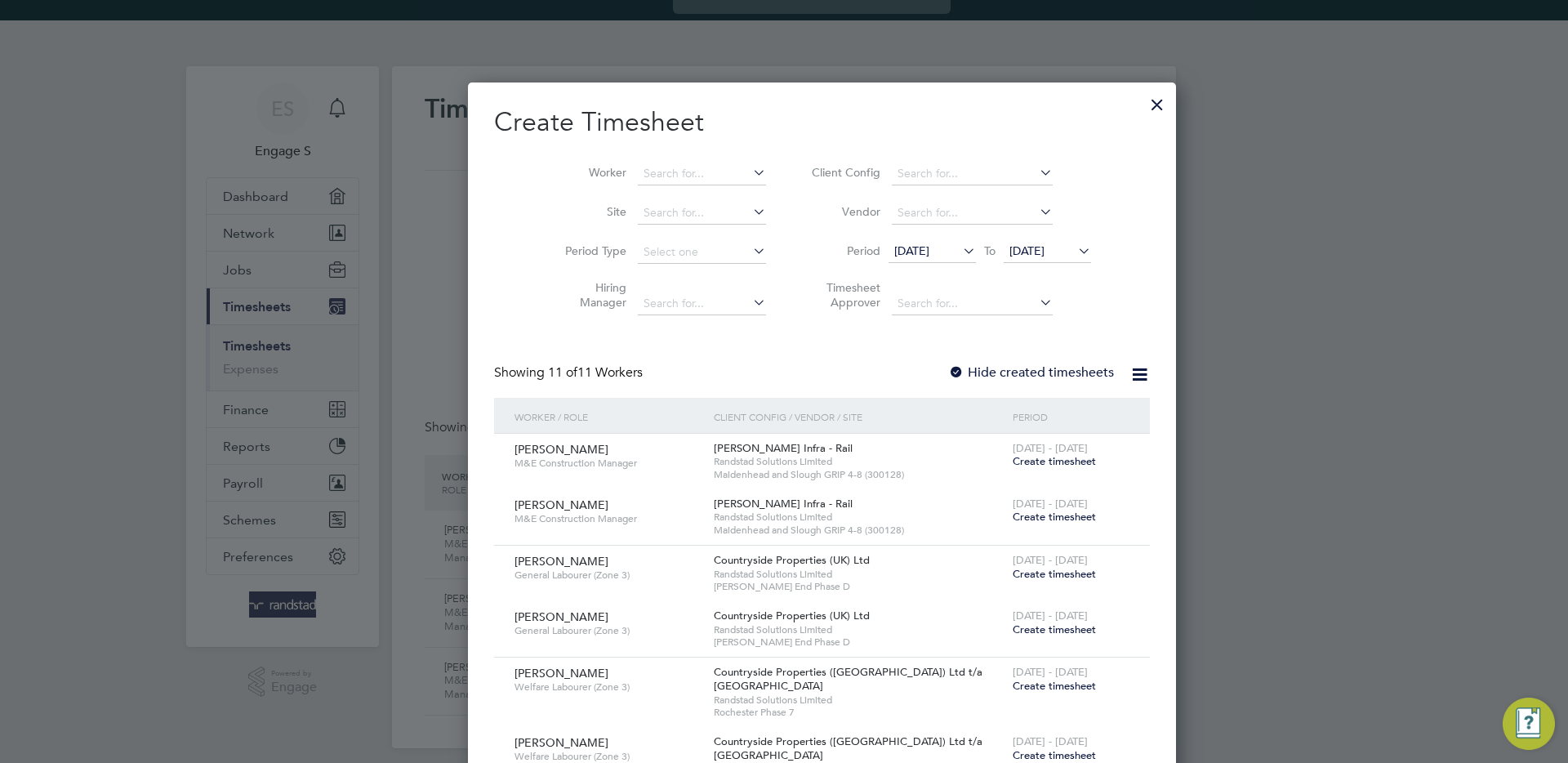
scroll to position [28, 0]
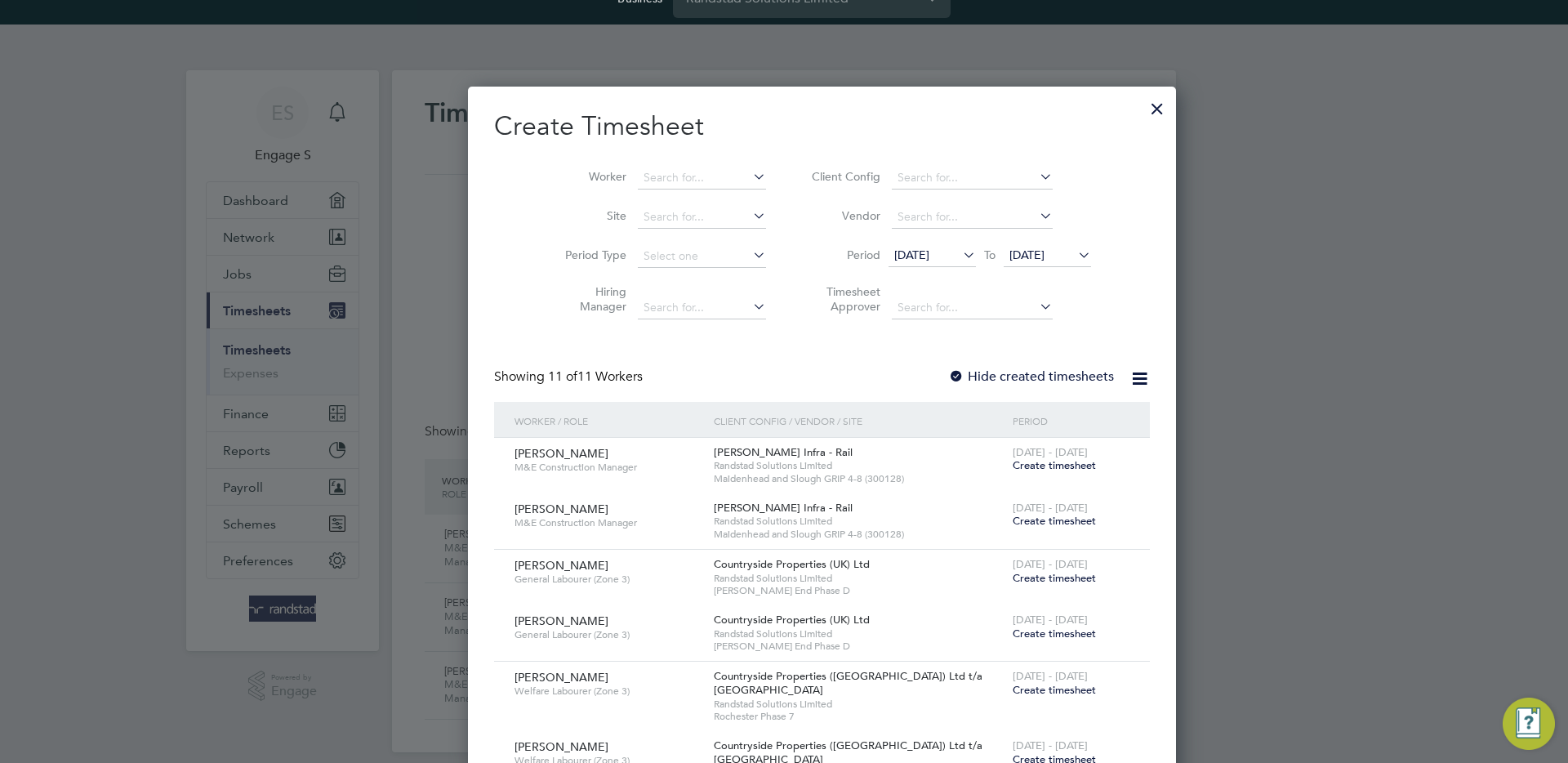
click at [1013, 468] on span "Create timesheet" at bounding box center [1055, 466] width 84 height 14
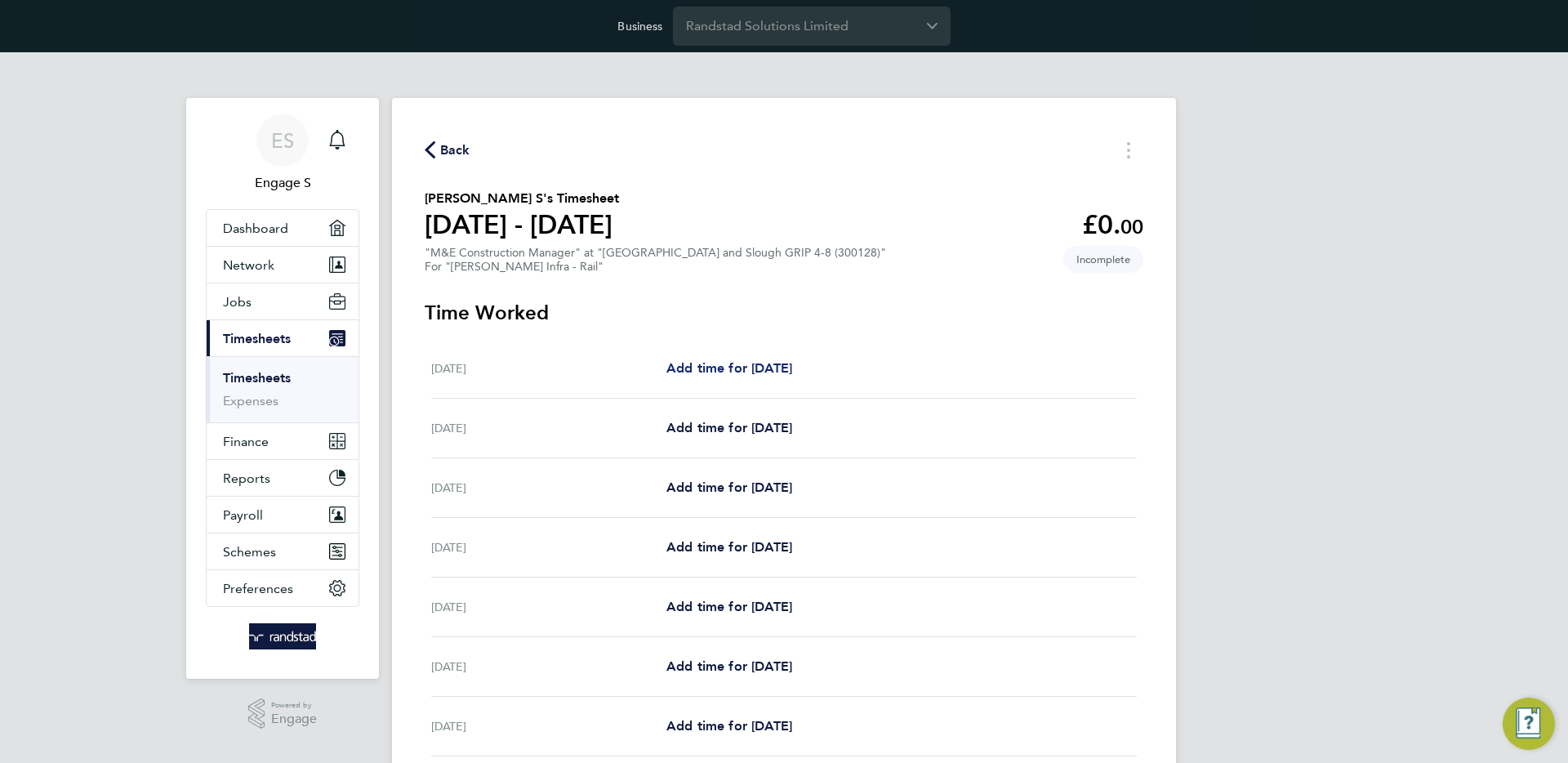
click at [740, 368] on span "Add time for [DATE]" at bounding box center [729, 368] width 125 height 16
select select "30"
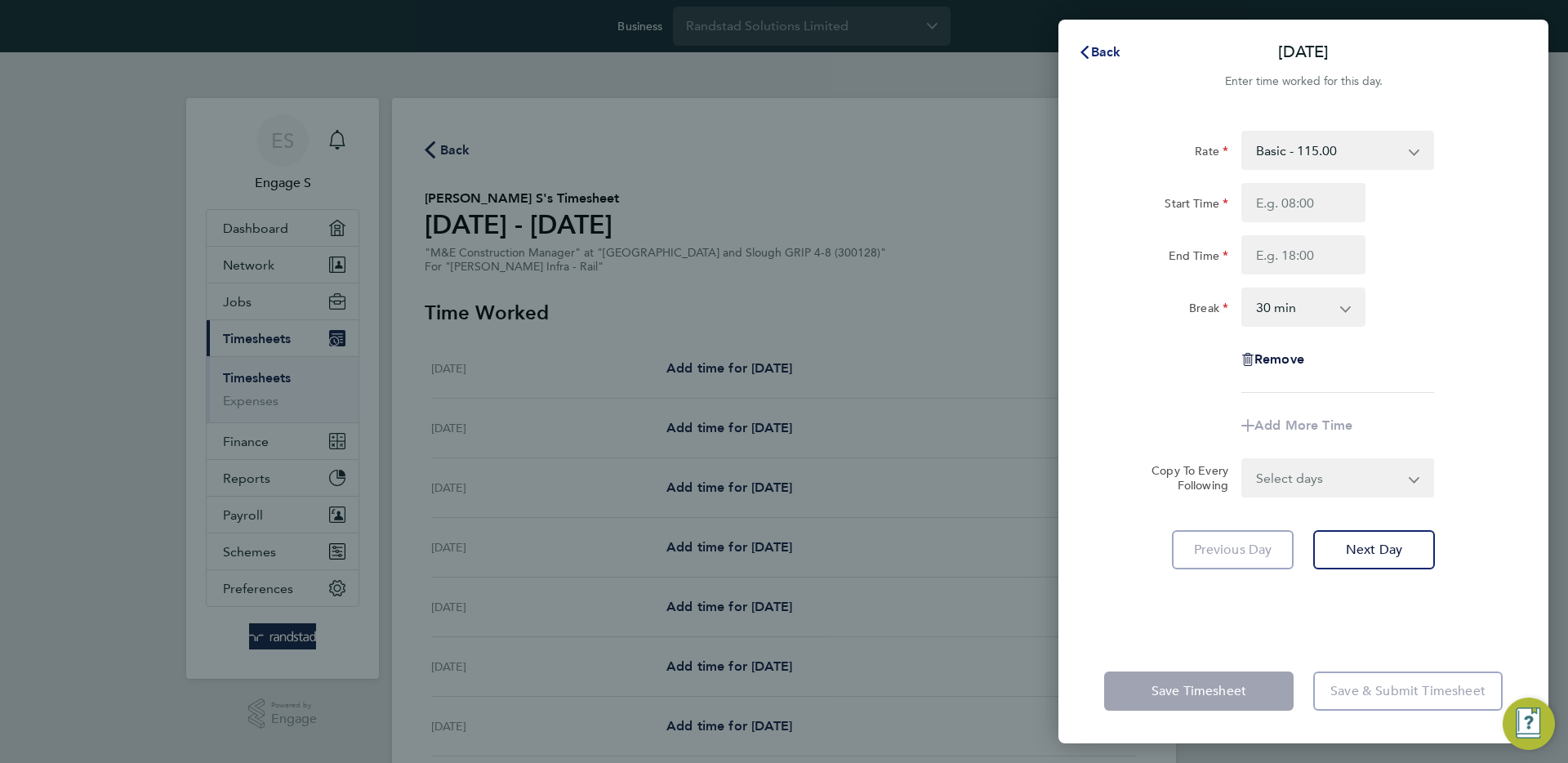
click at [1107, 55] on span "Back" at bounding box center [1106, 52] width 30 height 16
